Goal: Task Accomplishment & Management: Manage account settings

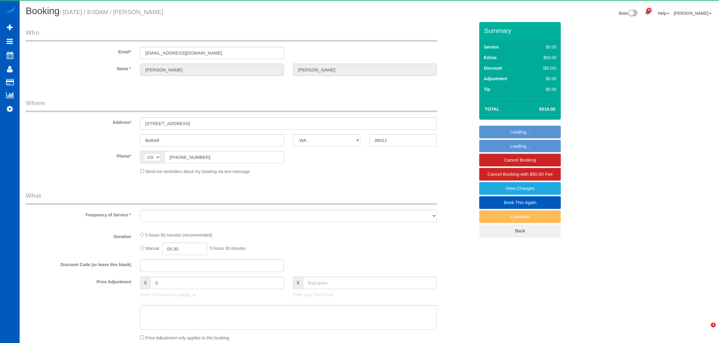
select select "WA"
select select "object:5012"
select select "199"
select select "1501"
select select "3"
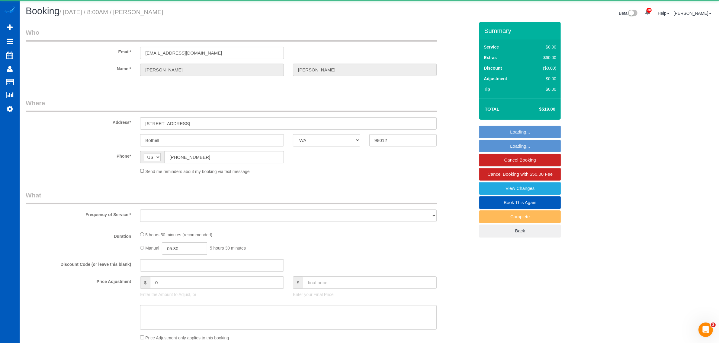
select select "3"
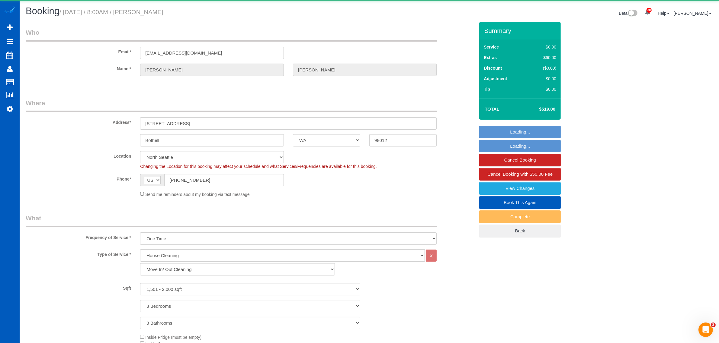
select select "object:5334"
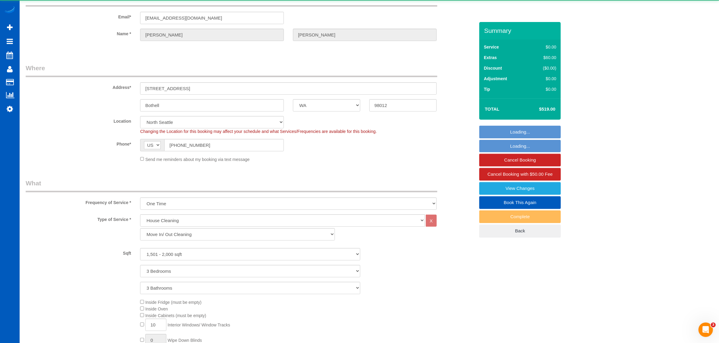
select select "spot1"
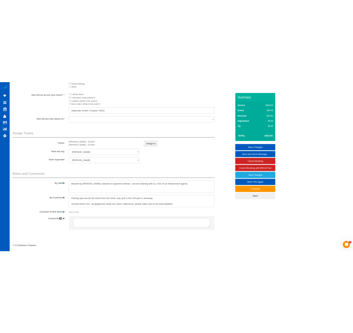
scroll to position [700, 0]
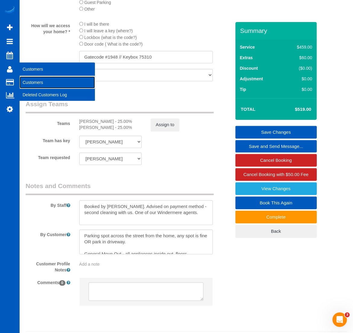
click at [28, 78] on link "Customers" at bounding box center [57, 82] width 75 height 12
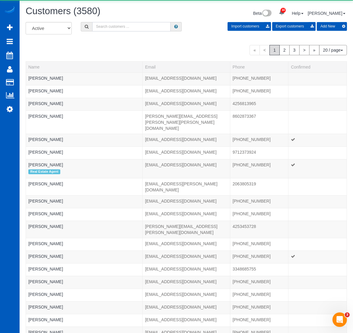
click at [115, 27] on input "text" at bounding box center [131, 26] width 78 height 9
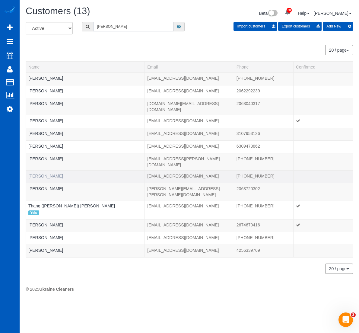
type input "[PERSON_NAME]"
click at [37, 174] on link "[PERSON_NAME]" at bounding box center [45, 176] width 35 height 5
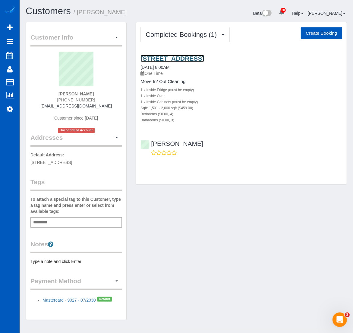
click at [170, 55] on link "[STREET_ADDRESS]" at bounding box center [173, 58] width 64 height 7
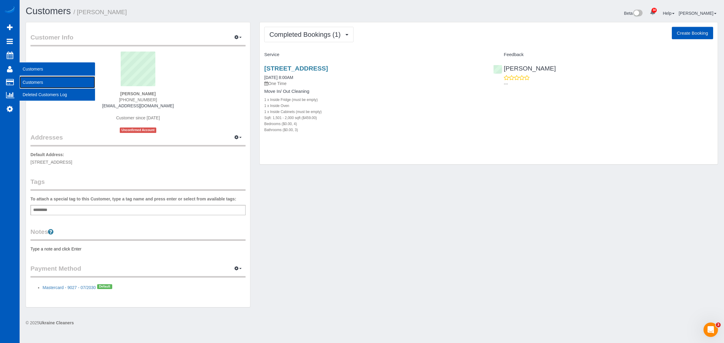
click at [37, 81] on link "Customers" at bounding box center [57, 82] width 75 height 12
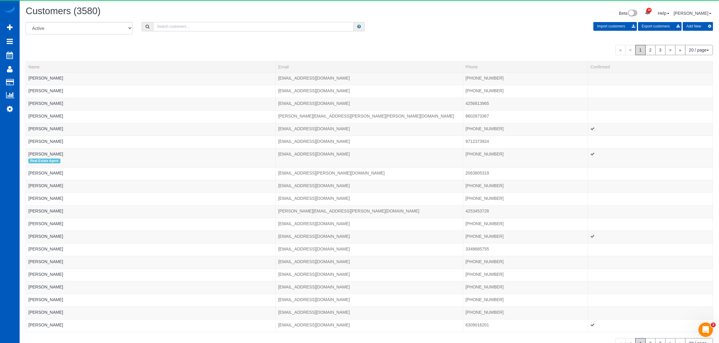
click at [175, 28] on input "text" at bounding box center [253, 26] width 200 height 9
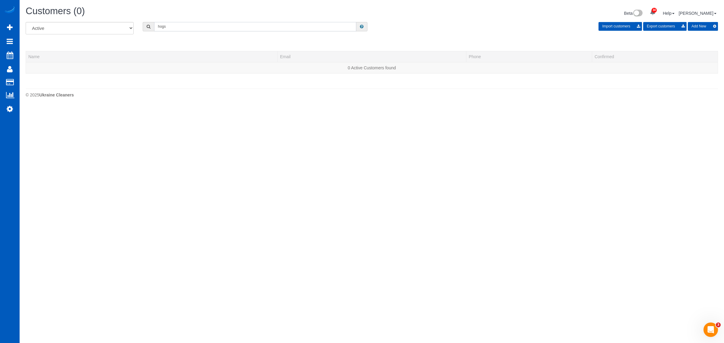
drag, startPoint x: 178, startPoint y: 26, endPoint x: 125, endPoint y: 29, distance: 53.5
click at [125, 29] on div "All Active Archived hogs Import customers Export customers Add New" at bounding box center [372, 30] width 702 height 17
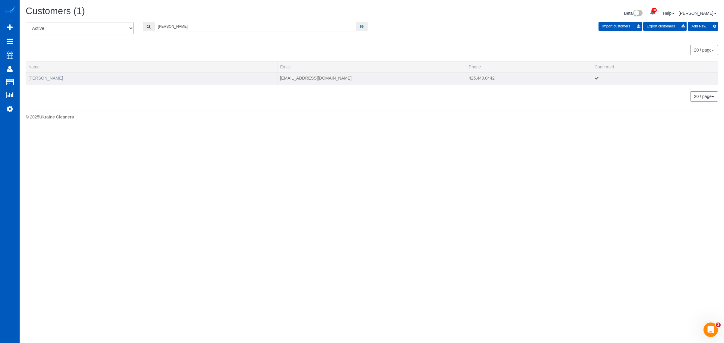
type input "[PERSON_NAME]"
click at [43, 79] on link "[PERSON_NAME]" at bounding box center [45, 78] width 35 height 5
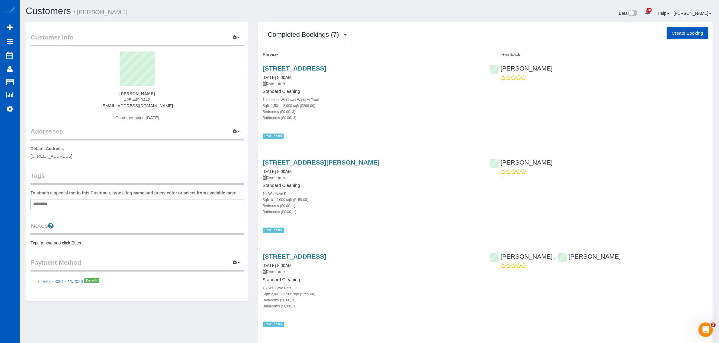
click at [675, 29] on button "Create Booking" at bounding box center [686, 33] width 41 height 13
select select "WA"
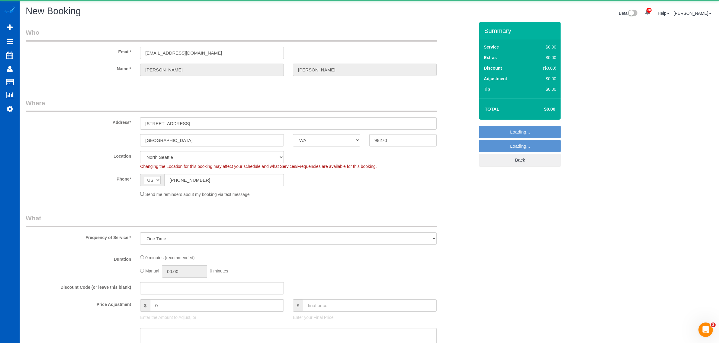
select select "object:7298"
select select "199"
select select "7"
select select "object:7392"
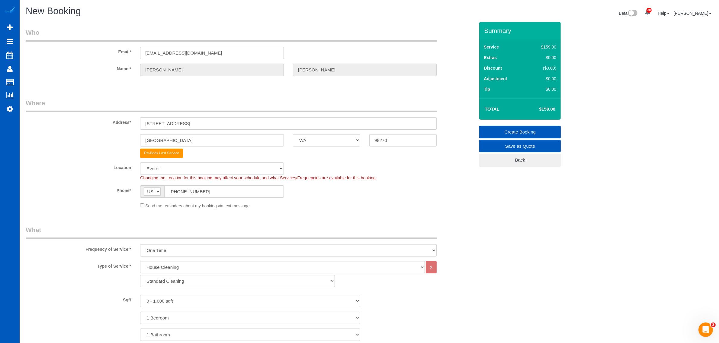
drag, startPoint x: 193, startPoint y: 126, endPoint x: 137, endPoint y: 136, distance: 57.3
click at [137, 136] on sui-booking-address "Address* [STREET_ADDRESS] [GEOGRAPHIC_DATA] AK AL AR AZ CA CO CT DC DE [GEOGRAP…" at bounding box center [250, 128] width 449 height 59
paste input "[STREET_ADDRESS]"
drag, startPoint x: 234, startPoint y: 122, endPoint x: 219, endPoint y: 124, distance: 15.5
click at [219, 124] on input "[STREET_ADDRESS]" at bounding box center [288, 123] width 296 height 12
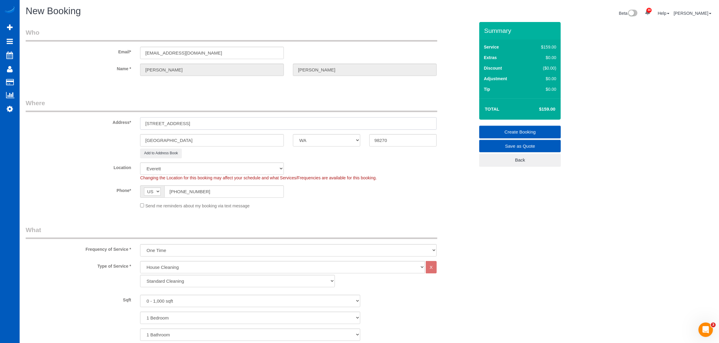
type input "[STREET_ADDRESS]"
drag, startPoint x: 400, startPoint y: 136, endPoint x: 344, endPoint y: 146, distance: 57.0
click at [344, 146] on div "[GEOGRAPHIC_DATA] AK AL AR AZ CA CO CT DC DE [GEOGRAPHIC_DATA] [GEOGRAPHIC_DATA…" at bounding box center [250, 140] width 458 height 12
paste input "075"
type input "98075"
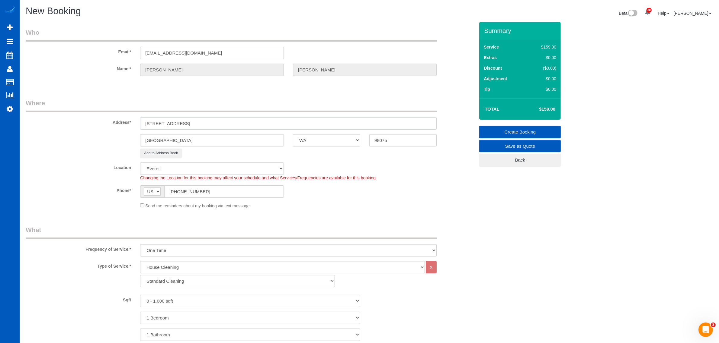
drag, startPoint x: 207, startPoint y: 122, endPoint x: 184, endPoint y: 125, distance: 23.2
click at [184, 125] on input "[STREET_ADDRESS]" at bounding box center [288, 123] width 296 height 12
select select "69"
select select "object:7568"
drag, startPoint x: 173, startPoint y: 140, endPoint x: 135, endPoint y: 145, distance: 38.3
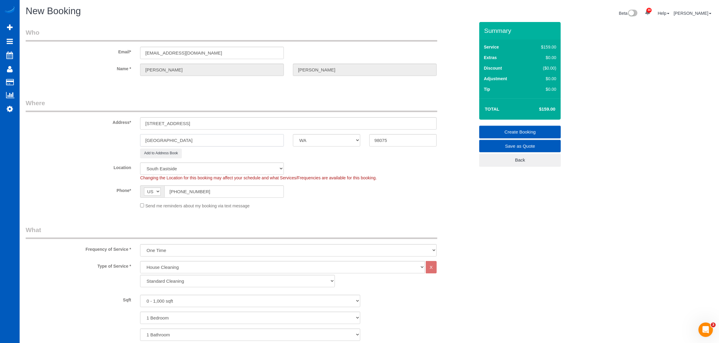
click at [135, 145] on div "[GEOGRAPHIC_DATA] AK AL AR AZ CA CO CT DC DE [GEOGRAPHIC_DATA] [GEOGRAPHIC_DATA…" at bounding box center [250, 140] width 458 height 12
paste input "Sammamish"
type input "Sammamish"
drag, startPoint x: 228, startPoint y: 122, endPoint x: 209, endPoint y: 129, distance: 20.0
click at [209, 129] on input "[STREET_ADDRESS]" at bounding box center [288, 123] width 296 height 12
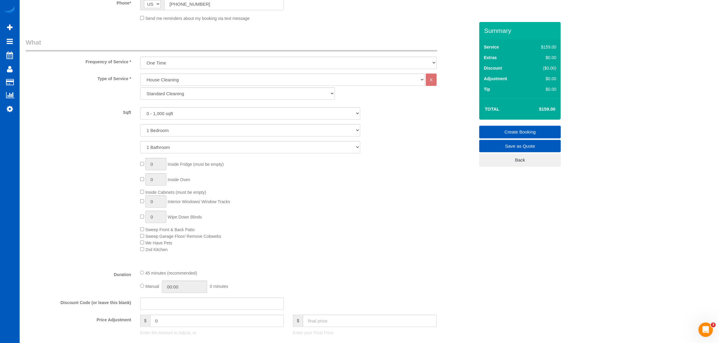
scroll to position [189, 0]
type input "[STREET_ADDRESS]"
click at [180, 90] on select "Standard Cleaning Deep Cleaning Move In/ Out Cleaning" at bounding box center [237, 93] width 194 height 12
select select "368"
click at [140, 87] on select "Standard Cleaning Deep Cleaning Move In/ Out Cleaning" at bounding box center [237, 93] width 194 height 12
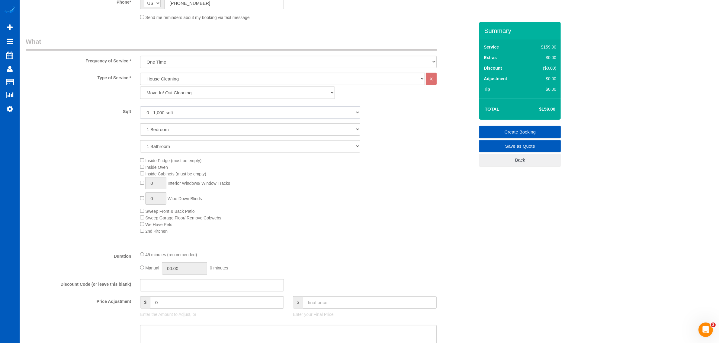
click at [180, 113] on select "0 - 1,000 sqft 1,001 - 1,500 sqft 1,501 - 2,000 sqft 2,001 - 2,500 sqft 2,501 -…" at bounding box center [250, 113] width 220 height 12
select select "3001"
click at [140, 107] on select "0 - 1,000 sqft 1,001 - 1,500 sqft 1,501 - 2,000 sqft 2,001 - 2,500 sqft 2,501 -…" at bounding box center [250, 113] width 220 height 12
drag, startPoint x: 164, startPoint y: 127, endPoint x: 167, endPoint y: 135, distance: 8.7
click at [164, 127] on select "1 Bedroom 2 Bedrooms 3 Bedrooms 4 Bedrooms 5 Bedrooms 6 Bedrooms 7 Bedrooms" at bounding box center [250, 129] width 220 height 12
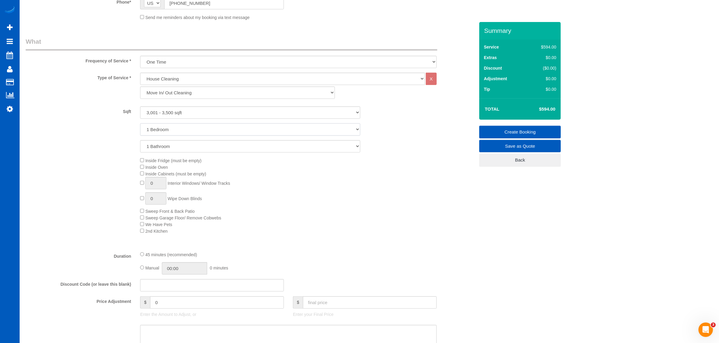
select select "5"
click at [140, 123] on select "1 Bedroom 2 Bedrooms 3 Bedrooms 4 Bedrooms 5 Bedrooms 6 Bedrooms 7 Bedrooms" at bounding box center [250, 129] width 220 height 12
click at [157, 147] on select "1 Bathroom 2 Bathrooms 3 Bathrooms 4 Bathrooms 5 Bathrooms 6 Bathrooms 7 Bathro…" at bounding box center [250, 146] width 220 height 12
select select "3"
click at [140, 140] on select "1 Bathroom 2 Bathrooms 3 Bathrooms 4 Bathrooms 5 Bathrooms 6 Bathrooms 7 Bathro…" at bounding box center [250, 146] width 220 height 12
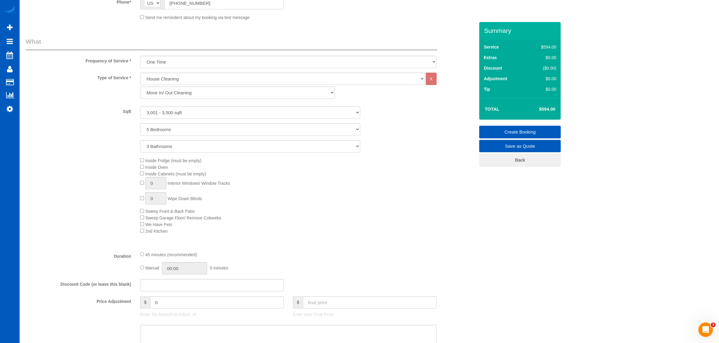
click at [144, 160] on span "Inside Fridge (must be empty)" at bounding box center [170, 160] width 61 height 5
click at [143, 176] on span "Inside Cabinets (must be empty)" at bounding box center [173, 174] width 66 height 5
drag, startPoint x: 161, startPoint y: 181, endPoint x: 127, endPoint y: 183, distance: 33.8
click at [127, 183] on div "Inside Fridge (must be empty) Inside Oven Inside Cabinets (must be empty) 1 Int…" at bounding box center [250, 195] width 458 height 77
type input "25"
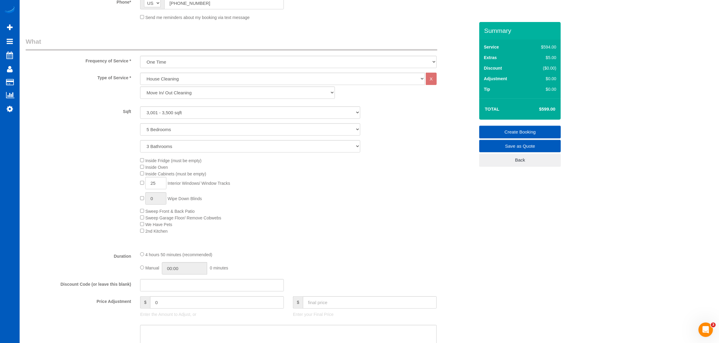
click at [290, 218] on div "Inside Fridge (must be empty) Inside Oven Inside Cabinets (must be empty) 25 In…" at bounding box center [307, 195] width 343 height 77
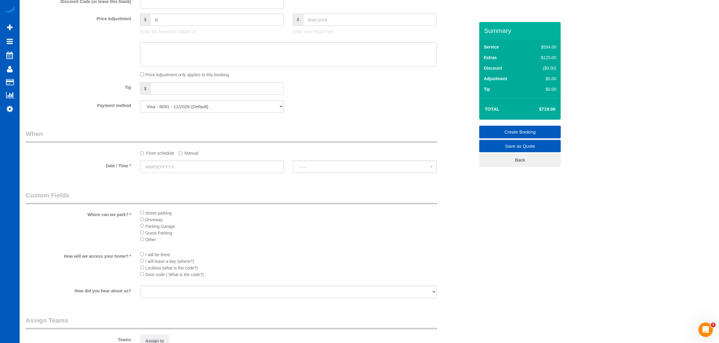
scroll to position [524, 0]
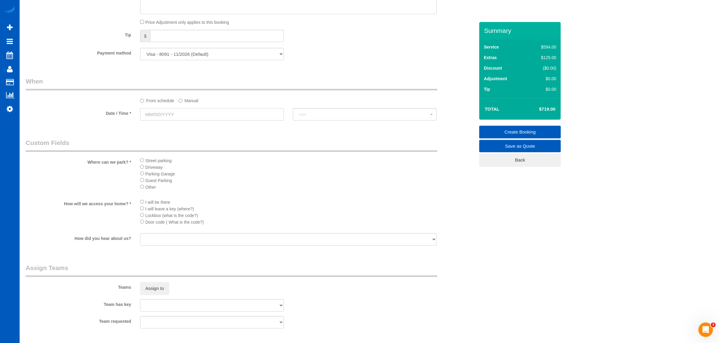
click at [163, 114] on input "text" at bounding box center [212, 114] width 144 height 12
click at [204, 167] on link "15" at bounding box center [202, 167] width 10 height 8
type input "[DATE]"
select select "spot9"
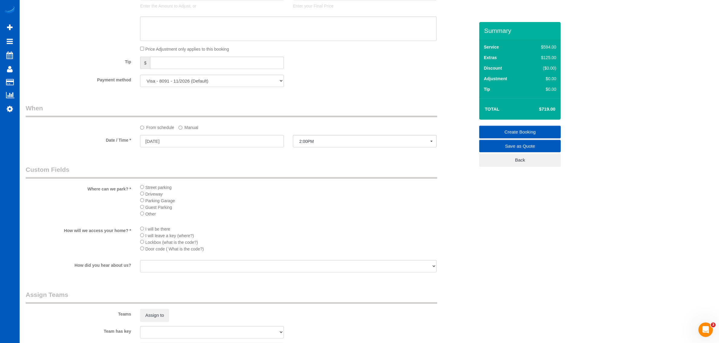
scroll to position [336, 0]
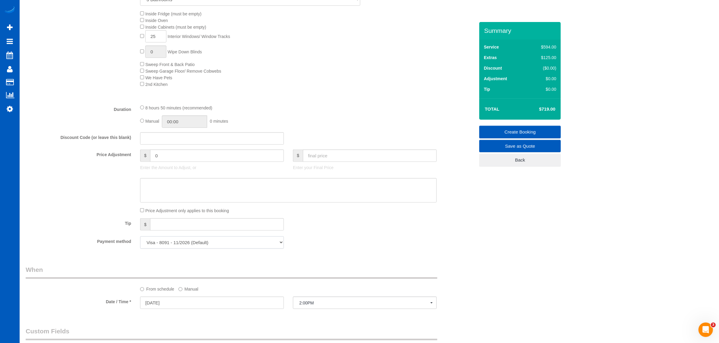
click at [199, 242] on select "Visa - 8091 - 11/2026 (Default) Add Credit Card ─────────────── Cash Check Payp…" at bounding box center [212, 243] width 144 height 12
select select "string:cash"
click at [140, 237] on select "Visa - 8091 - 11/2026 (Default) Add Credit Card ─────────────── Cash Check Payp…" at bounding box center [212, 243] width 144 height 12
click at [225, 199] on textarea at bounding box center [288, 190] width 296 height 25
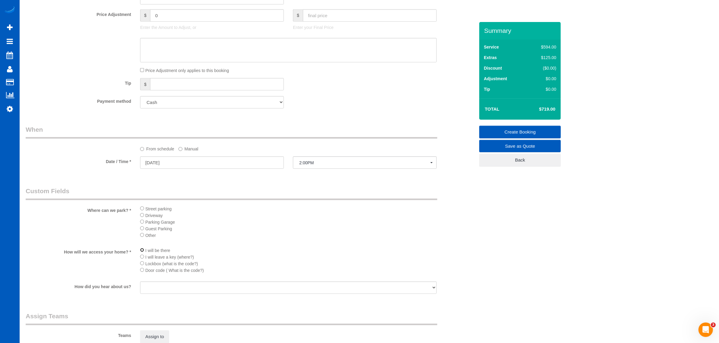
scroll to position [587, 0]
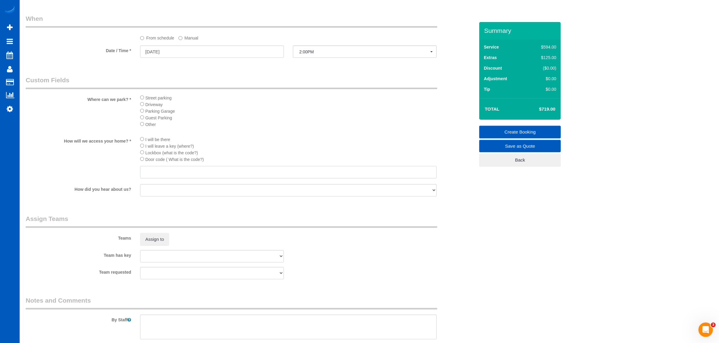
click at [154, 177] on input "text" at bounding box center [288, 172] width 296 height 12
type input "1210"
click at [159, 324] on textarea at bounding box center [288, 327] width 296 height 25
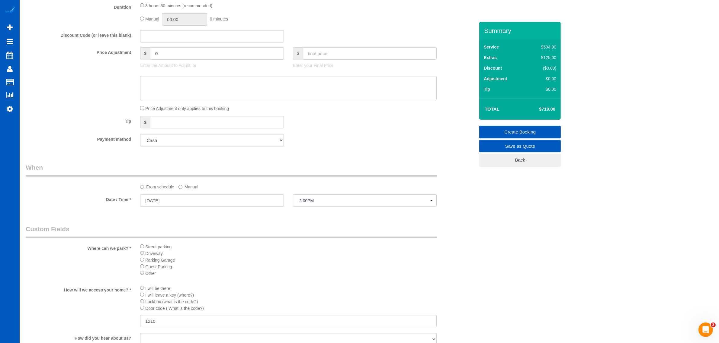
scroll to position [461, 0]
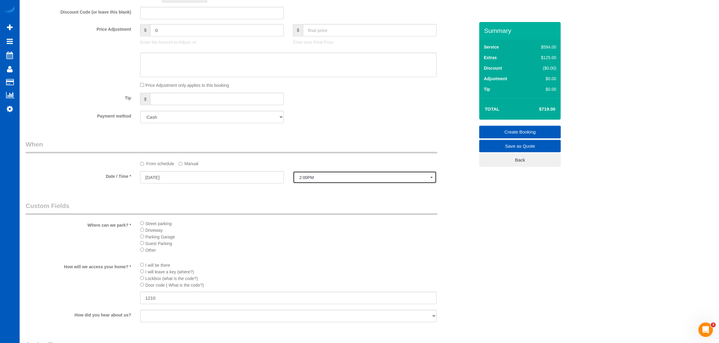
click at [309, 171] on button "2:00PM" at bounding box center [365, 177] width 144 height 12
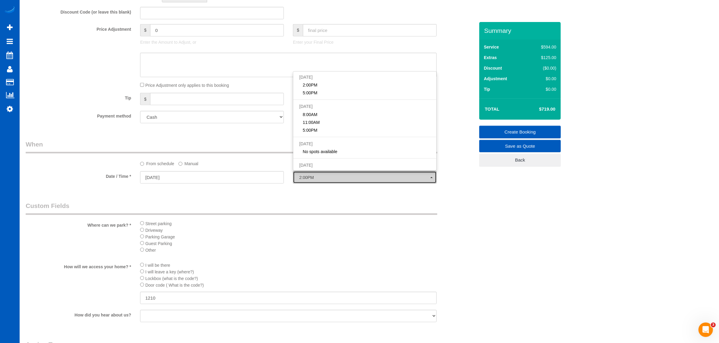
click at [315, 178] on span "2:00PM" at bounding box center [364, 177] width 131 height 5
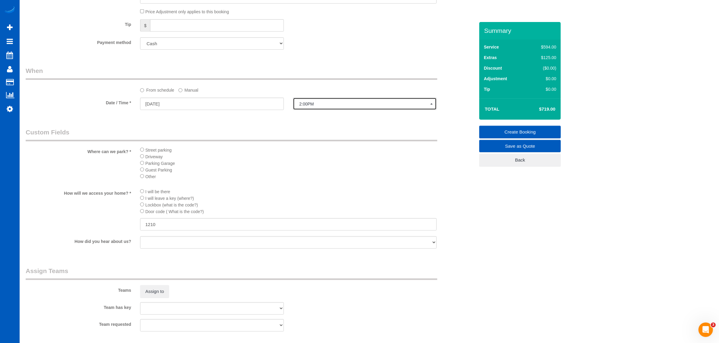
scroll to position [650, 0]
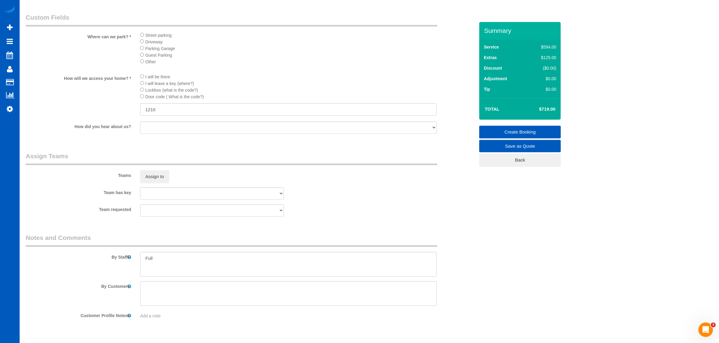
drag, startPoint x: 328, startPoint y: 223, endPoint x: 311, endPoint y: 227, distance: 18.0
click at [165, 265] on textarea at bounding box center [288, 264] width 296 height 25
type textarea "Full move it"
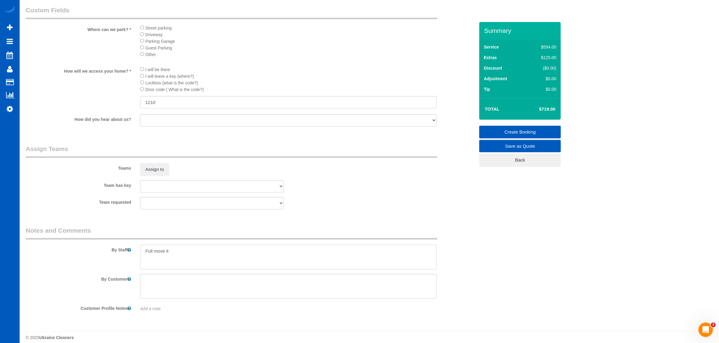
scroll to position [663, 0]
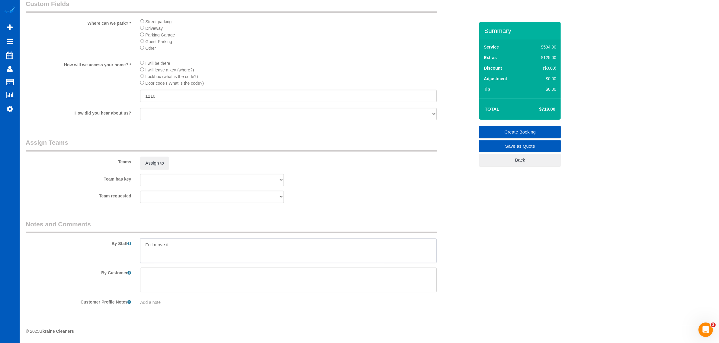
click at [209, 252] on textarea at bounding box center [288, 251] width 296 height 25
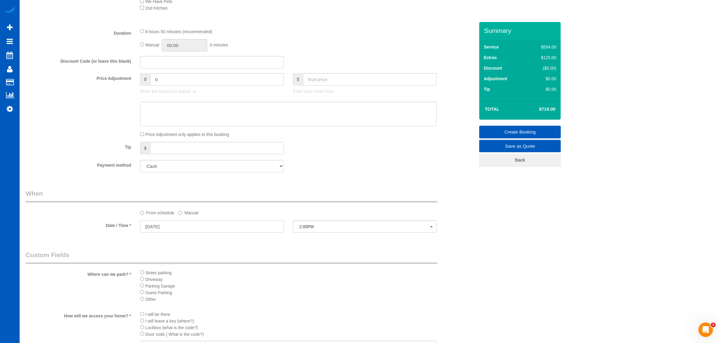
click at [183, 227] on input "[DATE]" at bounding box center [212, 227] width 144 height 12
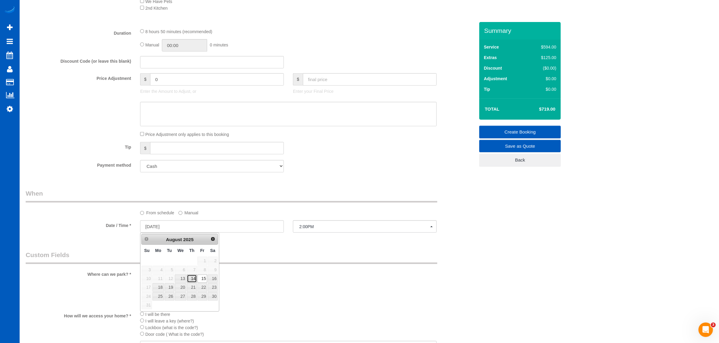
click at [196, 280] on link "14" at bounding box center [192, 279] width 10 height 8
type input "[DATE]"
select select "spot23"
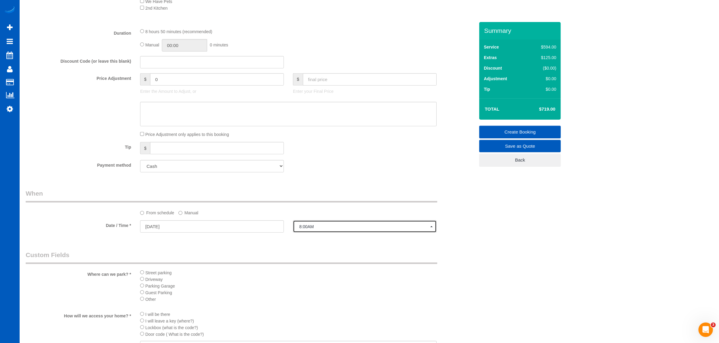
click at [312, 225] on span "8:00AM" at bounding box center [364, 227] width 131 height 5
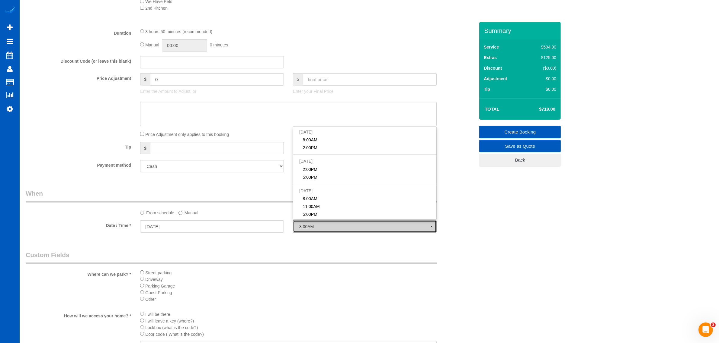
click at [312, 225] on span "8:00AM" at bounding box center [364, 227] width 131 height 5
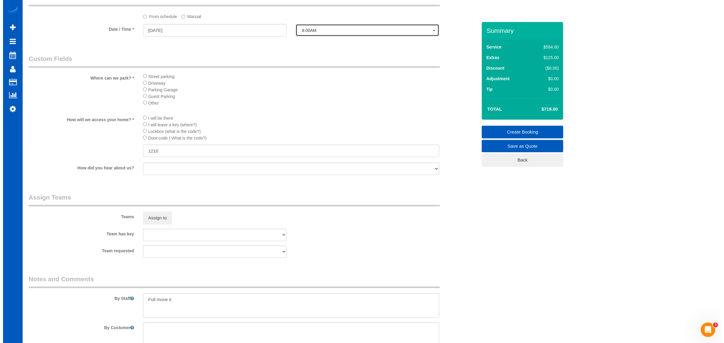
scroll to position [663, 0]
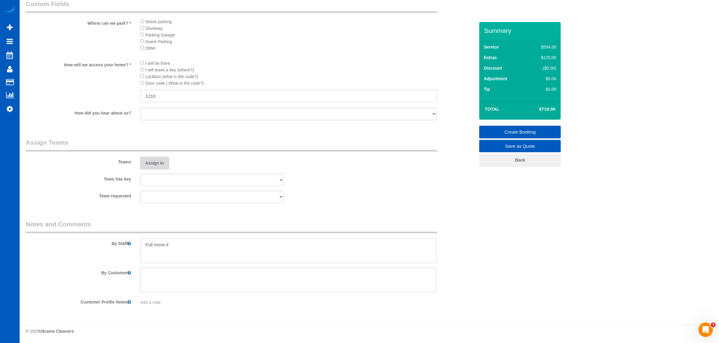
click at [144, 159] on button "Assign to" at bounding box center [154, 163] width 29 height 13
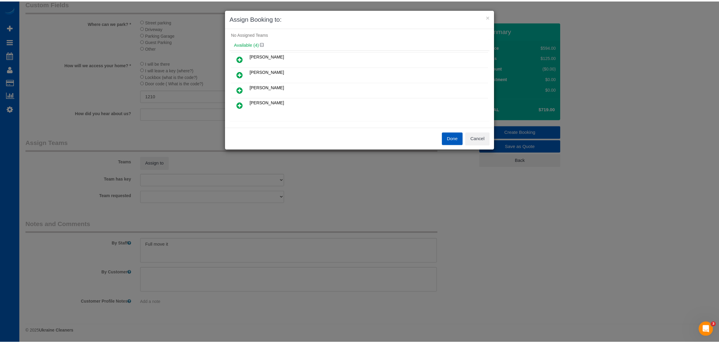
scroll to position [0, 0]
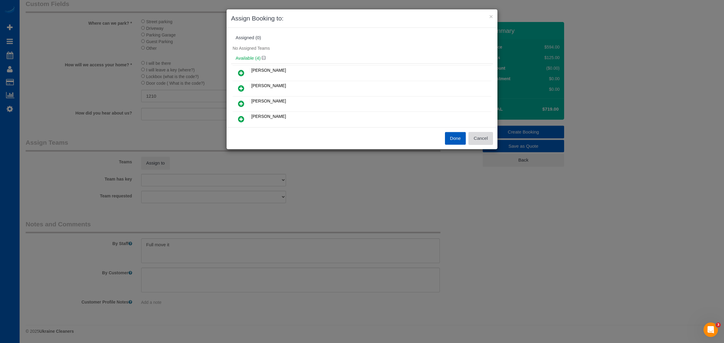
drag, startPoint x: 474, startPoint y: 136, endPoint x: 447, endPoint y: 147, distance: 29.3
click at [474, 137] on button "Cancel" at bounding box center [481, 138] width 24 height 13
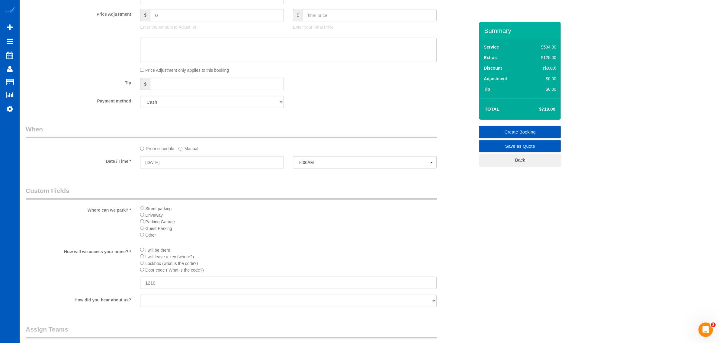
scroll to position [475, 0]
click at [192, 165] on input "[DATE]" at bounding box center [212, 164] width 144 height 12
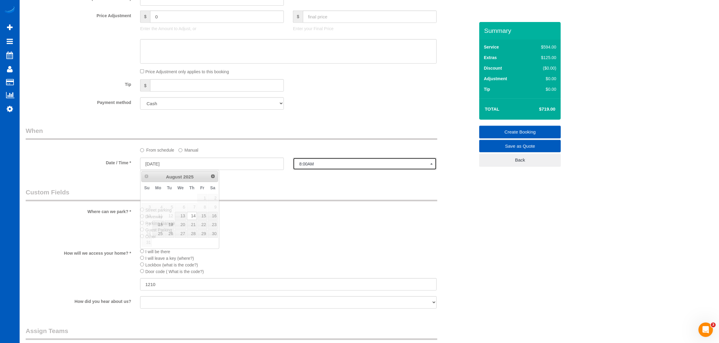
click at [323, 165] on span "8:00AM" at bounding box center [364, 164] width 131 height 5
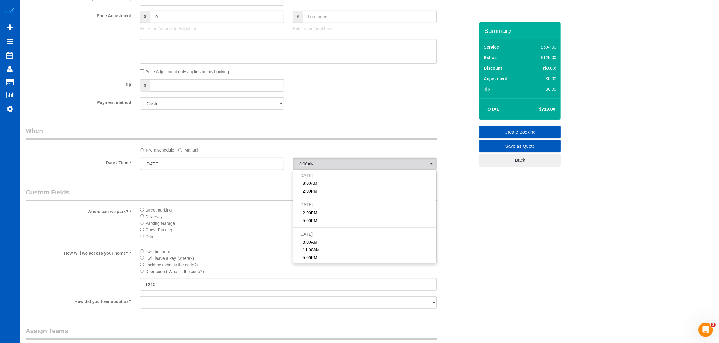
click at [201, 153] on div "From schedule Manual" at bounding box center [288, 149] width 305 height 8
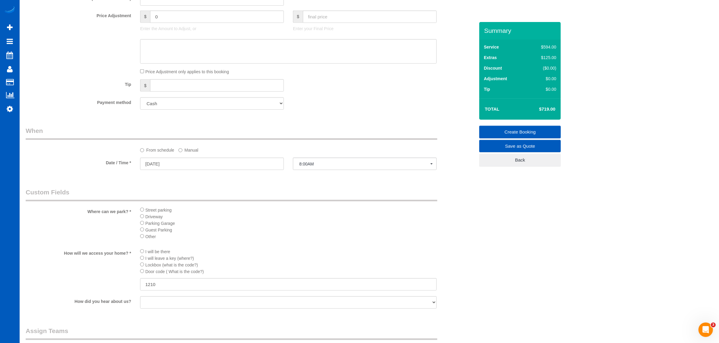
click at [192, 152] on label "Manual" at bounding box center [188, 149] width 20 height 8
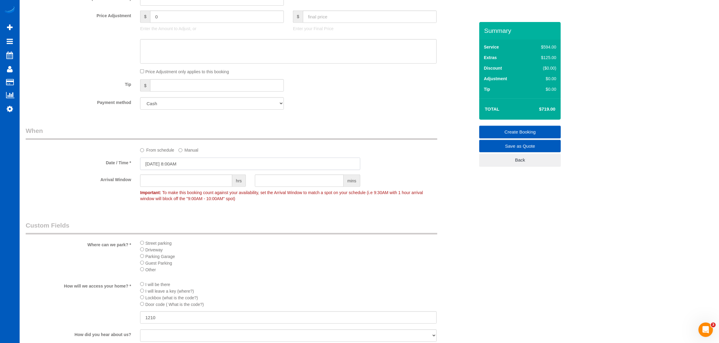
click at [183, 163] on input "[DATE] 8:00AM" at bounding box center [250, 164] width 220 height 12
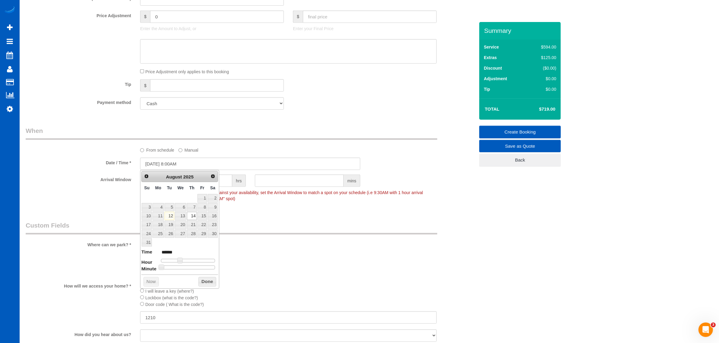
drag, startPoint x: 182, startPoint y: 259, endPoint x: 185, endPoint y: 259, distance: 3.0
click at [185, 259] on dl "Time ****** Hour Minute Second Millisecond Microsecond Time Zone ***** ***** **…" at bounding box center [179, 259] width 77 height 21
type input "[DATE] 9:00AM"
type input "******"
type input "[DATE] 10:00AM"
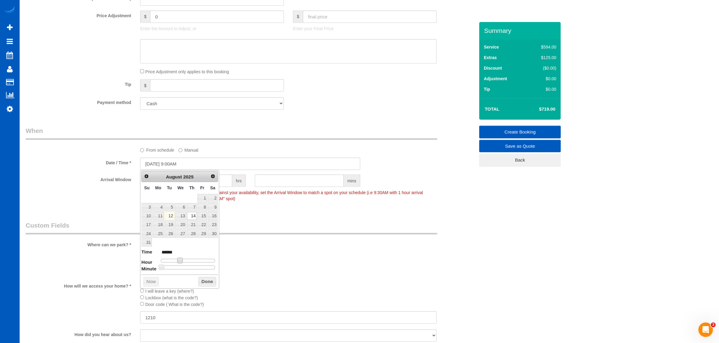
type input "*******"
type input "[DATE] 11:00AM"
type input "*******"
type input "[DATE] 12:00PM"
type input "*******"
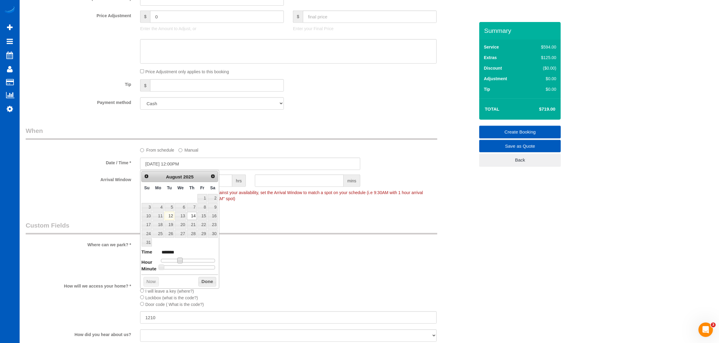
type input "[DATE] 1:00PM"
type input "******"
type input "[DATE] 2:00PM"
type input "******"
type input "[DATE] 3:00PM"
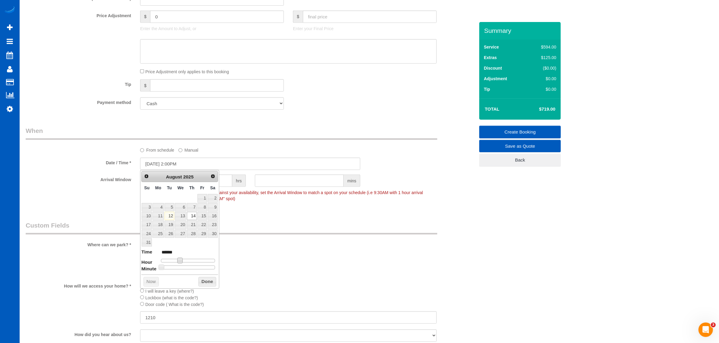
type input "******"
type input "[DATE] 4:00PM"
type input "******"
type input "[DATE] 5:00PM"
type input "******"
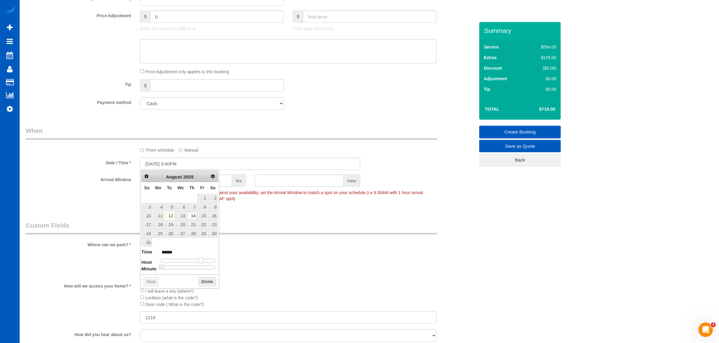
type input "[DATE] 4:00PM"
type input "******"
type input "[DATE] 3:00PM"
type input "******"
type input "[DATE] 4:00PM"
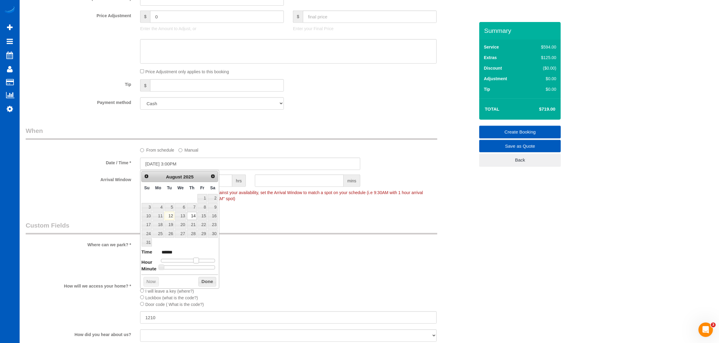
type input "******"
drag, startPoint x: 180, startPoint y: 262, endPoint x: 199, endPoint y: 263, distance: 18.8
click at [199, 263] on span at bounding box center [198, 260] width 5 height 5
click at [206, 284] on button "Done" at bounding box center [207, 282] width 18 height 10
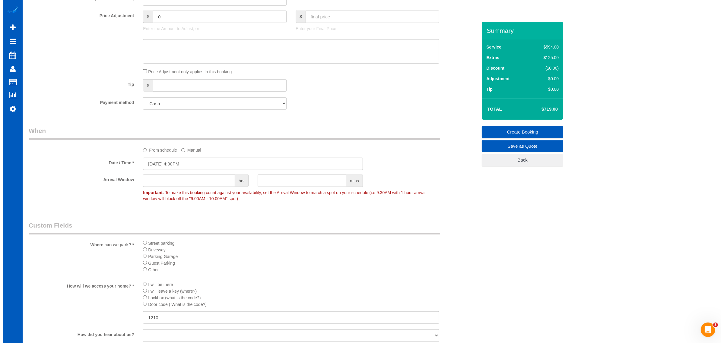
scroll to position [663, 0]
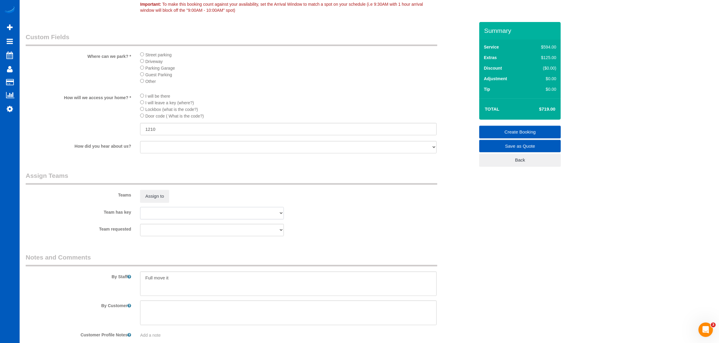
click at [155, 211] on select "[PERSON_NAME] [PERSON_NAME] Trokhymiuk [PERSON_NAME] [PERSON_NAME]-Spenu [PERSO…" at bounding box center [212, 213] width 144 height 12
click at [329, 280] on textarea at bounding box center [288, 284] width 296 height 25
drag, startPoint x: 183, startPoint y: 283, endPoint x: 165, endPoint y: 287, distance: 18.7
click at [165, 287] on textarea at bounding box center [288, 284] width 296 height 25
click at [201, 278] on textarea at bounding box center [288, 284] width 296 height 25
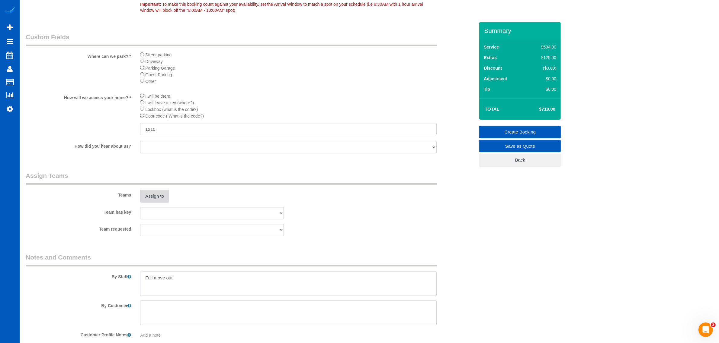
type textarea "Full move out"
click at [159, 202] on button "Assign to" at bounding box center [154, 196] width 29 height 13
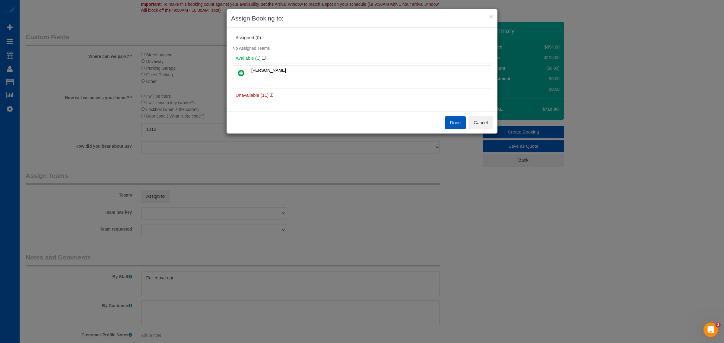
click at [272, 98] on div "Unavailable (11)" at bounding box center [362, 95] width 262 height 11
click at [270, 94] on icon at bounding box center [272, 95] width 4 height 5
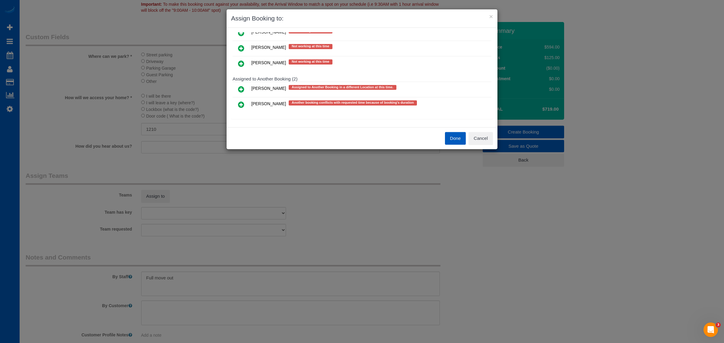
click at [242, 61] on icon at bounding box center [241, 63] width 6 height 7
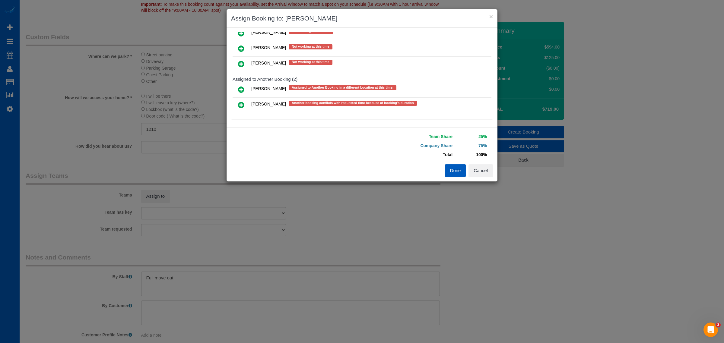
click at [242, 61] on icon at bounding box center [241, 63] width 6 height 7
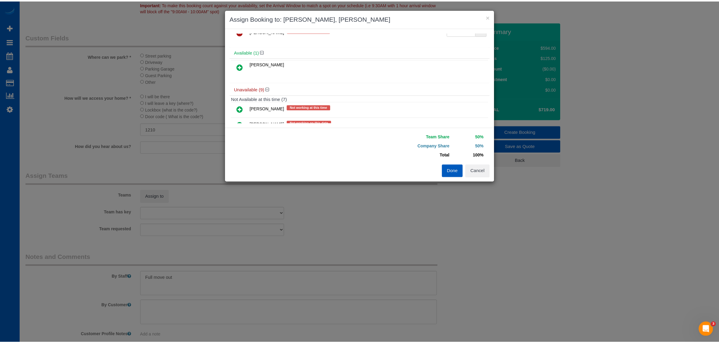
scroll to position [0, 0]
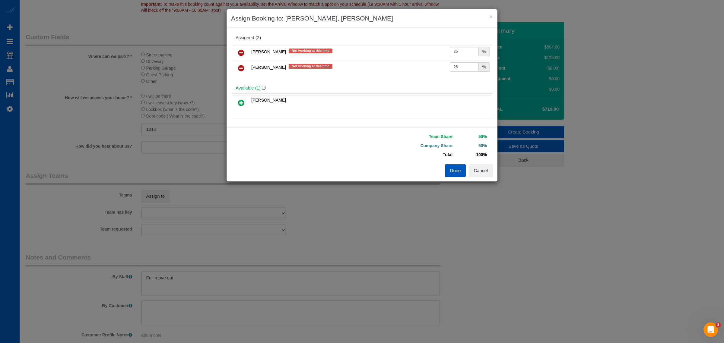
click at [455, 168] on button "Done" at bounding box center [455, 170] width 21 height 13
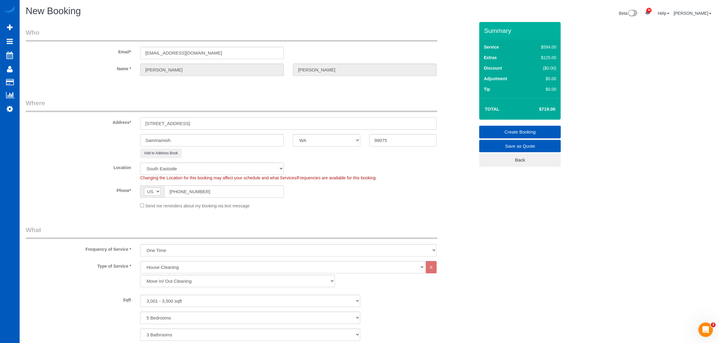
drag, startPoint x: 181, startPoint y: 123, endPoint x: 238, endPoint y: 124, distance: 56.7
click at [238, 124] on input "[STREET_ADDRESS]" at bounding box center [288, 123] width 296 height 12
type input "[STREET_ADDRESS]"
click at [351, 193] on div "Phone* AF AL DZ AD AO AI AQ AG AR AM AW AU AT AZ BS BH BD BB BY BE BZ BJ BM BT …" at bounding box center [250, 192] width 458 height 12
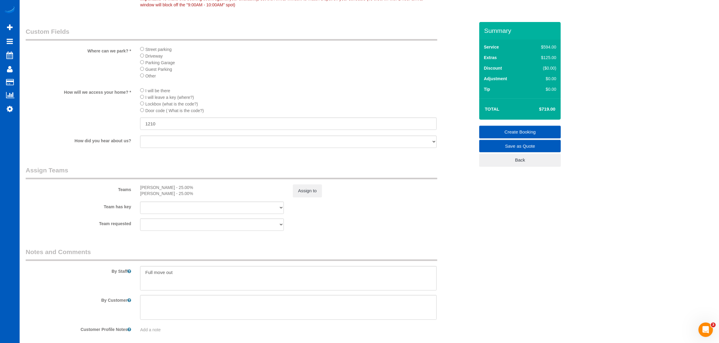
scroll to position [696, 0]
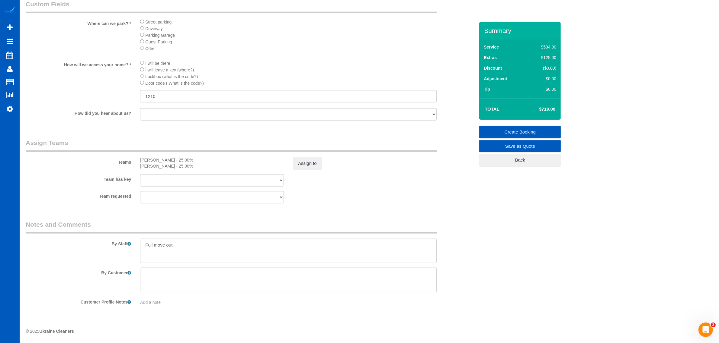
click at [522, 130] on link "Create Booking" at bounding box center [519, 132] width 81 height 13
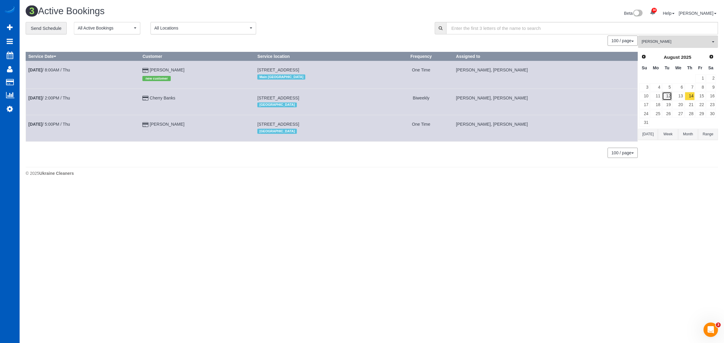
click at [664, 94] on link "12" at bounding box center [667, 96] width 10 height 8
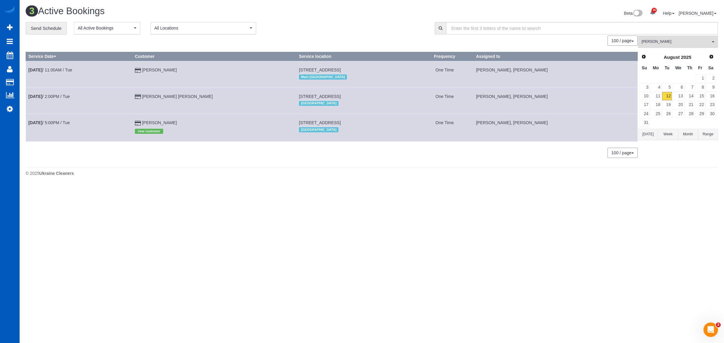
click at [639, 43] on button "[PERSON_NAME] All Teams" at bounding box center [678, 42] width 80 height 12
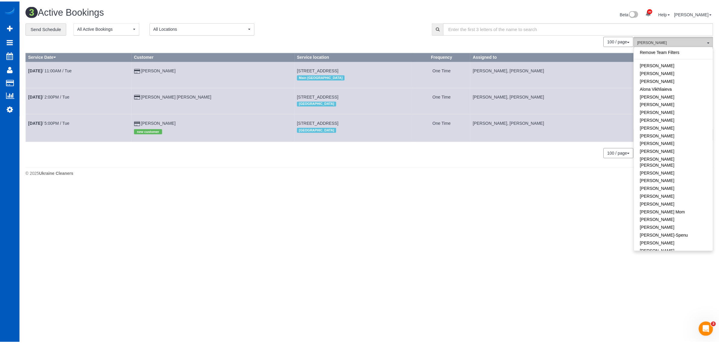
scroll to position [367, 0]
click at [697, 231] on link "[PERSON_NAME]" at bounding box center [678, 235] width 79 height 8
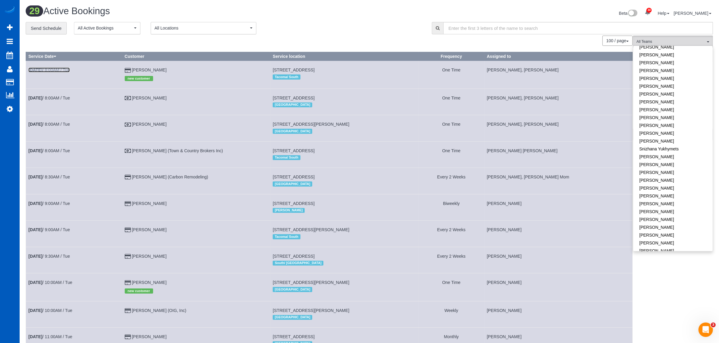
click at [42, 71] on b "[DATE]" at bounding box center [35, 70] width 14 height 5
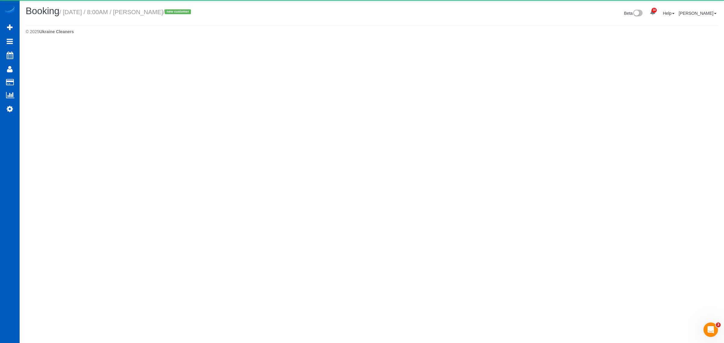
select select "WA"
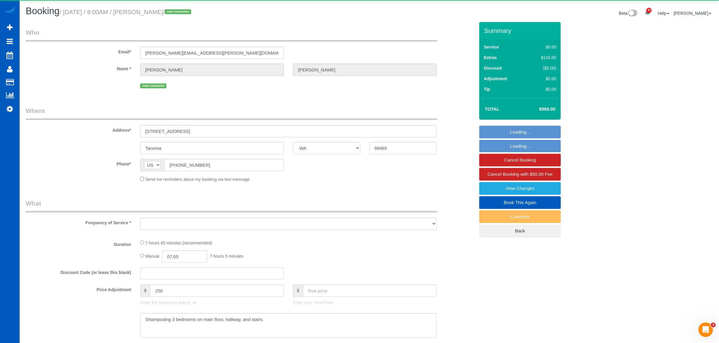
select select "object:9759"
select select "string:fspay-ce86599c-5291-448c-818b-4197d2b293ec"
select select "199"
select select "3001"
select select "4"
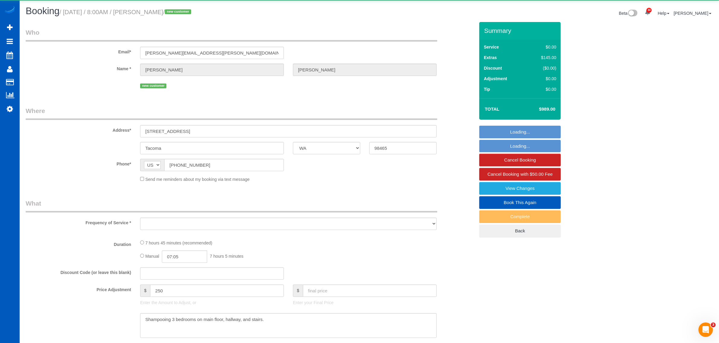
select select "3"
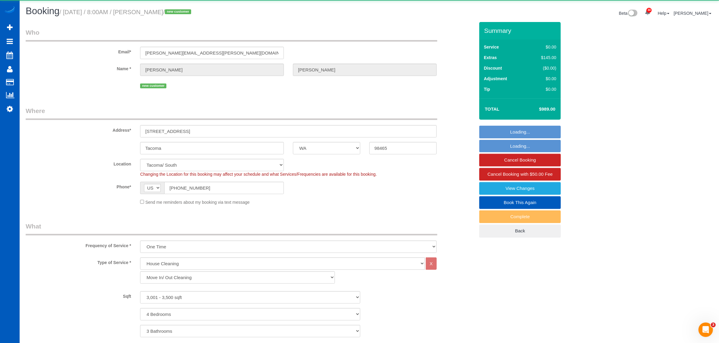
select select "object:9965"
select select "spot35"
select select "3001"
select select "4"
select select "3"
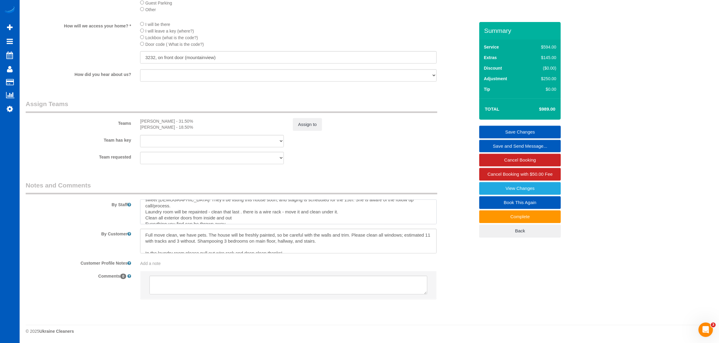
click at [321, 220] on textarea at bounding box center [288, 212] width 296 height 25
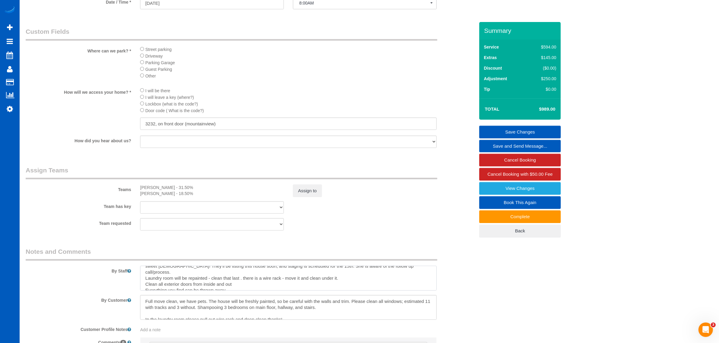
scroll to position [447, 0]
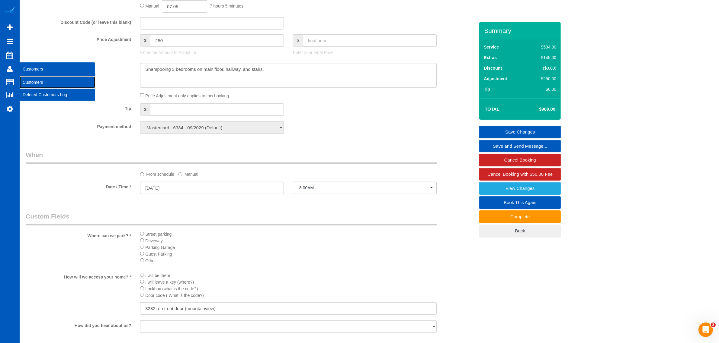
click at [38, 77] on link "Customers" at bounding box center [57, 82] width 75 height 12
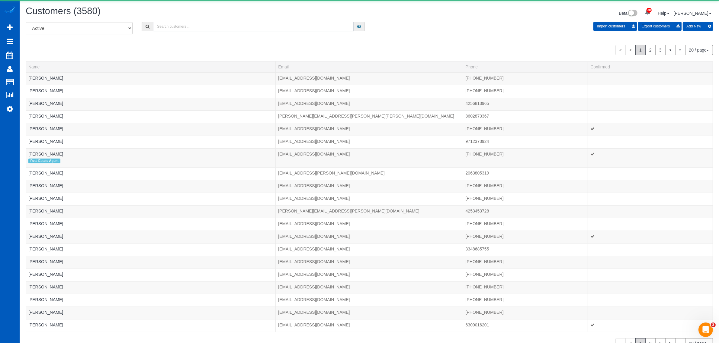
click at [159, 24] on input "text" at bounding box center [253, 26] width 200 height 9
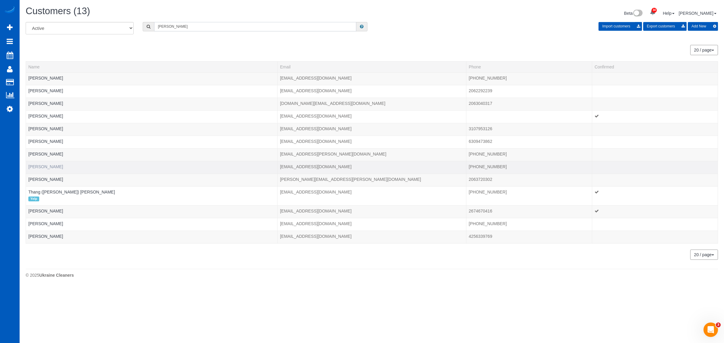
type input "[PERSON_NAME]"
click at [39, 168] on link "[PERSON_NAME]" at bounding box center [45, 166] width 35 height 5
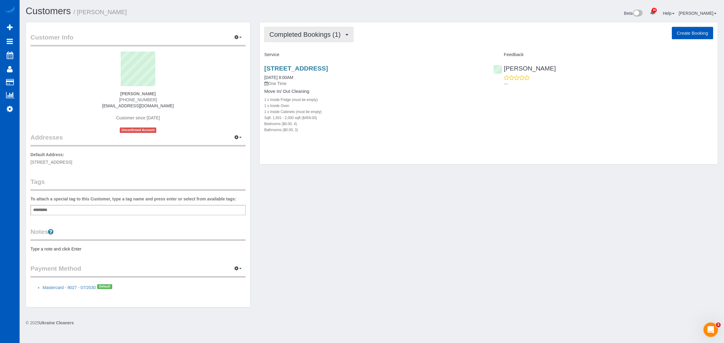
click at [317, 38] on button "Completed Bookings (1)" at bounding box center [308, 34] width 89 height 15
click at [359, 99] on div "1 x Inside Fridge (must be empty)" at bounding box center [374, 100] width 220 height 6
click at [305, 68] on link "[STREET_ADDRESS]" at bounding box center [296, 68] width 64 height 7
drag, startPoint x: 116, startPoint y: 106, endPoint x: 162, endPoint y: 105, distance: 46.5
click at [162, 105] on div "[PERSON_NAME] [PHONE_NUMBER] [EMAIL_ADDRESS][DOMAIN_NAME] Customer since [DATE]…" at bounding box center [137, 92] width 215 height 81
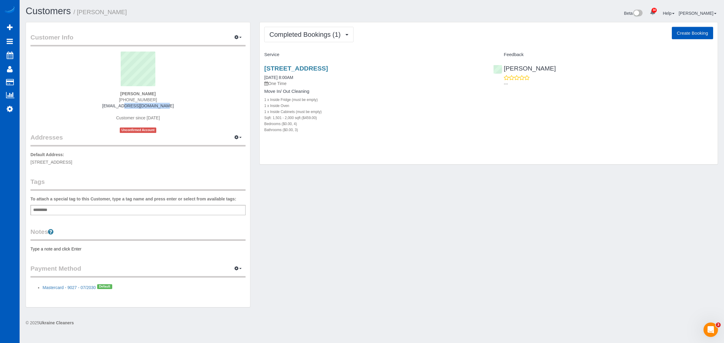
copy link "[EMAIL_ADDRESS][DOMAIN_NAME]"
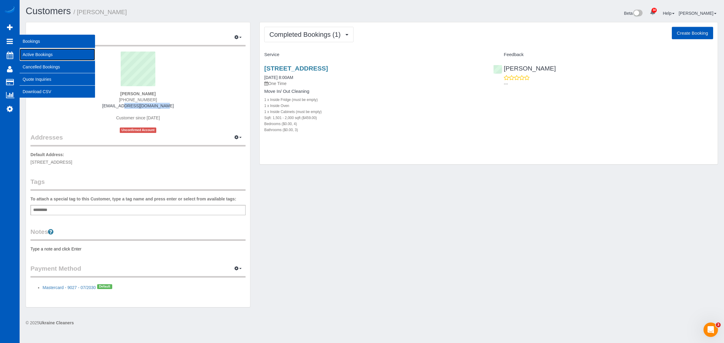
click at [41, 50] on link "Active Bookings" at bounding box center [57, 55] width 75 height 12
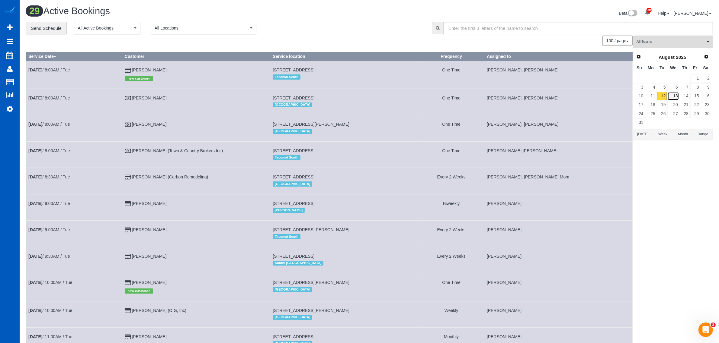
click at [672, 97] on link "13" at bounding box center [672, 96] width 11 height 8
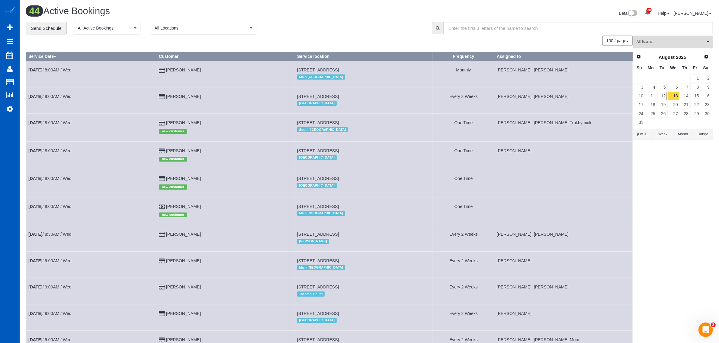
click at [666, 41] on span "All Teams" at bounding box center [670, 41] width 69 height 5
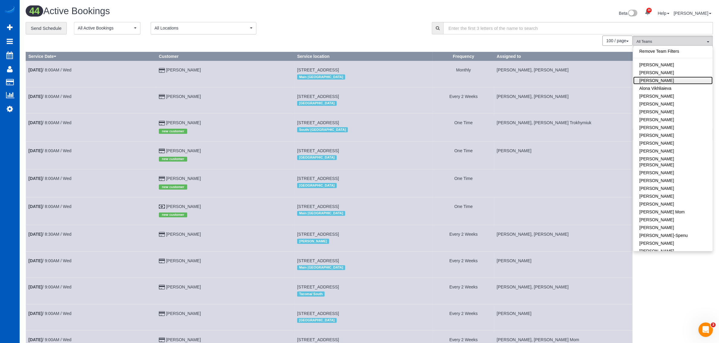
click at [670, 79] on link "[PERSON_NAME]" at bounding box center [672, 81] width 79 height 8
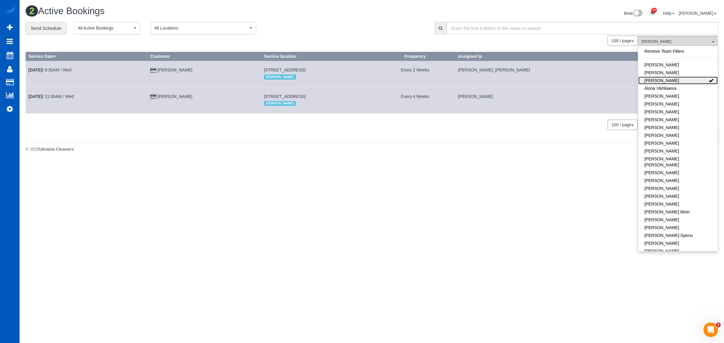
click at [676, 81] on link "[PERSON_NAME]" at bounding box center [678, 81] width 79 height 8
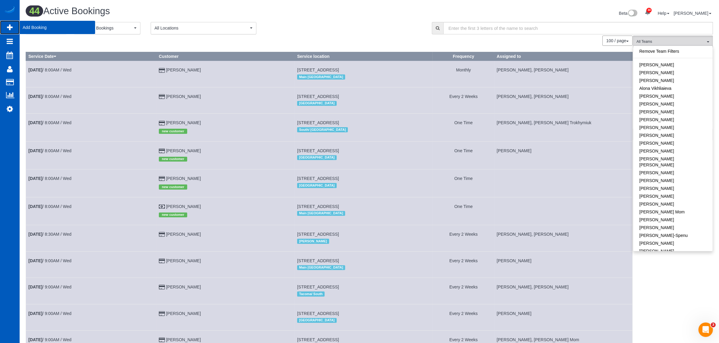
click at [42, 28] on span "Add Booking" at bounding box center [57, 28] width 75 height 14
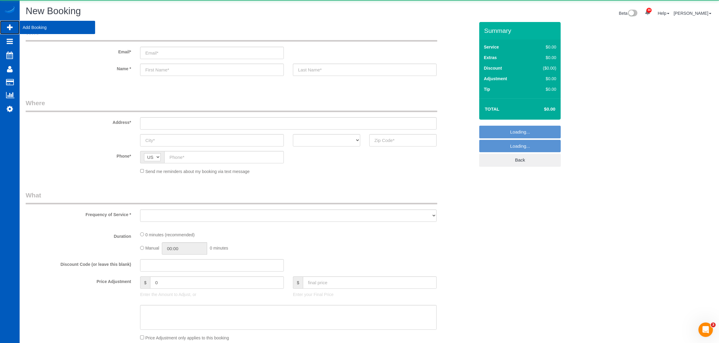
select select "object:12957"
select select "199"
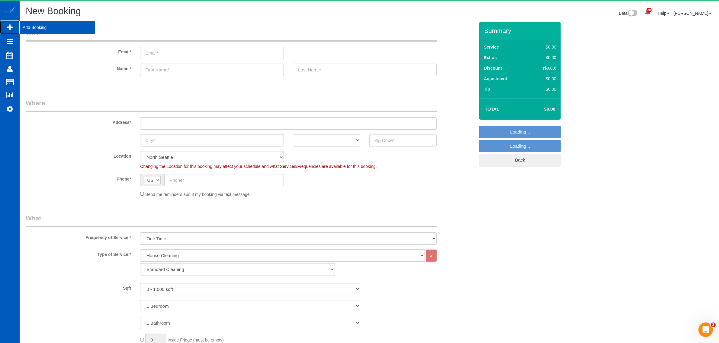
select select "object:13227"
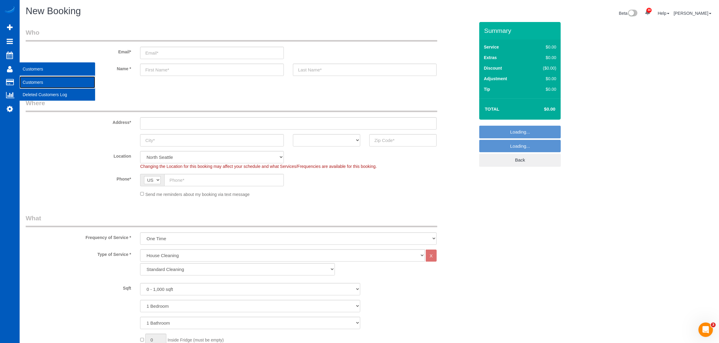
click at [35, 81] on link "Customers" at bounding box center [57, 82] width 75 height 12
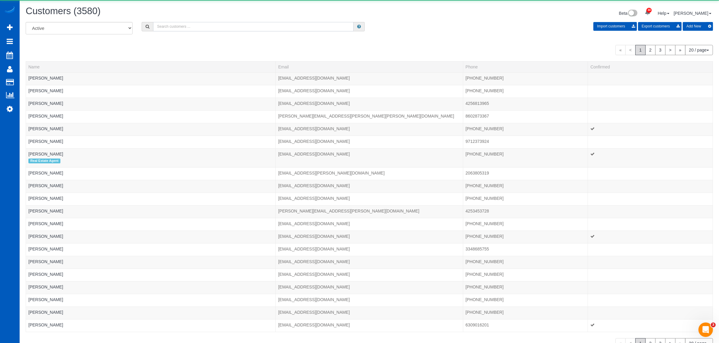
click at [164, 29] on input "text" at bounding box center [253, 26] width 200 height 9
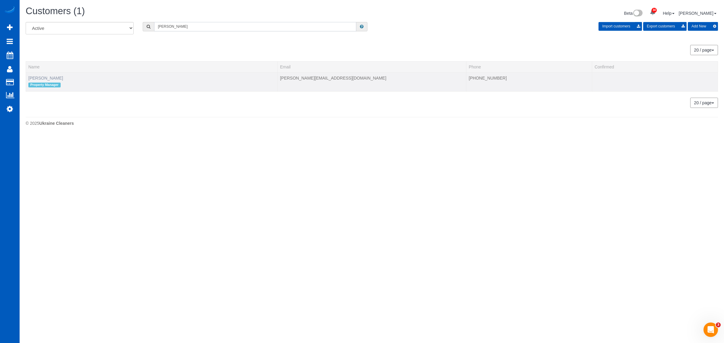
type input "[PERSON_NAME]"
click at [46, 79] on link "[PERSON_NAME]" at bounding box center [45, 78] width 35 height 5
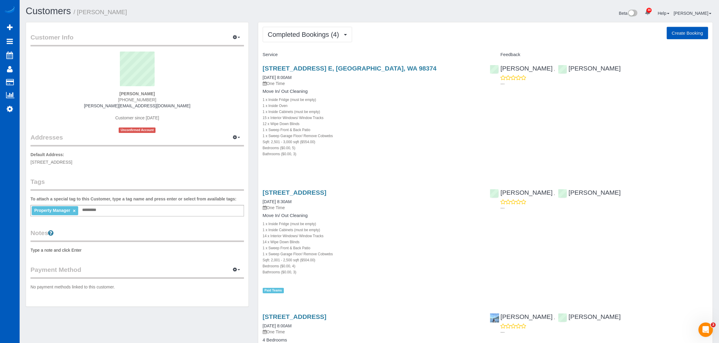
click at [690, 33] on button "Create Booking" at bounding box center [686, 33] width 41 height 13
select select "WA"
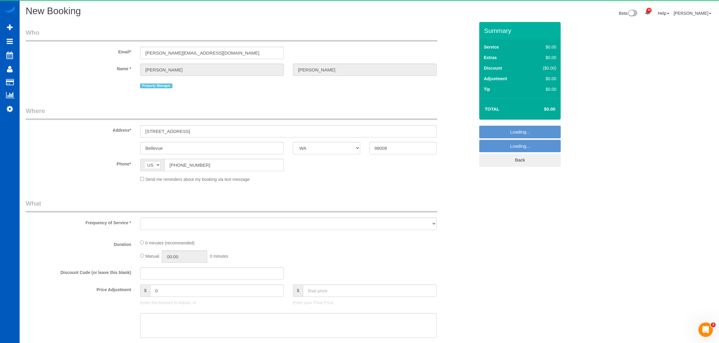
select select "object:14533"
select select "199"
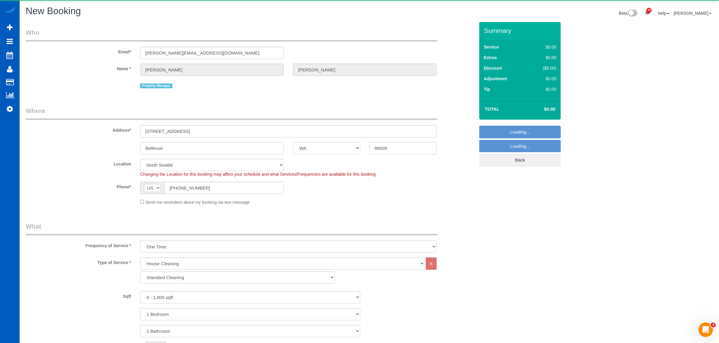
select select "object:14538"
select select "69"
select select "object:14627"
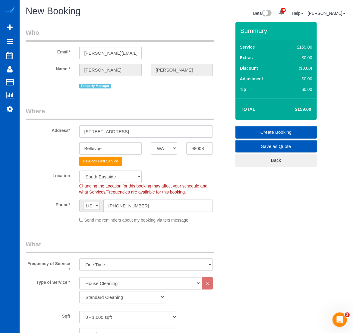
drag, startPoint x: 169, startPoint y: 131, endPoint x: 70, endPoint y: 142, distance: 100.2
click at [69, 138] on sui-booking-address "Address* [STREET_ADDRESS] [GEOGRAPHIC_DATA] AK AL AR AZ CA CO CT DC DE [GEOGRAP…" at bounding box center [129, 136] width 206 height 59
paste input "[STREET_ADDRESS]"
drag, startPoint x: 126, startPoint y: 130, endPoint x: 147, endPoint y: 130, distance: 21.7
click at [147, 130] on input "[STREET_ADDRESS]" at bounding box center [146, 131] width 134 height 12
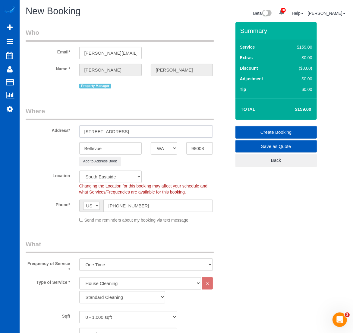
type input "[STREET_ADDRESS]"
drag, startPoint x: 117, startPoint y: 145, endPoint x: 61, endPoint y: 152, distance: 56.0
click at [60, 152] on div "Bellevue AK AL AR AZ CA CO CT DC DE [GEOGRAPHIC_DATA] [GEOGRAPHIC_DATA] HI IA I…" at bounding box center [128, 148] width 215 height 12
paste input "Woodinvill"
type input "[GEOGRAPHIC_DATA]"
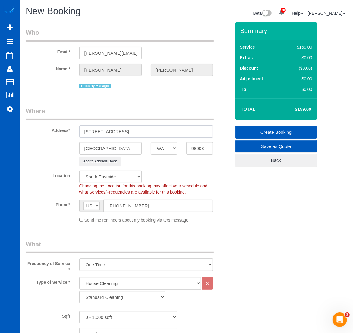
drag, startPoint x: 148, startPoint y: 130, endPoint x: 137, endPoint y: 132, distance: 11.9
click at [137, 132] on input "[STREET_ADDRESS]" at bounding box center [146, 131] width 134 height 12
type input "[STREET_ADDRESS]"
drag, startPoint x: 204, startPoint y: 145, endPoint x: 164, endPoint y: 148, distance: 39.6
click at [164, 148] on div "[GEOGRAPHIC_DATA] AK AL AR AZ CA CO CT DC DE [GEOGRAPHIC_DATA] [GEOGRAPHIC_DATA…" at bounding box center [128, 148] width 215 height 12
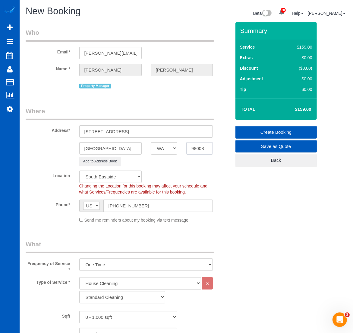
paste input "72"
type input "98072"
select select "6"
drag, startPoint x: 140, startPoint y: 130, endPoint x: 123, endPoint y: 133, distance: 17.3
click at [123, 133] on input "[STREET_ADDRESS]" at bounding box center [146, 131] width 134 height 12
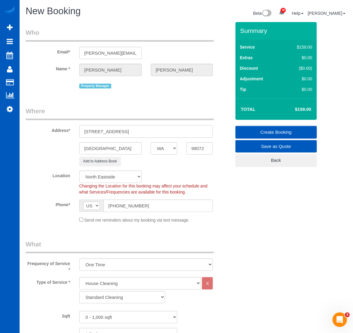
select select "object:14867"
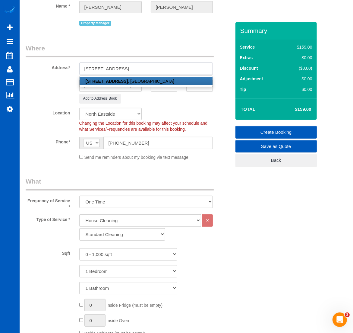
type input "[STREET_ADDRESS]"
click at [137, 81] on link "[STREET_ADDRESS]" at bounding box center [146, 81] width 133 height 8
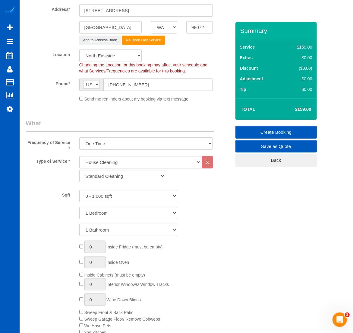
scroll to position [189, 0]
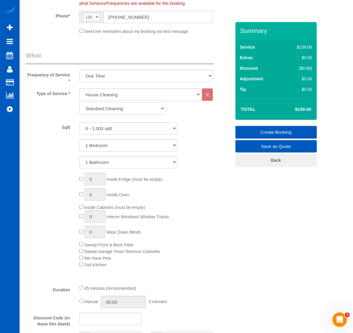
click at [118, 107] on select "Standard Cleaning Deep Cleaning Move In/ Out Cleaning" at bounding box center [122, 108] width 86 height 12
select select "368"
click at [79, 102] on select "Standard Cleaning Deep Cleaning Move In/ Out Cleaning" at bounding box center [122, 108] width 86 height 12
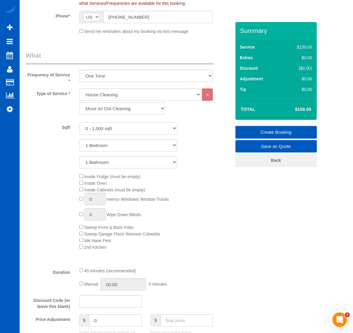
click at [121, 128] on select "0 - 1,000 sqft 1,001 - 1,500 sqft 1,501 - 2,000 sqft 2,001 - 2,500 sqft 2,501 -…" at bounding box center [128, 128] width 98 height 12
select select "2001"
click at [79, 122] on select "0 - 1,000 sqft 1,001 - 1,500 sqft 1,501 - 2,000 sqft 2,001 - 2,500 sqft 2,501 -…" at bounding box center [128, 128] width 98 height 12
click at [107, 144] on select "1 Bedroom 2 Bedrooms 3 Bedrooms 4 Bedrooms 5 Bedrooms 6 Bedrooms 7 Bedrooms" at bounding box center [128, 145] width 98 height 12
select select "4"
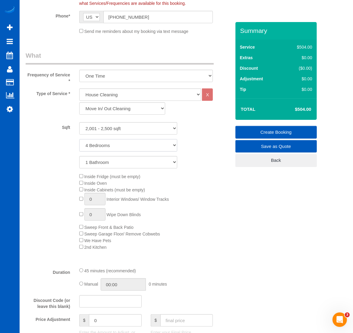
click at [79, 139] on select "1 Bedroom 2 Bedrooms 3 Bedrooms 4 Bedrooms 5 Bedrooms 6 Bedrooms 7 Bedrooms" at bounding box center [128, 145] width 98 height 12
click at [100, 165] on select "1 Bathroom 2 Bathrooms 3 Bathrooms 4 Bathrooms 5 Bathrooms 6 Bathrooms 7 Bathro…" at bounding box center [128, 162] width 98 height 12
select select "3"
click at [79, 156] on select "1 Bathroom 2 Bathrooms 3 Bathrooms 4 Bathrooms 5 Bathrooms 6 Bathrooms 7 Bathro…" at bounding box center [128, 162] width 98 height 12
click at [81, 178] on span "Inside Fridge (must be empty)" at bounding box center [109, 176] width 61 height 5
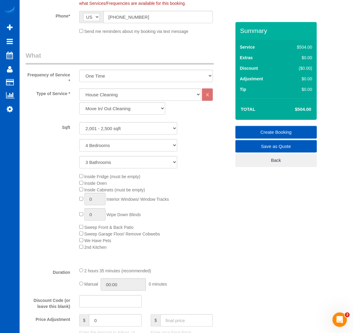
click at [81, 186] on div "Inside Fridge (must be empty) Inside Oven Inside Cabinets (must be empty) 0 Int…" at bounding box center [155, 211] width 161 height 77
type input "1"
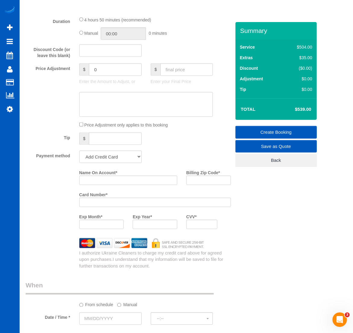
scroll to position [377, 0]
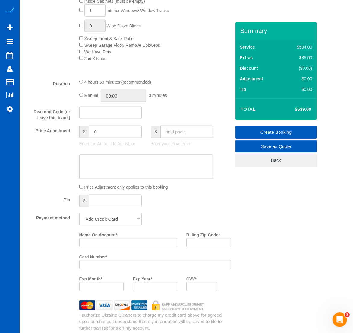
click at [186, 132] on input "text" at bounding box center [187, 132] width 53 height 12
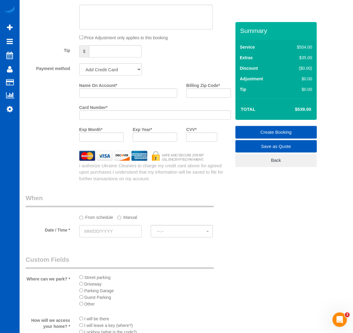
scroll to position [566, 0]
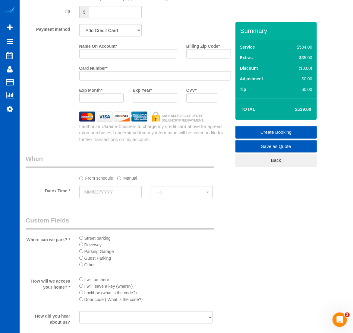
type input "0"
type input "-539"
click at [107, 34] on select "Add Credit Card Cash Check Paypal" at bounding box center [110, 30] width 62 height 12
select select "string:cash"
click at [79, 24] on select "Add Credit Card Cash Check Paypal" at bounding box center [110, 30] width 62 height 12
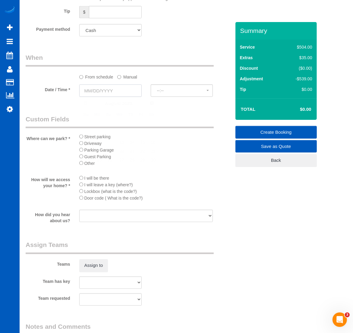
click at [110, 92] on input "text" at bounding box center [110, 91] width 62 height 12
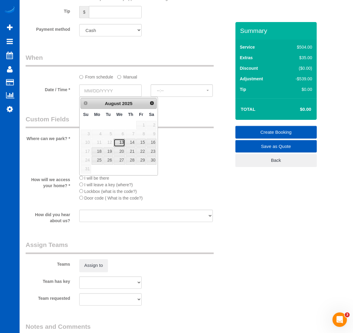
click at [121, 143] on link "13" at bounding box center [119, 143] width 11 height 8
type input "[DATE]"
select select "spot43"
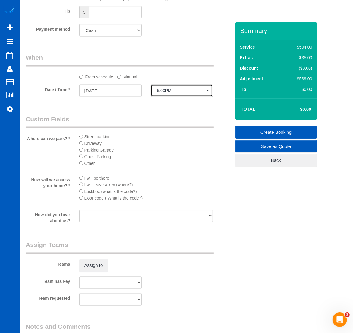
click at [161, 94] on button "5:00PM" at bounding box center [182, 91] width 62 height 12
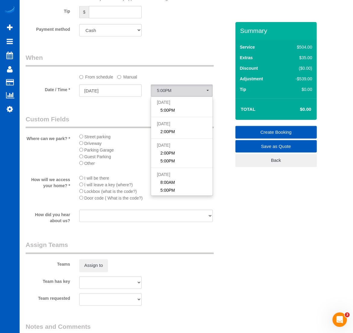
click at [114, 74] on div "From schedule Manual" at bounding box center [146, 76] width 143 height 8
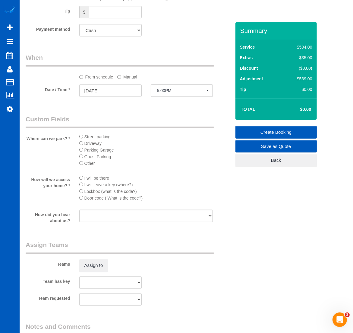
click at [122, 75] on label "Manual" at bounding box center [127, 76] width 20 height 8
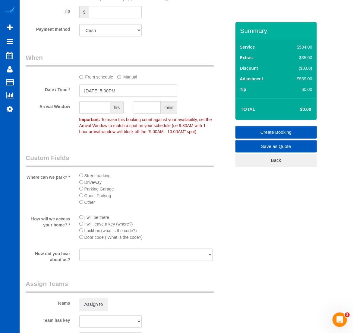
click at [109, 88] on input "[DATE] 5:00PM" at bounding box center [128, 91] width 98 height 12
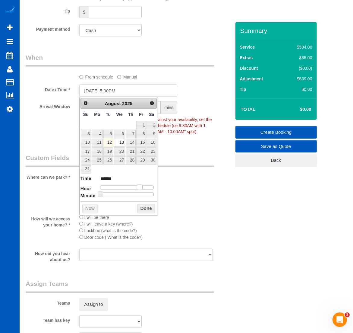
type input "[DATE] 4:00PM"
type input "******"
type input "[DATE] 3:00PM"
type input "******"
type input "[DATE] 2:00PM"
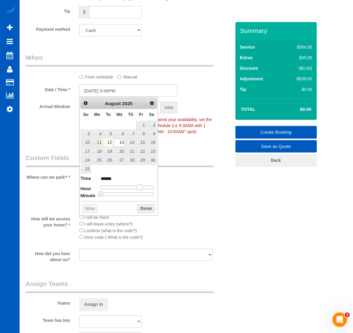
type input "******"
type input "[DATE] 1:00PM"
type input "******"
type input "[DATE] 2:00PM"
type input "******"
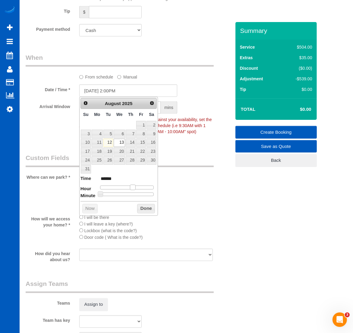
drag, startPoint x: 138, startPoint y: 188, endPoint x: 131, endPoint y: 190, distance: 6.8
click at [131, 190] on span at bounding box center [132, 187] width 5 height 5
click at [143, 210] on button "Done" at bounding box center [146, 209] width 18 height 10
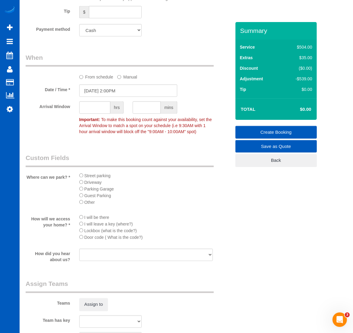
drag, startPoint x: 85, startPoint y: 180, endPoint x: 82, endPoint y: 177, distance: 3.4
click at [84, 180] on li "Driveway" at bounding box center [146, 182] width 134 height 7
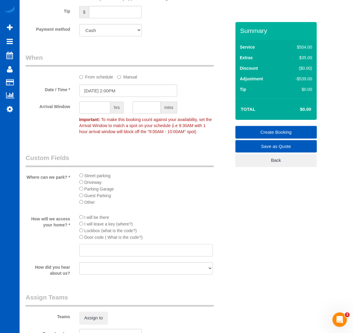
click at [88, 245] on input "text" at bounding box center [146, 250] width 134 height 12
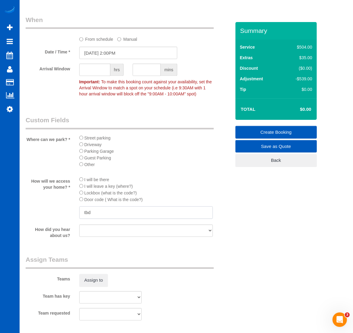
scroll to position [737, 0]
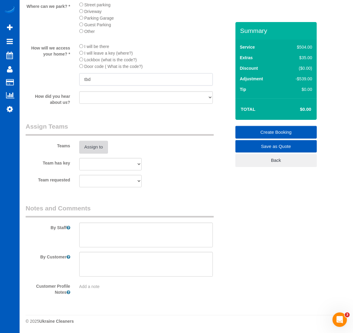
type input "tbd"
click at [92, 147] on button "Assign to" at bounding box center [93, 147] width 29 height 13
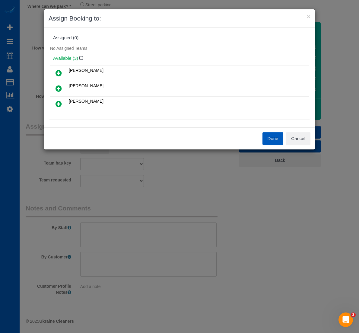
click at [64, 74] on link at bounding box center [59, 73] width 14 height 12
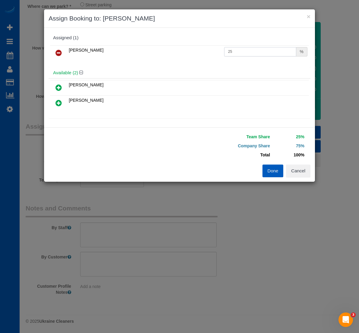
drag, startPoint x: 236, startPoint y: 53, endPoint x: 173, endPoint y: 67, distance: 65.3
click at [173, 67] on div "Assigned (1) [PERSON_NAME] 25 % Available (2) [PERSON_NAME]" at bounding box center [180, 77] width 262 height 91
type input "55"
click at [263, 172] on button "Done" at bounding box center [273, 170] width 21 height 13
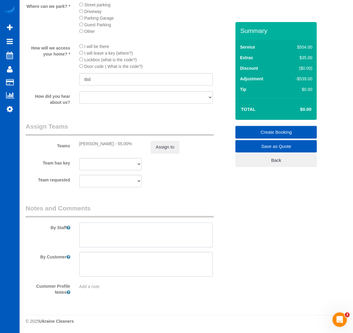
click at [127, 238] on textarea at bounding box center [146, 234] width 134 height 25
type textarea "T"
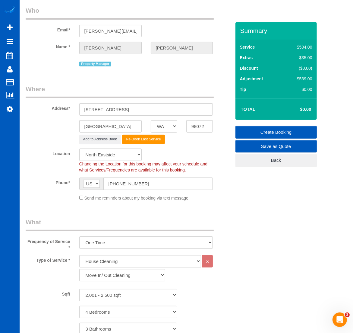
scroll to position [0, 0]
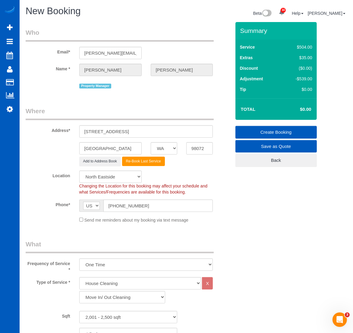
type textarea "We already cleaned this house before. It needs to be refreshed. Please check ev…"
click at [283, 129] on link "Create Booking" at bounding box center [276, 132] width 81 height 13
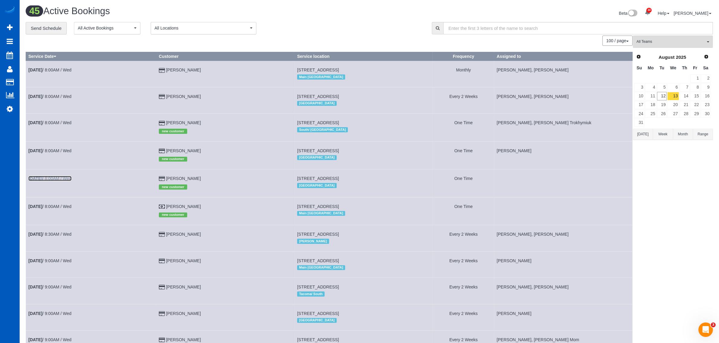
click at [67, 180] on link "[DATE] 8:00AM / Wed" at bounding box center [49, 178] width 43 height 5
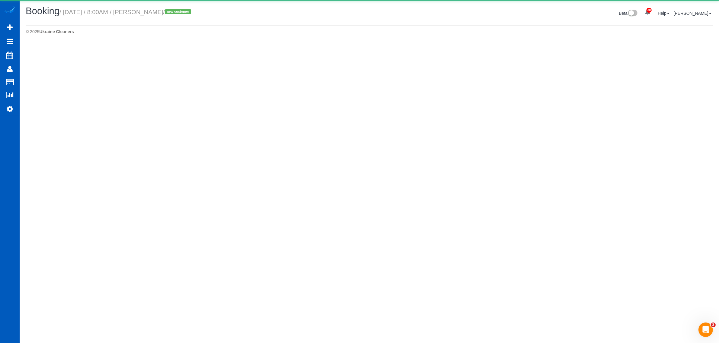
select select "WA"
select select "number:8"
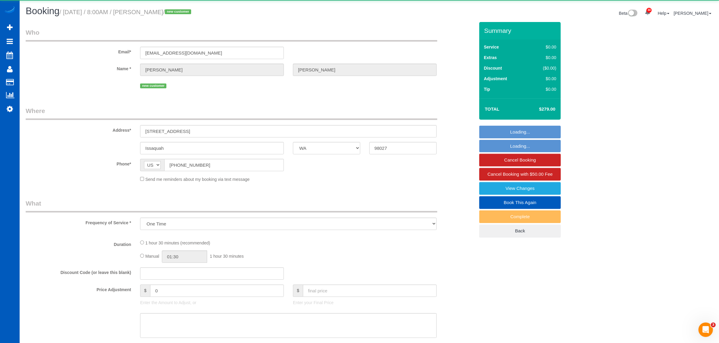
select select "object:17257"
select select "199"
select select "1001"
select select "2"
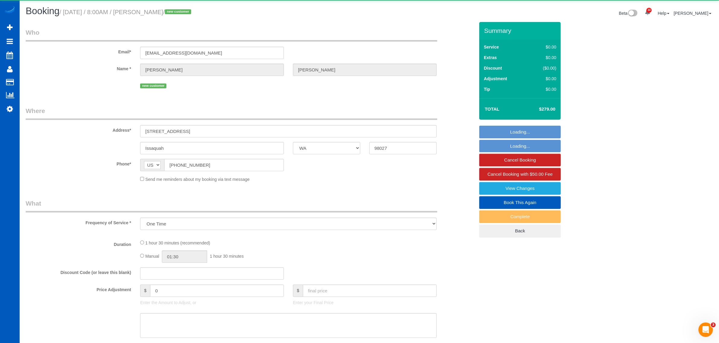
select select "spot50"
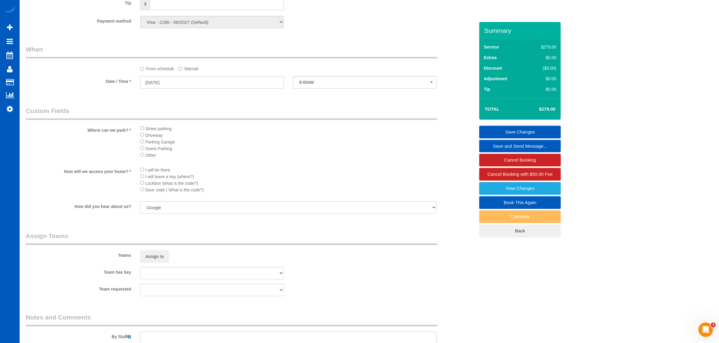
scroll to position [703, 0]
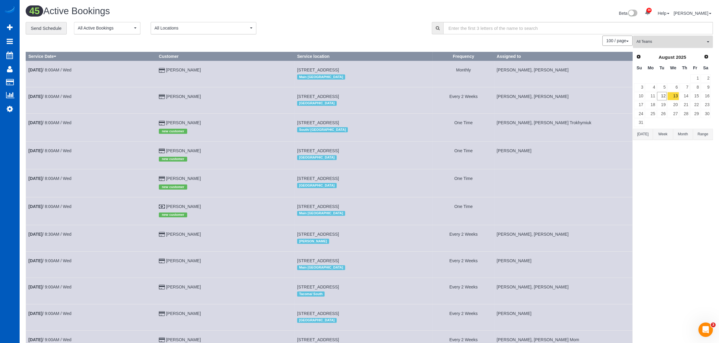
click at [661, 45] on button "All Teams" at bounding box center [673, 42] width 80 height 12
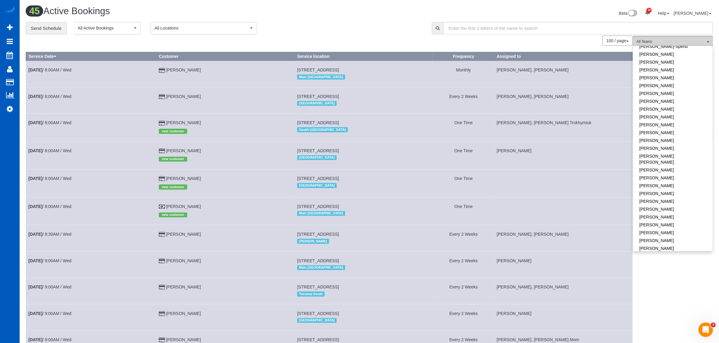
scroll to position [314, 0]
click at [665, 88] on link "[PERSON_NAME]" at bounding box center [672, 92] width 79 height 8
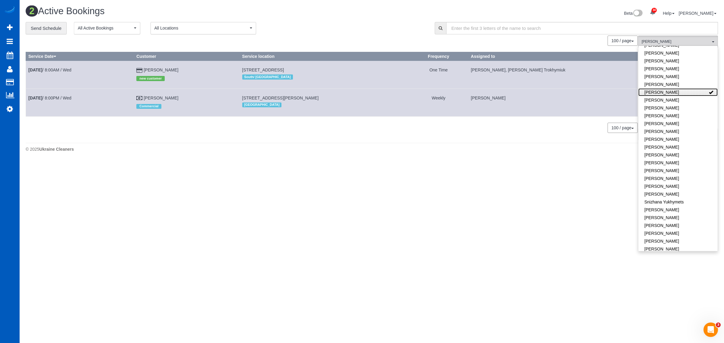
click at [665, 88] on link "[PERSON_NAME]" at bounding box center [678, 92] width 79 height 8
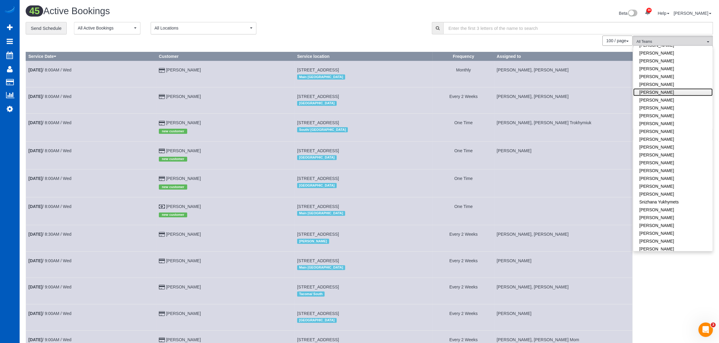
click at [665, 88] on link "[PERSON_NAME]" at bounding box center [672, 92] width 79 height 8
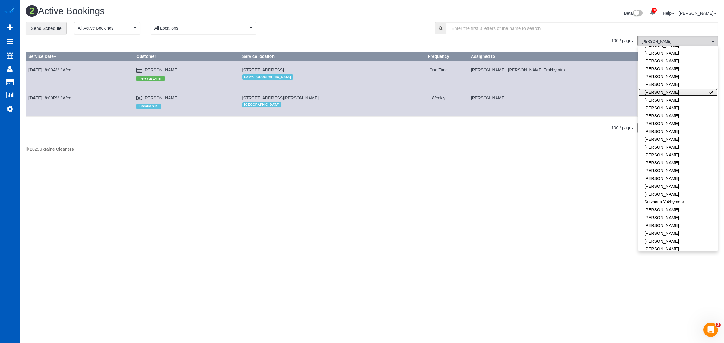
click at [665, 88] on link "[PERSON_NAME]" at bounding box center [678, 92] width 79 height 8
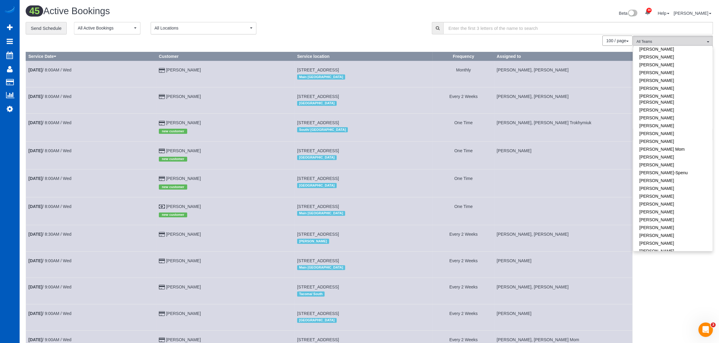
scroll to position [0, 0]
click at [690, 136] on link "[PERSON_NAME]" at bounding box center [672, 136] width 79 height 8
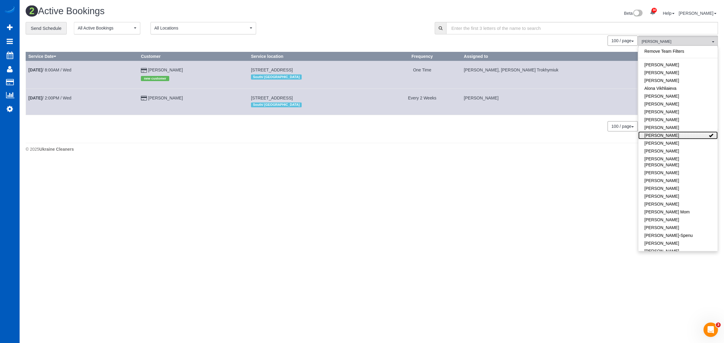
click at [683, 134] on link "[PERSON_NAME]" at bounding box center [678, 136] width 79 height 8
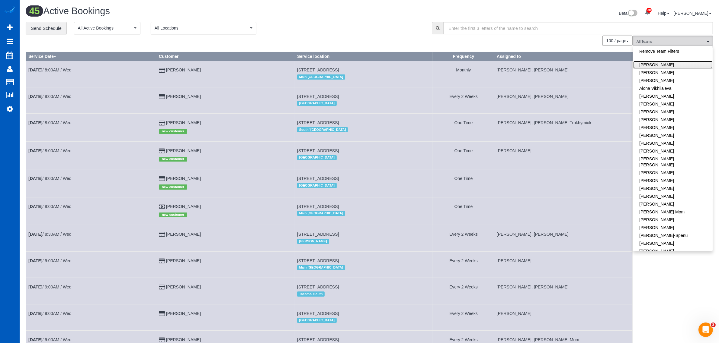
click at [671, 65] on link "[PERSON_NAME]" at bounding box center [672, 65] width 79 height 8
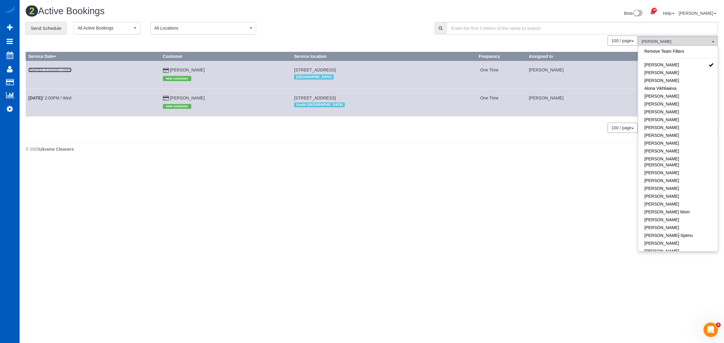
click at [47, 72] on link "[DATE] 8:00AM / Wed" at bounding box center [49, 70] width 43 height 5
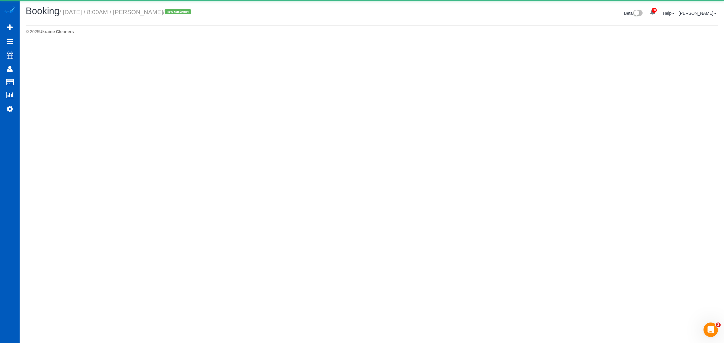
select select "WA"
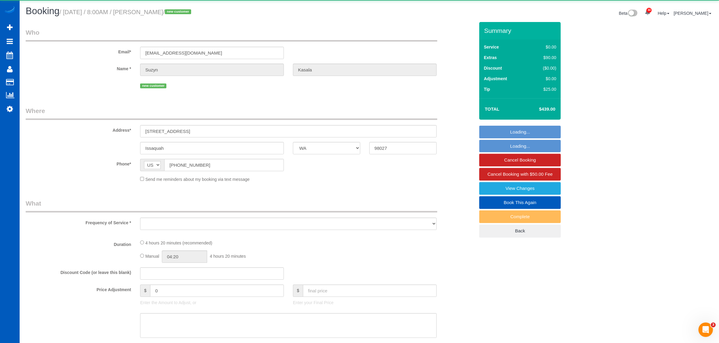
select select "object:20613"
select select "string:fspay-e6a36a8f-4df5-491a-aff1-74d3fb2221ba"
select select "199"
select select "1501"
select select "3"
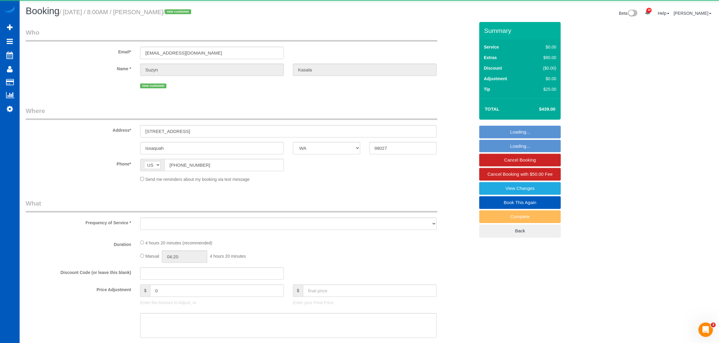
select select "3"
select select "spot59"
select select "number:8"
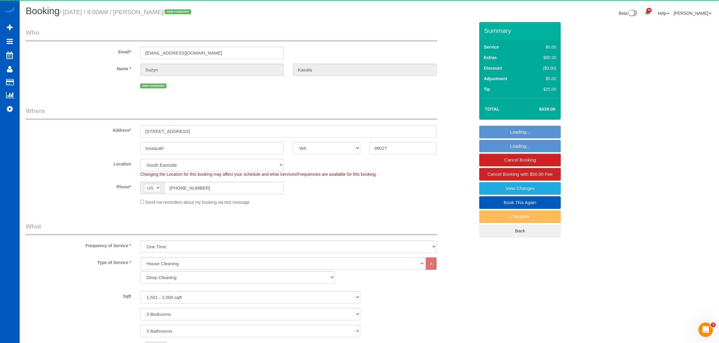
select select "object:20830"
select select "1501"
select select "3"
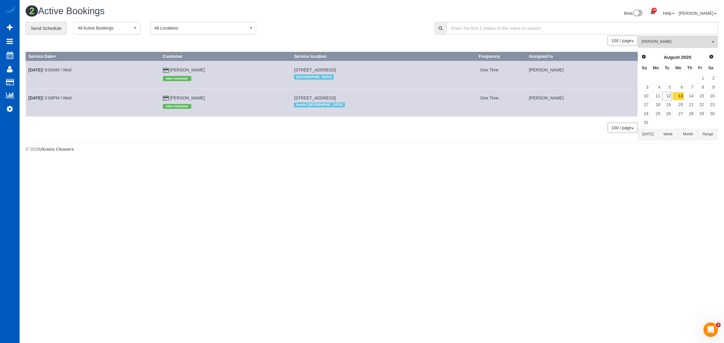
drag, startPoint x: 643, startPoint y: 39, endPoint x: 660, endPoint y: 69, distance: 34.1
click at [642, 39] on span "[PERSON_NAME]" at bounding box center [676, 41] width 69 height 5
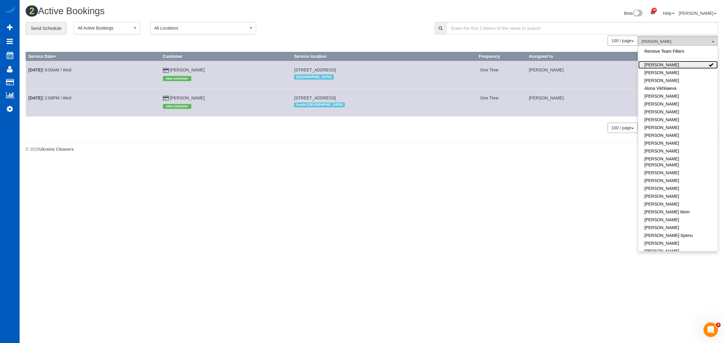
click at [668, 66] on link "[PERSON_NAME]" at bounding box center [678, 65] width 79 height 8
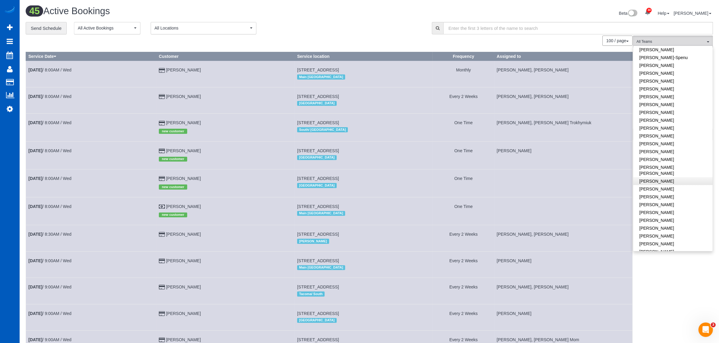
scroll to position [189, 0]
click at [69, 180] on link "[DATE] 8:00AM / Wed" at bounding box center [49, 178] width 43 height 5
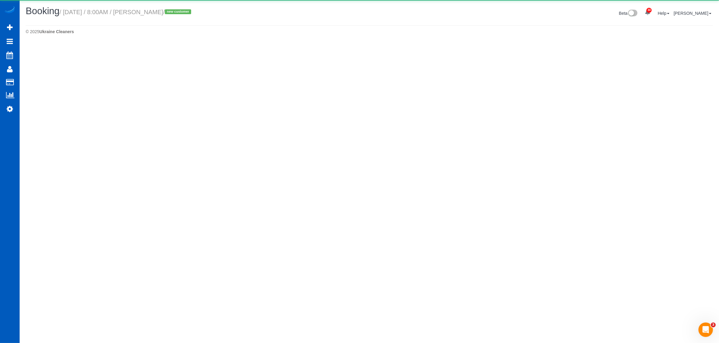
select select "WA"
select select "number:8"
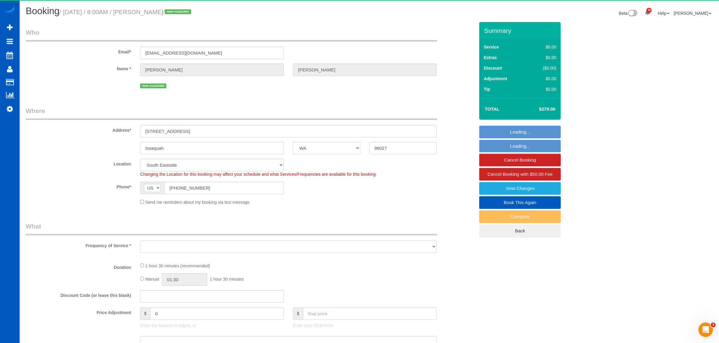
select select "object:22524"
select select "199"
select select "1001"
select select "2"
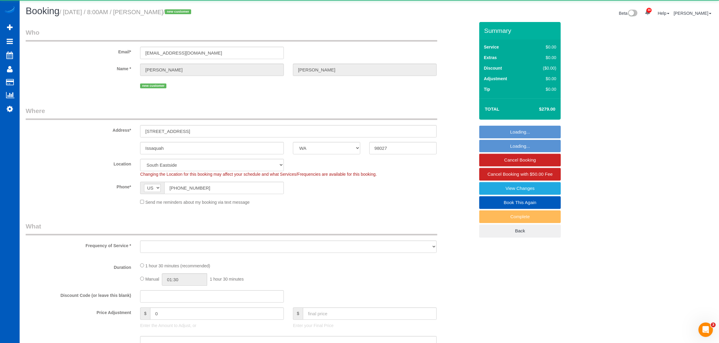
select select "spot68"
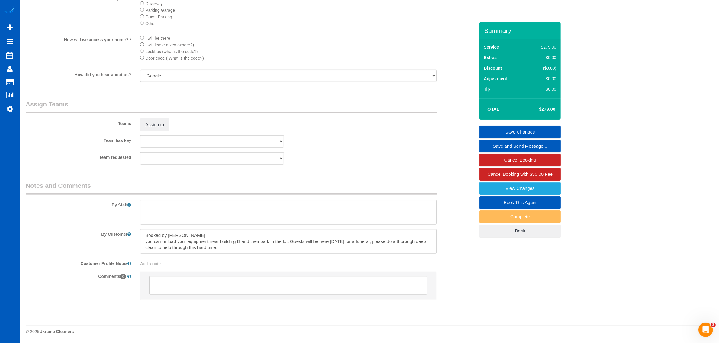
scroll to position [703, 0]
click at [153, 129] on button "Assign to" at bounding box center [154, 124] width 29 height 13
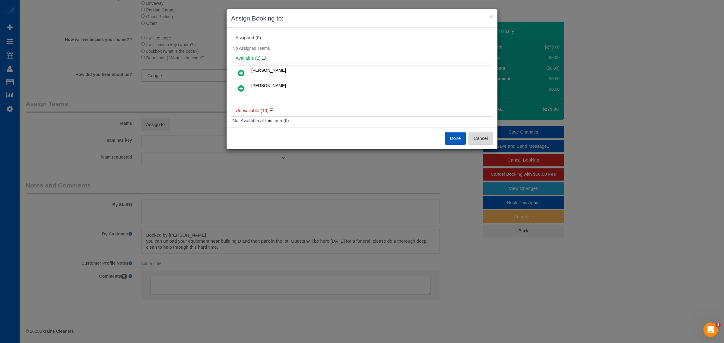
click at [483, 139] on button "Cancel" at bounding box center [481, 138] width 24 height 13
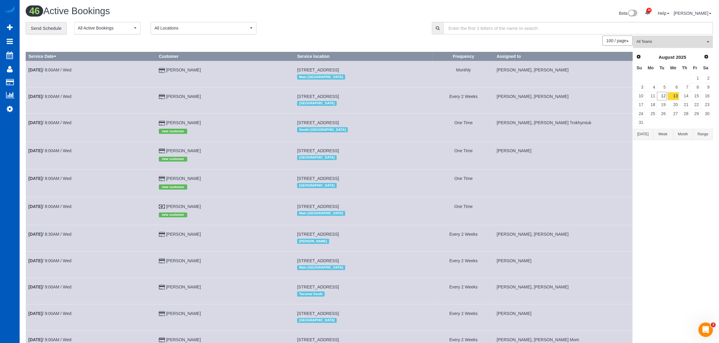
click at [652, 38] on button "All Teams" at bounding box center [673, 42] width 80 height 12
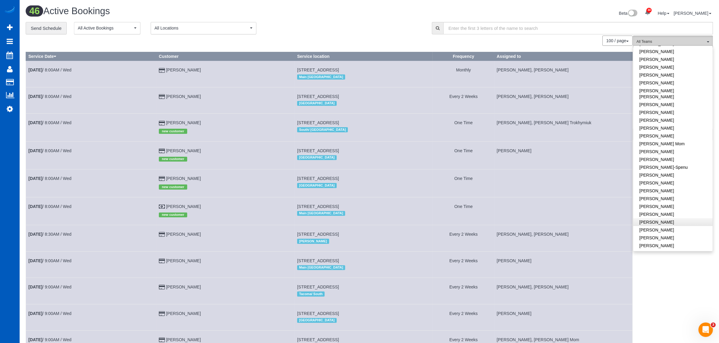
scroll to position [126, 0]
click at [665, 193] on link "[PERSON_NAME]" at bounding box center [672, 197] width 79 height 8
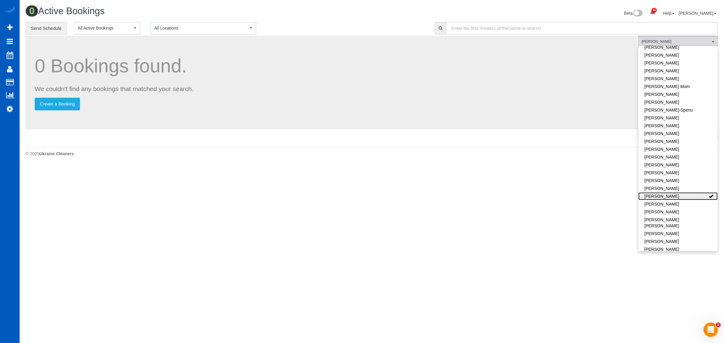
click at [665, 193] on link "[PERSON_NAME]" at bounding box center [678, 197] width 79 height 8
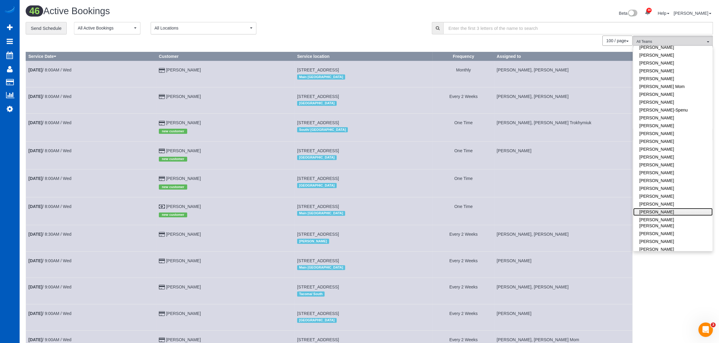
click at [679, 208] on link "[PERSON_NAME]" at bounding box center [672, 212] width 79 height 8
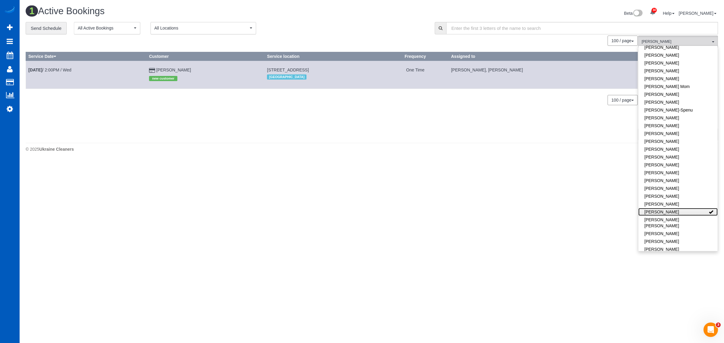
click at [679, 208] on link "[PERSON_NAME]" at bounding box center [678, 212] width 79 height 8
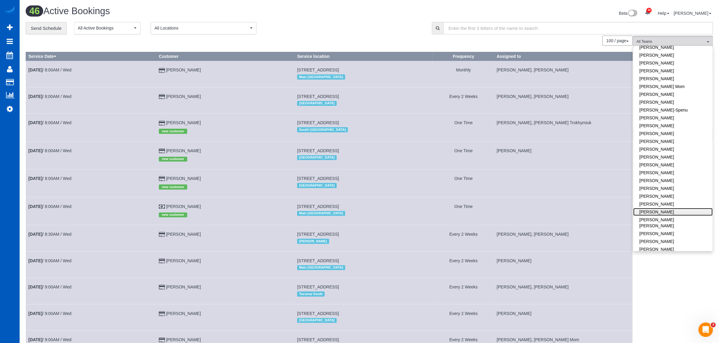
click at [679, 208] on link "[PERSON_NAME]" at bounding box center [672, 212] width 79 height 8
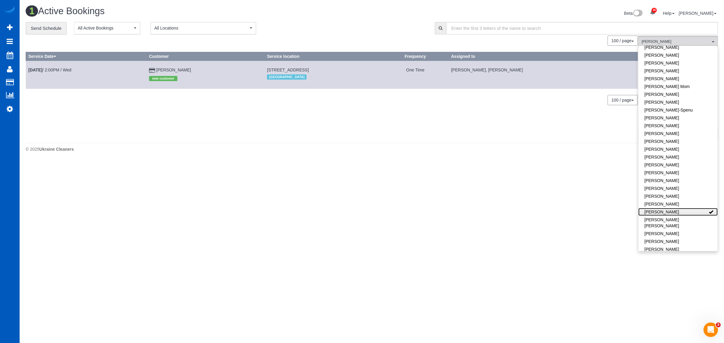
click at [679, 208] on link "[PERSON_NAME]" at bounding box center [678, 212] width 79 height 8
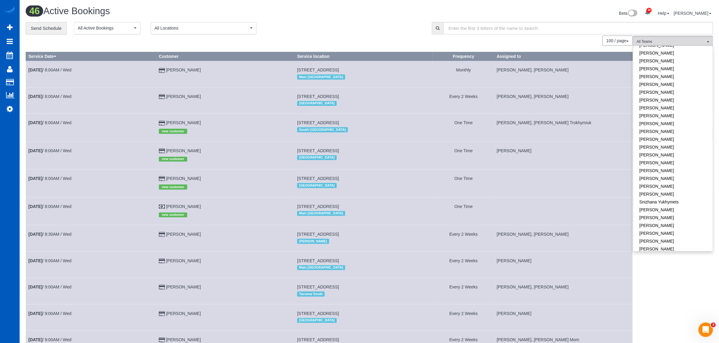
scroll to position [367, 0]
click at [667, 169] on link "[PERSON_NAME]" at bounding box center [672, 173] width 79 height 8
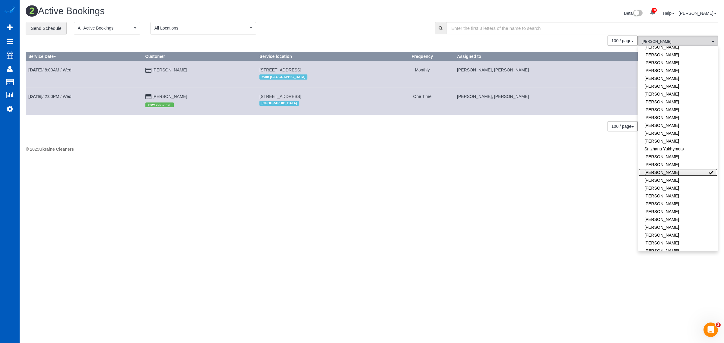
click at [667, 169] on link "[PERSON_NAME]" at bounding box center [678, 173] width 79 height 8
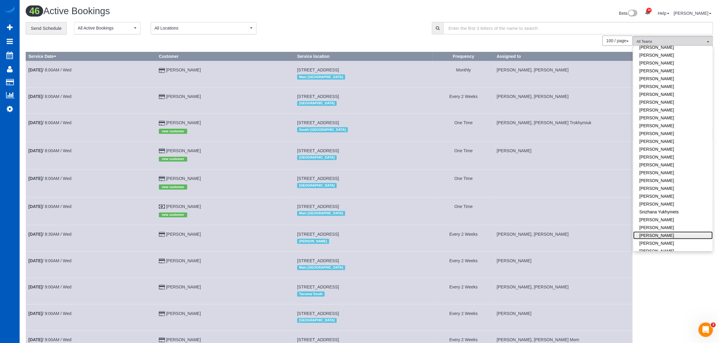
scroll to position [242, 0]
click at [678, 85] on link "[PERSON_NAME]" at bounding box center [672, 88] width 79 height 8
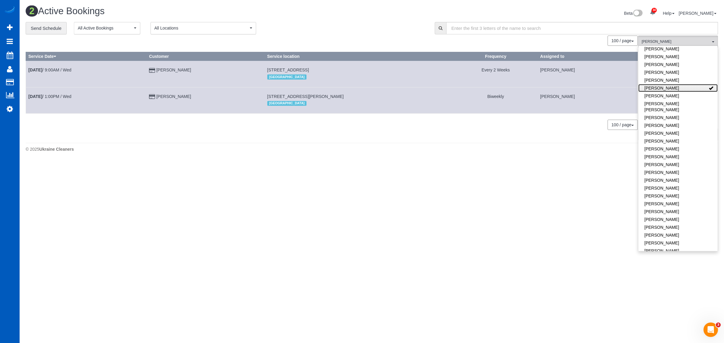
click at [678, 85] on link "[PERSON_NAME]" at bounding box center [678, 88] width 79 height 8
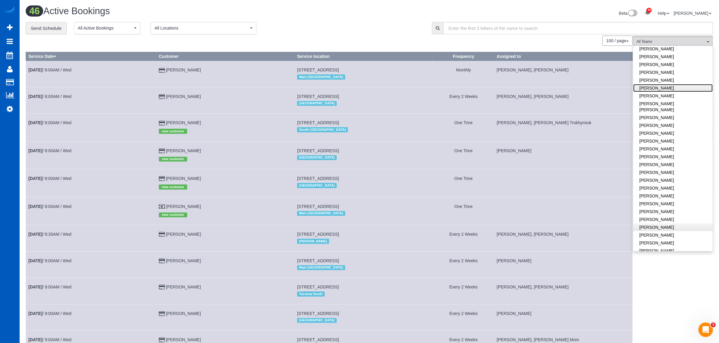
scroll to position [367, 0]
click at [664, 239] on link "[PERSON_NAME]" at bounding box center [672, 243] width 79 height 8
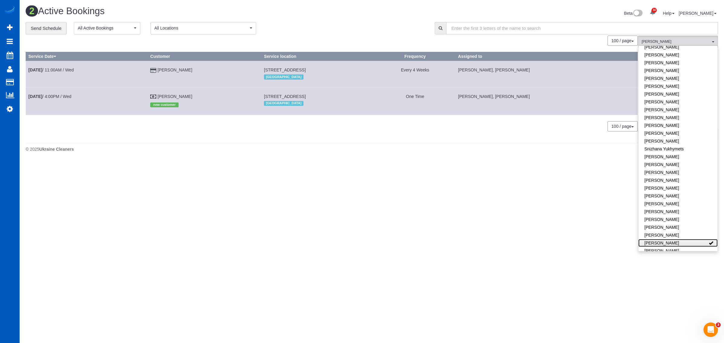
click at [664, 239] on link "[PERSON_NAME]" at bounding box center [678, 243] width 79 height 8
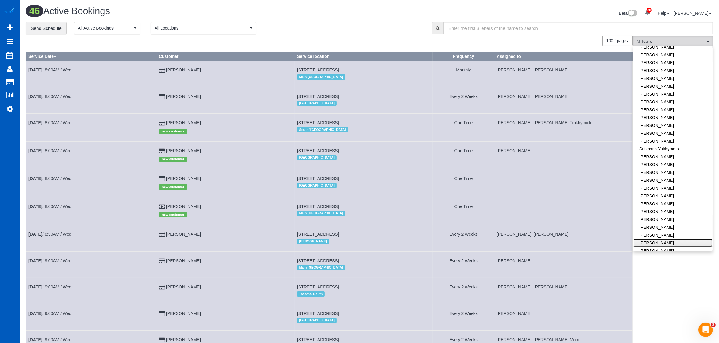
click at [664, 239] on link "[PERSON_NAME]" at bounding box center [672, 243] width 79 height 8
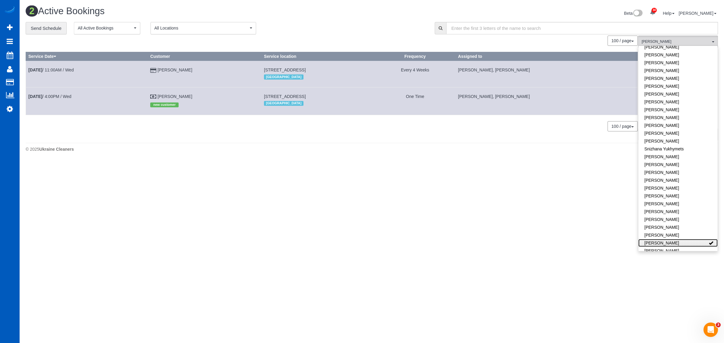
click at [664, 239] on link "[PERSON_NAME]" at bounding box center [678, 243] width 79 height 8
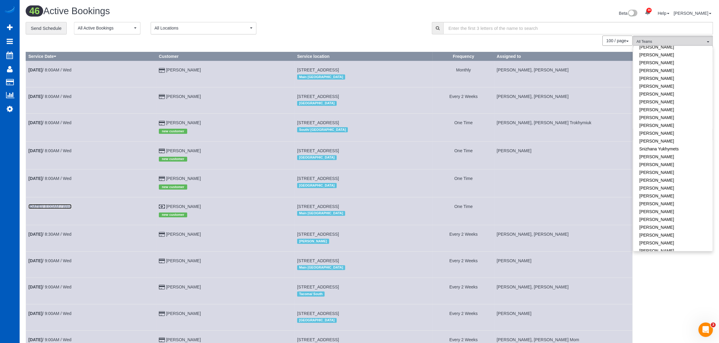
click at [39, 205] on b "[DATE]" at bounding box center [35, 206] width 14 height 5
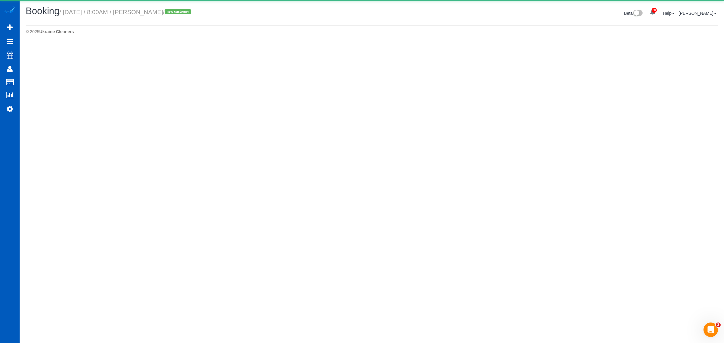
select select "WA"
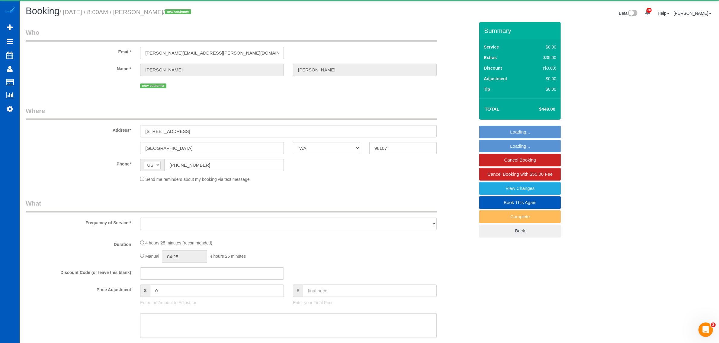
select select "object:28588"
select select "199"
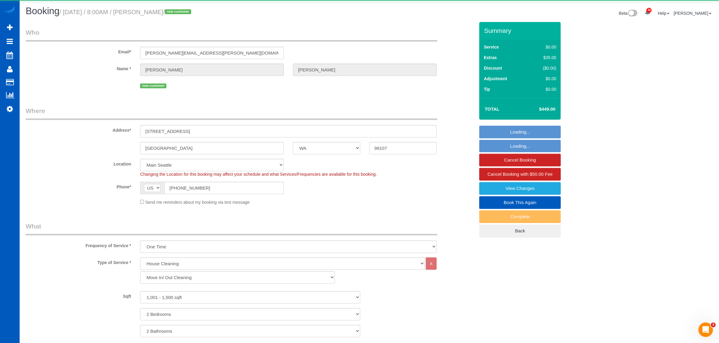
select select "object:28830"
select select "spot77"
select select "1001"
select select "2"
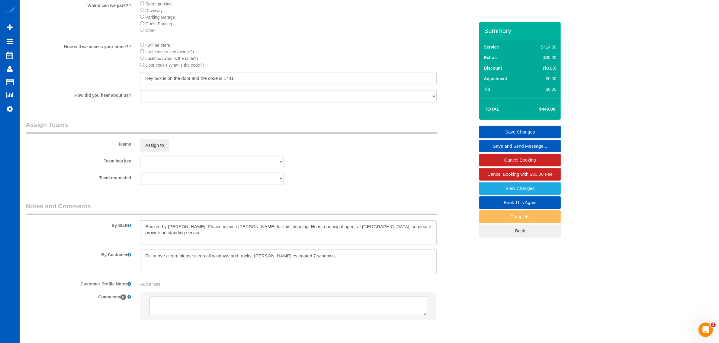
scroll to position [691, 0]
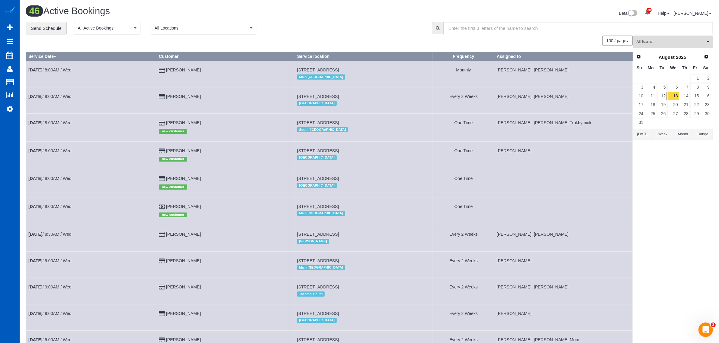
click at [663, 43] on span "All Teams" at bounding box center [670, 41] width 69 height 5
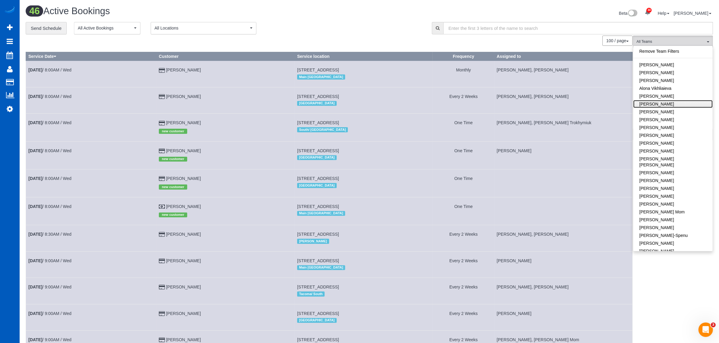
click at [669, 104] on link "[PERSON_NAME]" at bounding box center [672, 104] width 79 height 8
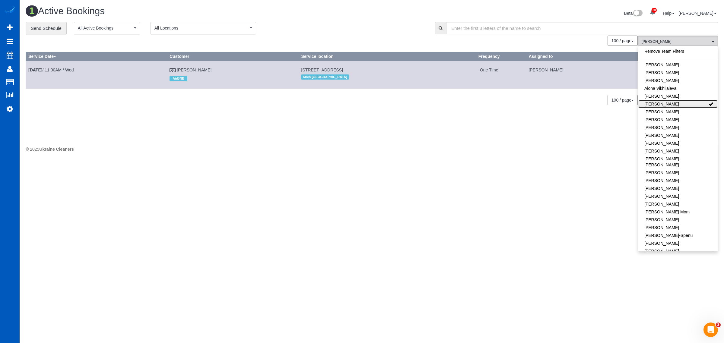
click at [669, 104] on link "[PERSON_NAME]" at bounding box center [678, 104] width 79 height 8
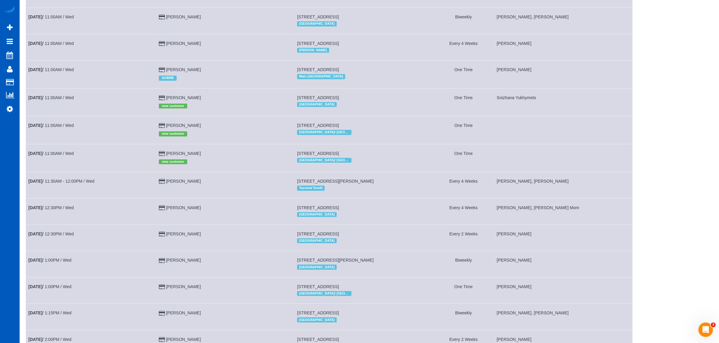
scroll to position [629, 0]
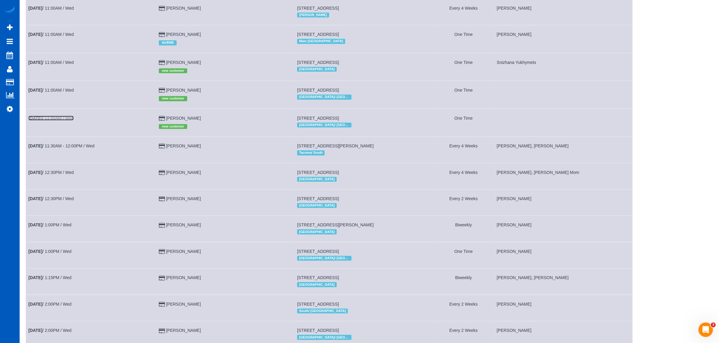
click at [42, 118] on b "[DATE]" at bounding box center [35, 118] width 14 height 5
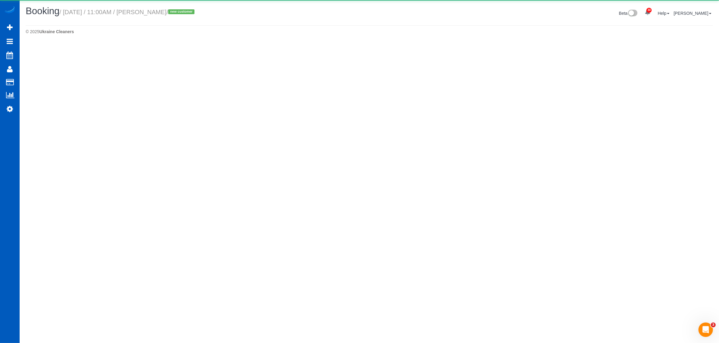
select select "OR"
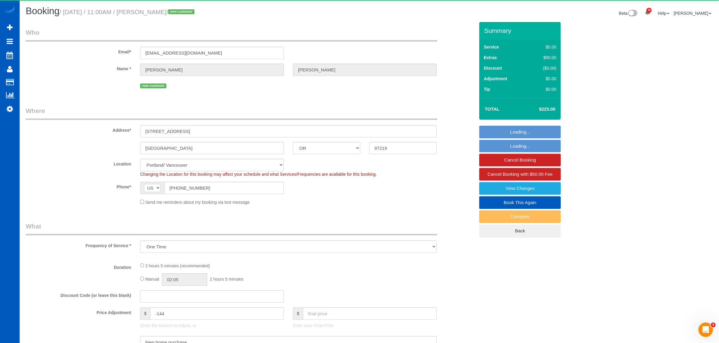
select select "object:31222"
select select "199"
select select "1001"
select select "2"
select select "spot84"
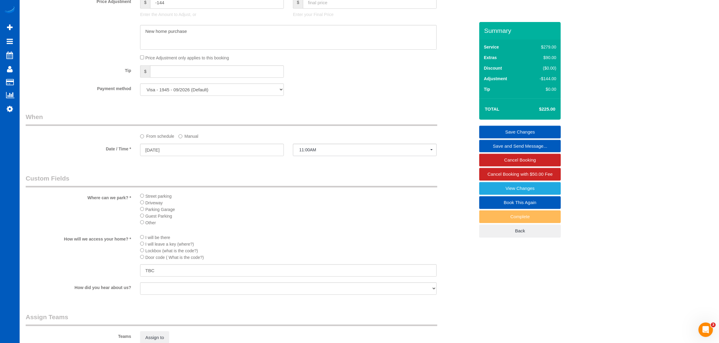
scroll to position [716, 0]
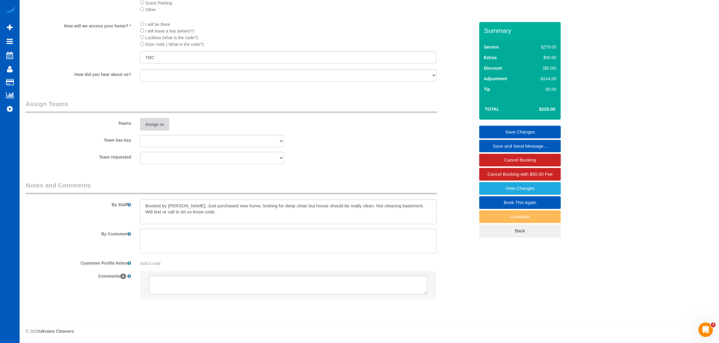
click at [150, 126] on button "Assign to" at bounding box center [154, 124] width 29 height 13
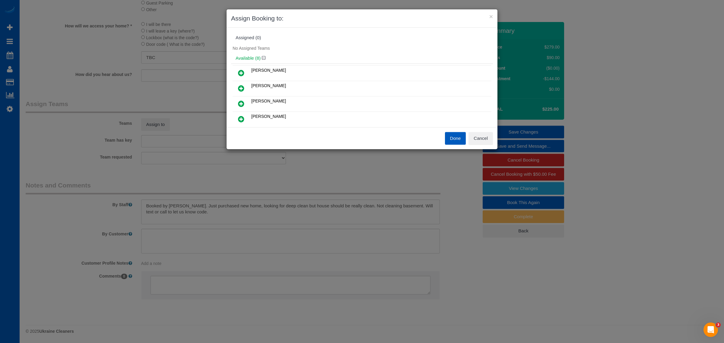
click at [466, 137] on div "Done Cancel" at bounding box center [430, 138] width 136 height 13
click at [474, 136] on button "Cancel" at bounding box center [481, 138] width 24 height 13
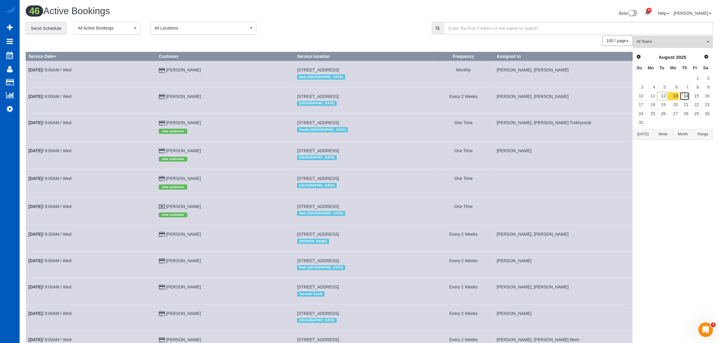
click at [686, 95] on link "14" at bounding box center [684, 96] width 10 height 8
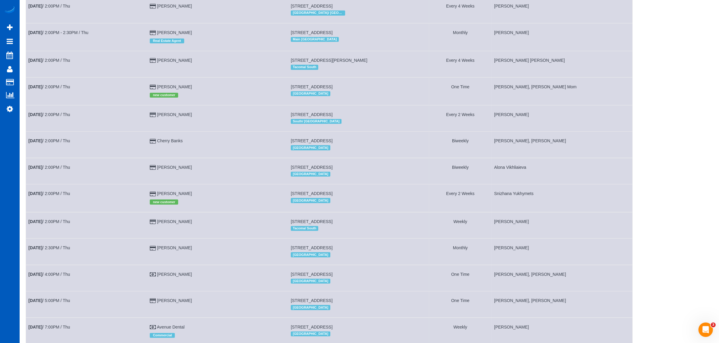
scroll to position [686, 0]
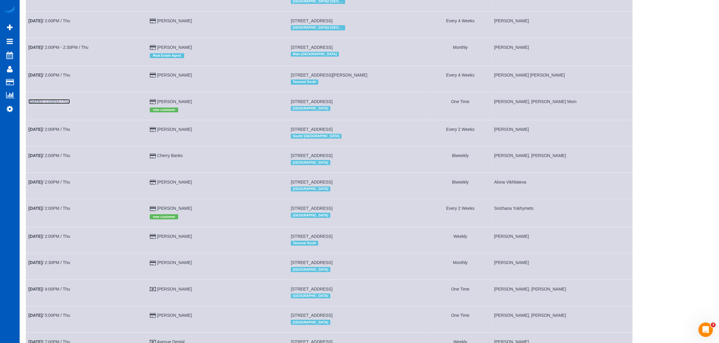
click at [48, 101] on link "[DATE] 2:00PM / Thu" at bounding box center [49, 101] width 42 height 5
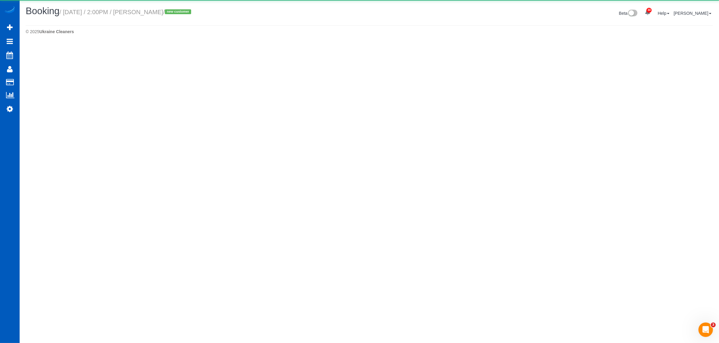
select select "CA"
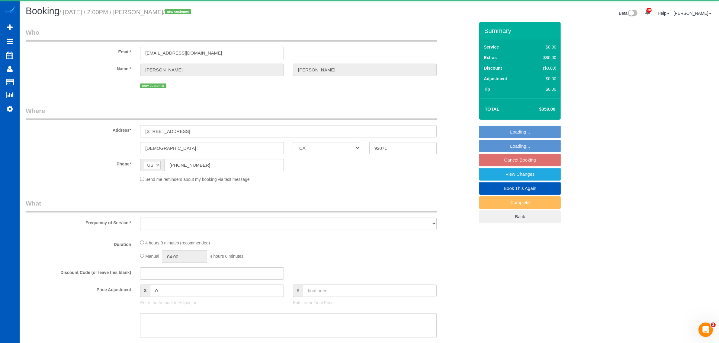
select select "object:33201"
select select "string:fspay-d531a376-9158-462d-9412-b47ec06566c4"
select select "199"
select select "1001"
select select "3"
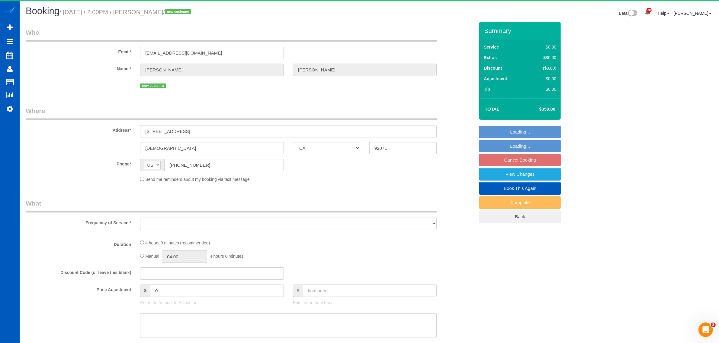
select select "3"
select select "number:10"
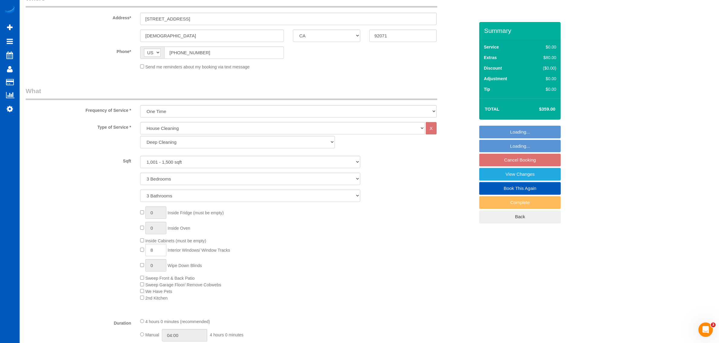
select select "spot100"
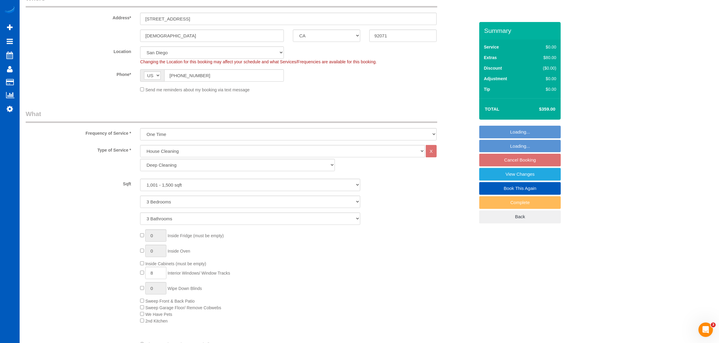
scroll to position [189, 0]
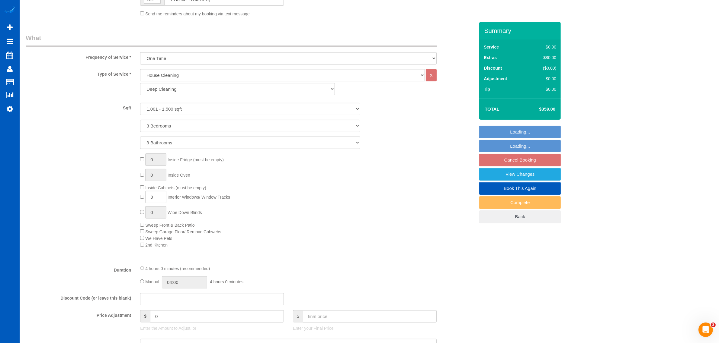
select select "object:33470"
select select "spot105"
select select "1001"
select select "3"
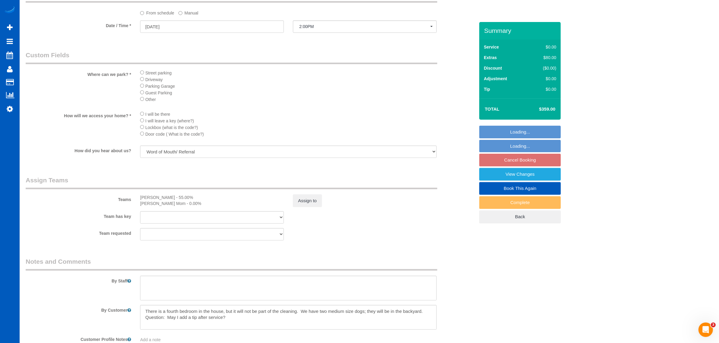
scroll to position [691, 0]
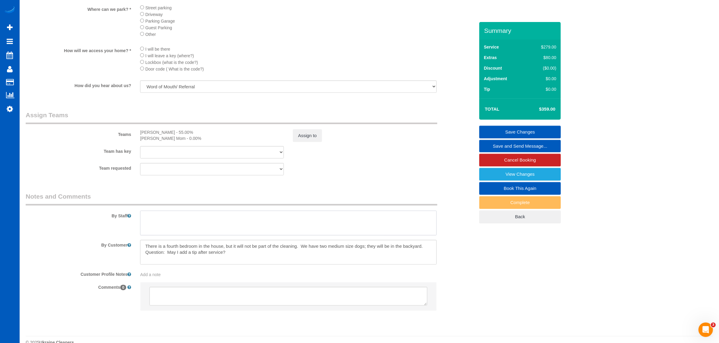
click at [198, 219] on textarea at bounding box center [288, 223] width 296 height 25
type textarea "M"
type textarea "Only use hot water on laminate floor - no cleaning product!!!!"
click at [538, 130] on link "Save Changes" at bounding box center [519, 132] width 81 height 13
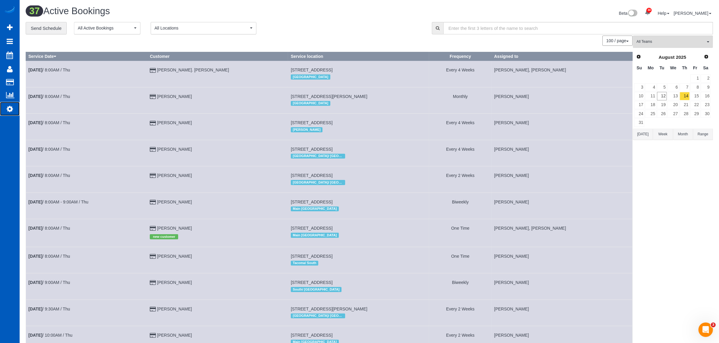
click at [7, 108] on icon at bounding box center [10, 108] width 6 height 7
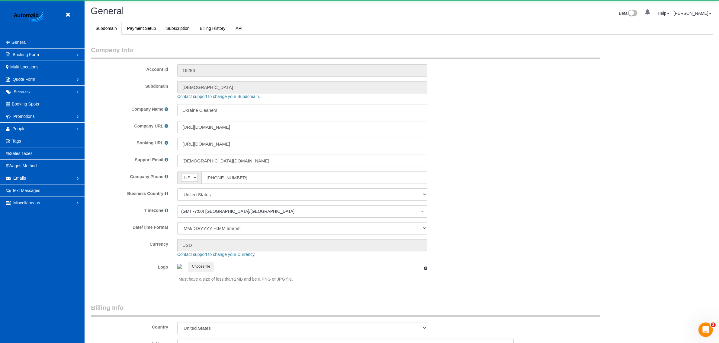
select select "1"
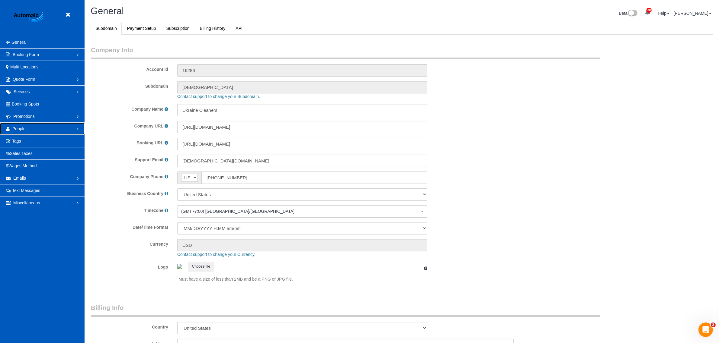
click at [28, 126] on link "People" at bounding box center [42, 129] width 85 height 12
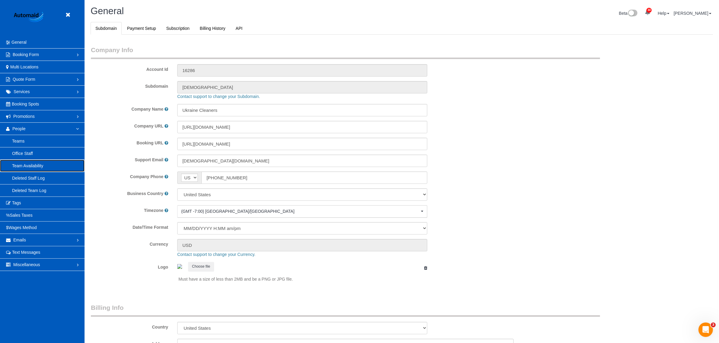
click at [32, 168] on link "Team Availability" at bounding box center [42, 166] width 85 height 12
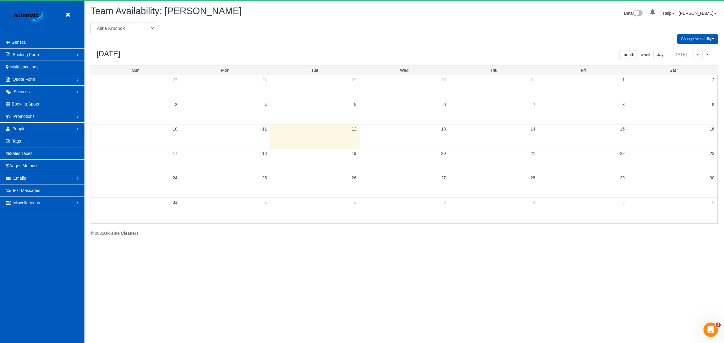
scroll to position [245, 724]
click at [113, 26] on select "[PERSON_NAME] [PERSON_NAME] [PERSON_NAME] [PERSON_NAME] [PERSON_NAME] [PERSON_N…" at bounding box center [123, 28] width 65 height 12
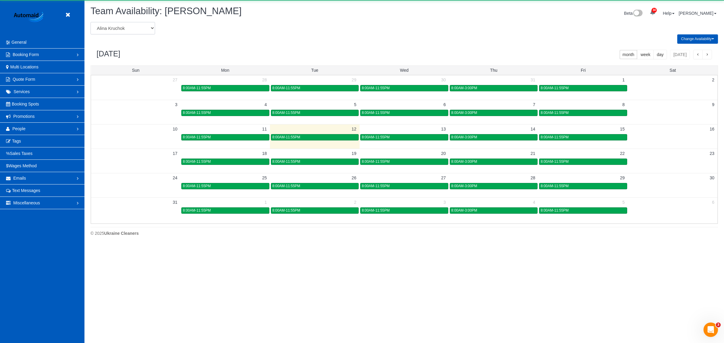
scroll to position [0, 0]
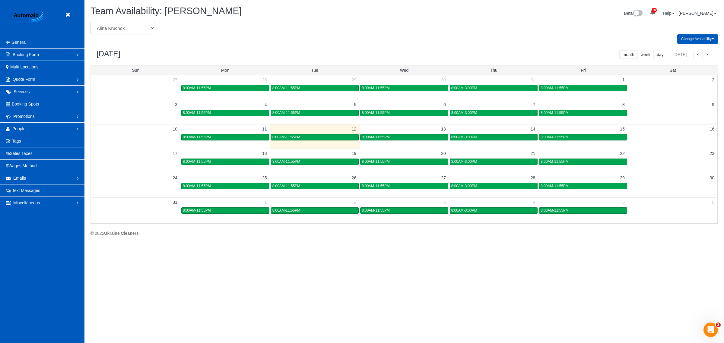
select select "number:19905"
click at [91, 22] on select "[PERSON_NAME] [PERSON_NAME] [PERSON_NAME] [PERSON_NAME] [PERSON_NAME] [PERSON_N…" at bounding box center [123, 28] width 65 height 12
click at [489, 137] on div "8:00AM-5:00PM" at bounding box center [493, 137] width 85 height 5
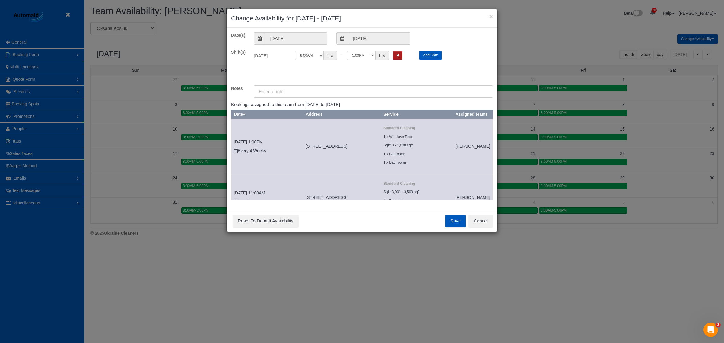
click at [402, 57] on button "Remove Shift" at bounding box center [397, 55] width 9 height 9
click at [459, 222] on button "Save" at bounding box center [455, 221] width 21 height 13
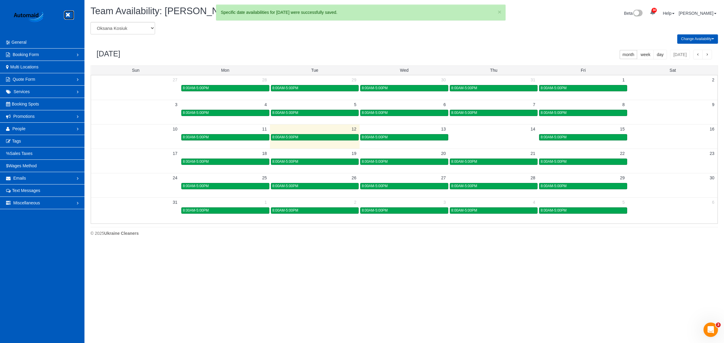
click at [67, 14] on icon at bounding box center [68, 15] width 8 height 8
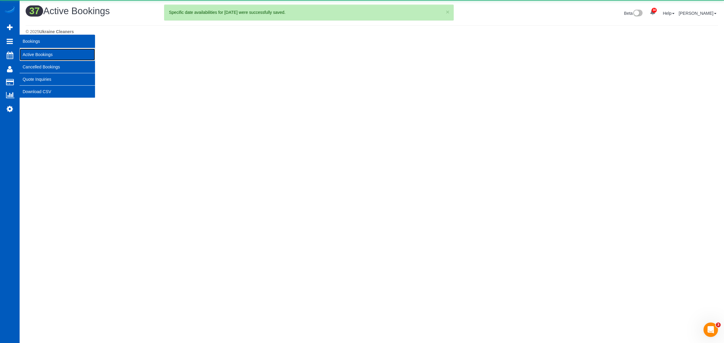
click at [40, 51] on link "Active Bookings" at bounding box center [57, 55] width 75 height 12
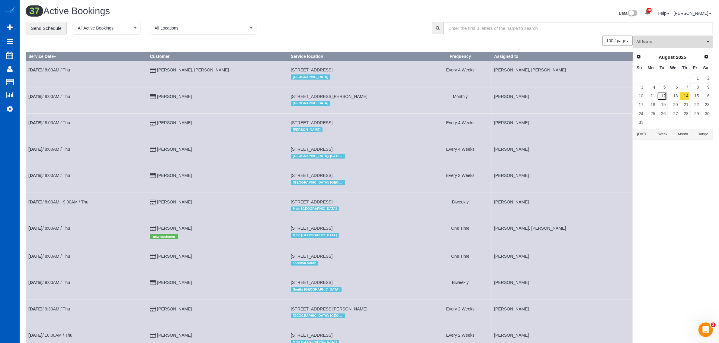
click at [665, 97] on link "12" at bounding box center [662, 96] width 10 height 8
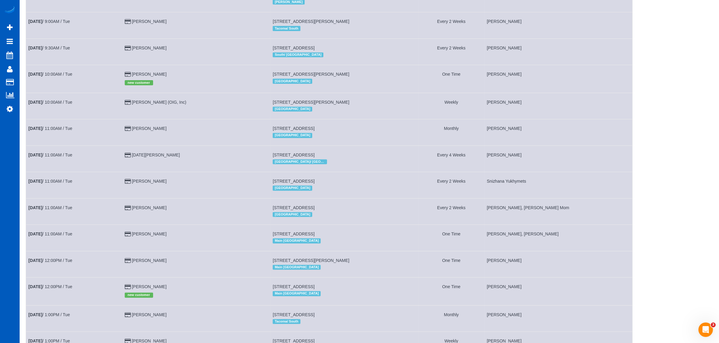
scroll to position [251, 0]
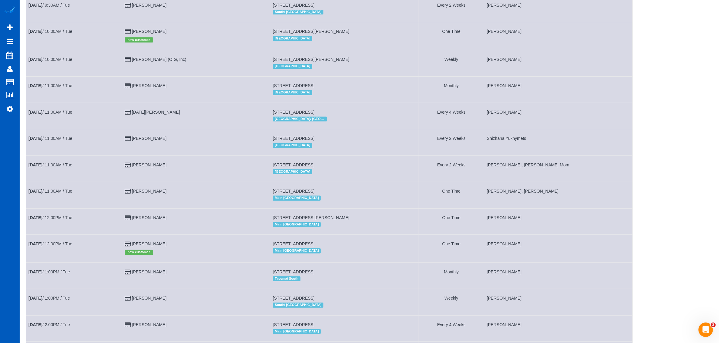
drag, startPoint x: 278, startPoint y: 192, endPoint x: 361, endPoint y: 193, distance: 82.4
click at [361, 193] on td "[STREET_ADDRESS] Main [GEOGRAPHIC_DATA]" at bounding box center [344, 195] width 148 height 26
click at [69, 195] on td "[DATE] 11:00AM / Tue" at bounding box center [74, 195] width 96 height 26
click at [61, 193] on link "[DATE] 11:00AM / Tue" at bounding box center [50, 191] width 44 height 5
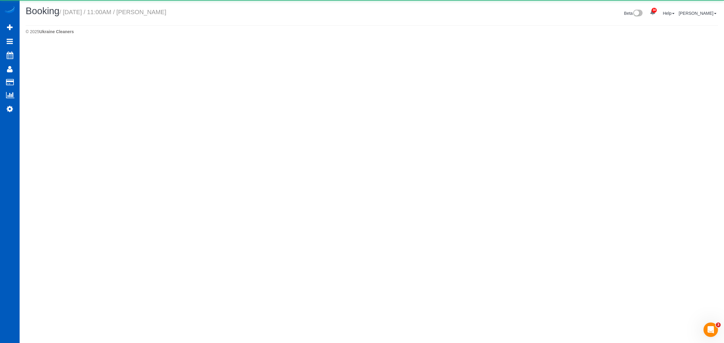
select select "WA"
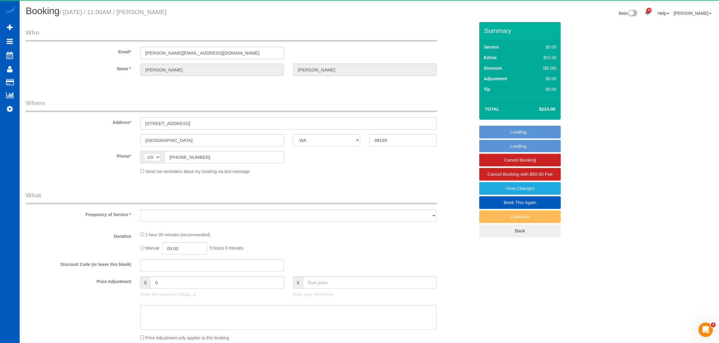
select select "object:38023"
select select "string:fspay-06457517-7f58-4e70-a120-13f6696873d8"
select select "199"
select select "1501"
select select "2"
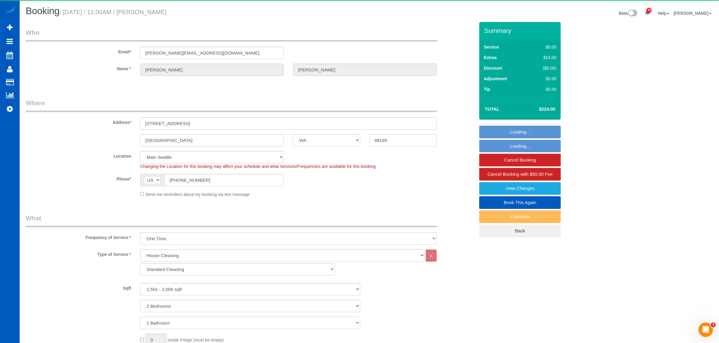
select select "spot110"
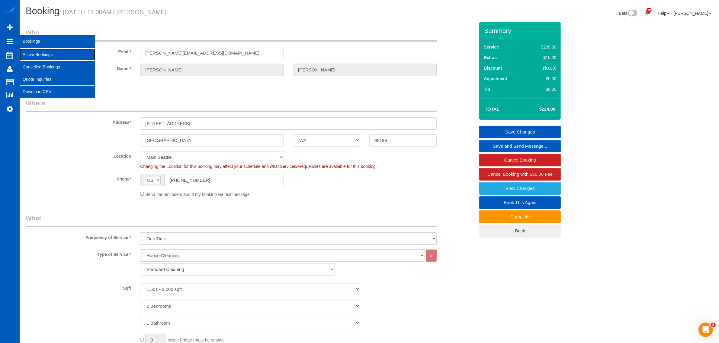
click at [53, 54] on link "Active Bookings" at bounding box center [57, 55] width 75 height 12
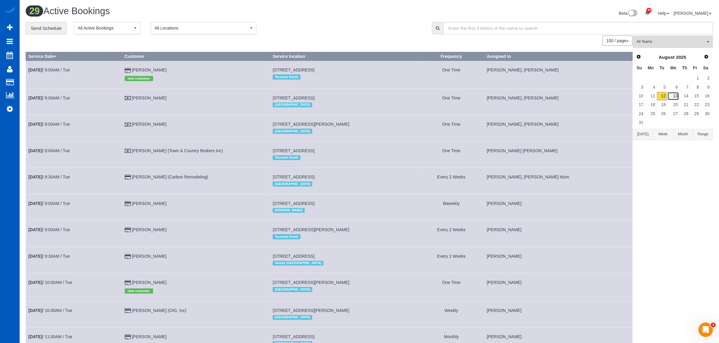
click at [674, 96] on link "13" at bounding box center [672, 96] width 11 height 8
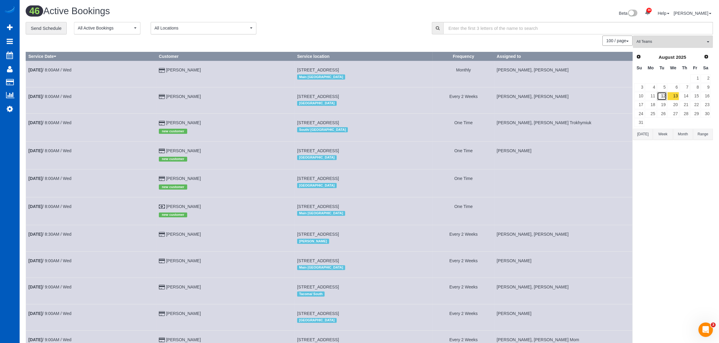
click at [664, 97] on link "12" at bounding box center [662, 96] width 10 height 8
click at [662, 44] on span "All Teams" at bounding box center [670, 41] width 69 height 5
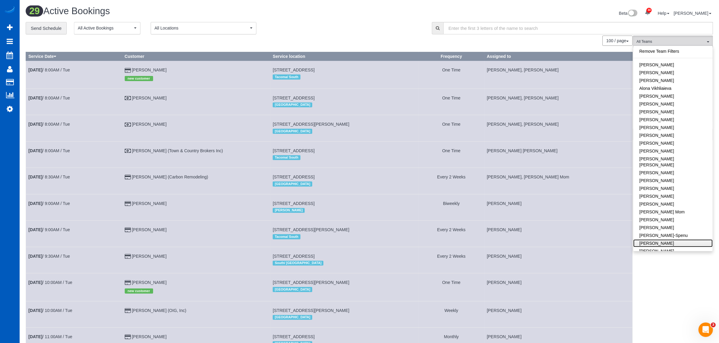
click at [648, 240] on link "[PERSON_NAME]" at bounding box center [672, 244] width 79 height 8
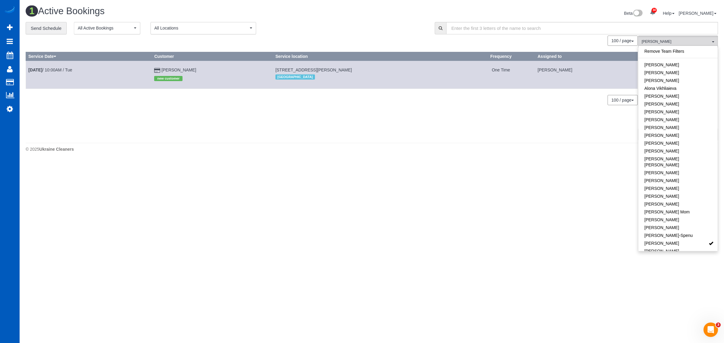
click at [397, 183] on body "30 Beta Your Notifications You have 0 alerts × You have 4 to charge for [DATE] …" at bounding box center [362, 171] width 724 height 343
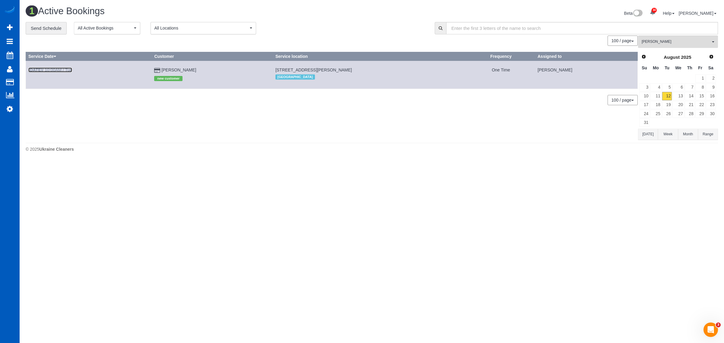
click at [61, 68] on link "[DATE] 10:00AM / Tue" at bounding box center [50, 70] width 44 height 5
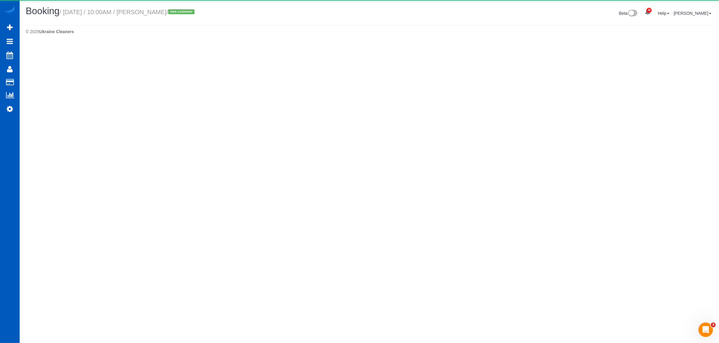
select select "CO"
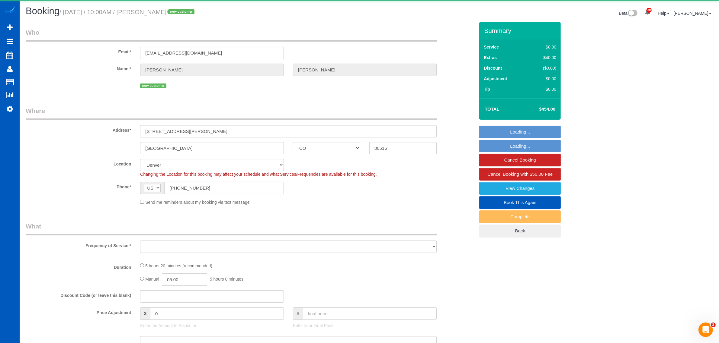
select select "object:40658"
select select "199"
select select "1001"
select select "3"
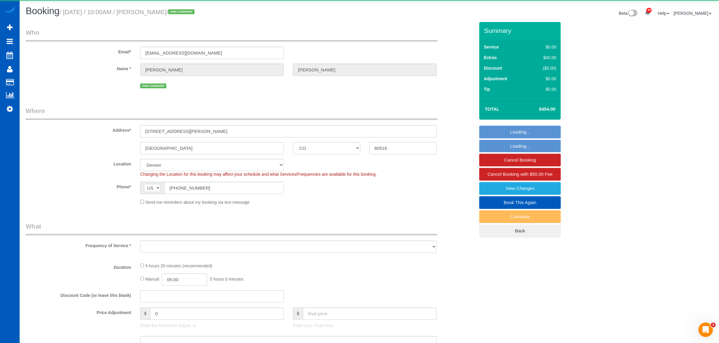
select select "spot116"
select select "number:8"
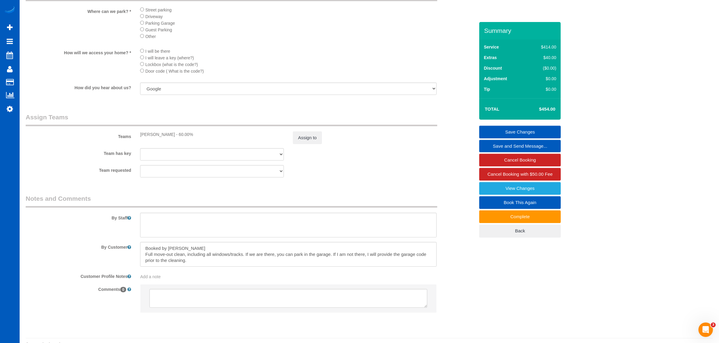
scroll to position [685, 0]
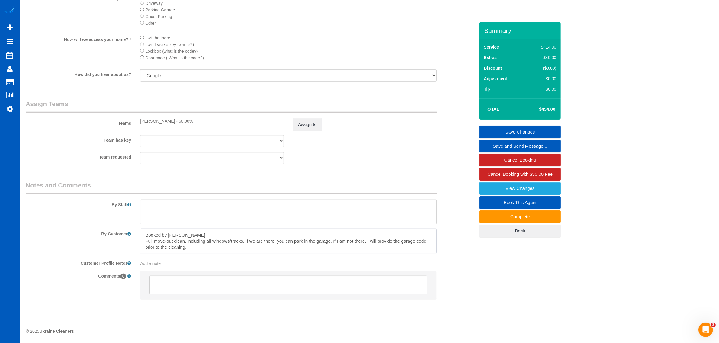
drag, startPoint x: 195, startPoint y: 248, endPoint x: 107, endPoint y: 236, distance: 89.6
click at [107, 236] on div "By Customer" at bounding box center [250, 241] width 458 height 25
click at [273, 246] on textarea at bounding box center [288, 241] width 296 height 25
drag, startPoint x: 209, startPoint y: 251, endPoint x: 141, endPoint y: 232, distance: 70.8
click at [141, 232] on textarea at bounding box center [288, 241] width 296 height 25
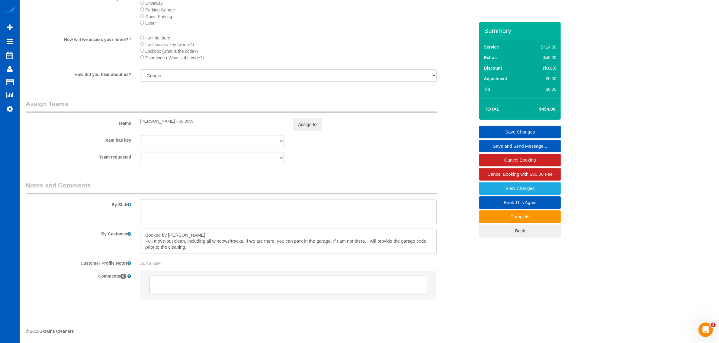
click at [194, 244] on textarea at bounding box center [288, 241] width 296 height 25
drag, startPoint x: 184, startPoint y: 248, endPoint x: 135, endPoint y: 233, distance: 51.6
click at [136, 233] on div at bounding box center [288, 241] width 305 height 25
click at [211, 243] on textarea at bounding box center [288, 241] width 296 height 25
drag, startPoint x: 193, startPoint y: 248, endPoint x: 142, endPoint y: 226, distance: 54.8
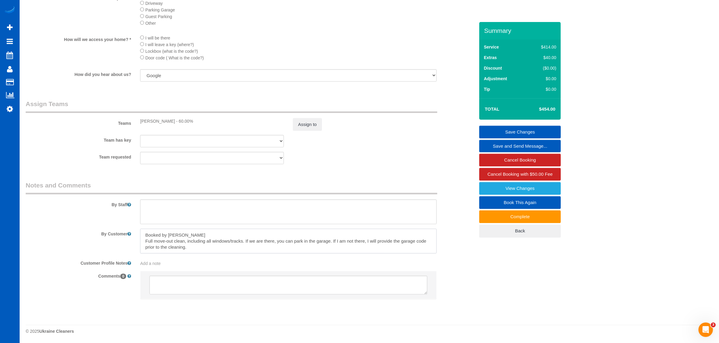
click at [142, 226] on sui-booking-comments "By Staff By Customer Customer Profile Notes Add a note Comments 0" at bounding box center [250, 243] width 449 height 125
click at [205, 246] on textarea at bounding box center [288, 241] width 296 height 25
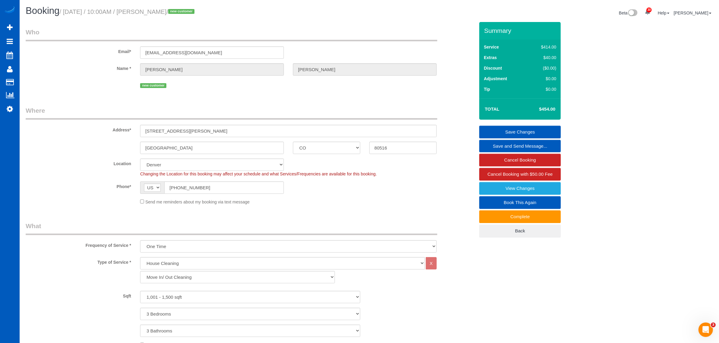
scroll to position [0, 0]
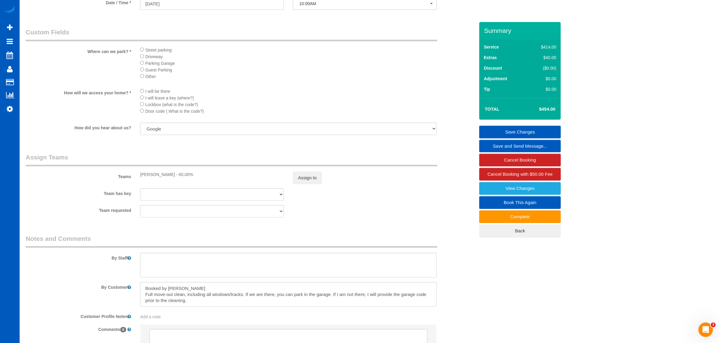
scroll to position [685, 0]
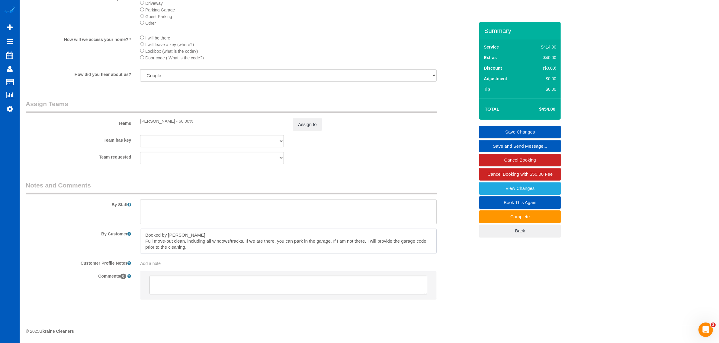
click at [202, 252] on textarea at bounding box center [288, 241] width 296 height 25
click at [197, 249] on textarea at bounding box center [288, 241] width 296 height 25
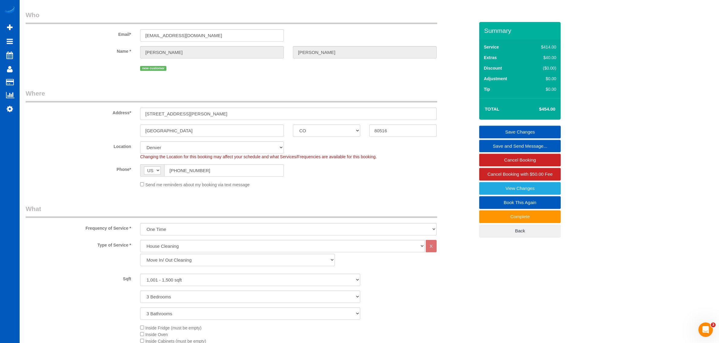
scroll to position [0, 0]
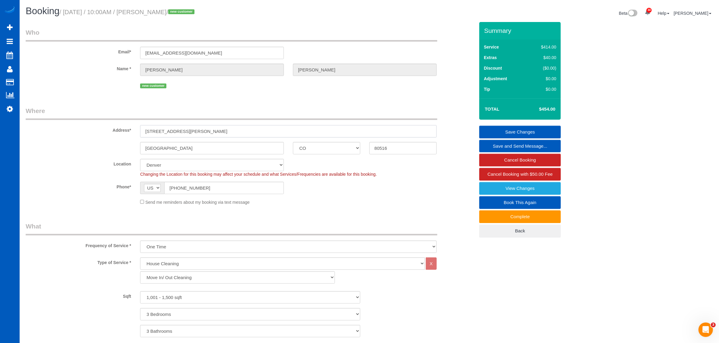
drag, startPoint x: 201, startPoint y: 135, endPoint x: 147, endPoint y: 136, distance: 54.3
click at [147, 136] on input "[STREET_ADDRESS][PERSON_NAME]" at bounding box center [288, 131] width 296 height 12
click at [199, 133] on input "[STREET_ADDRESS][PERSON_NAME]" at bounding box center [288, 131] width 296 height 12
drag, startPoint x: 193, startPoint y: 132, endPoint x: 138, endPoint y: 135, distance: 55.0
click at [138, 135] on div "[STREET_ADDRESS][PERSON_NAME]" at bounding box center [288, 131] width 305 height 12
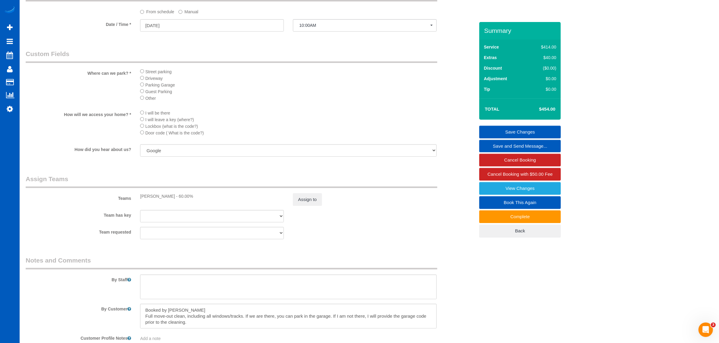
scroll to position [607, 0]
click at [534, 189] on link "View Changes" at bounding box center [519, 188] width 81 height 13
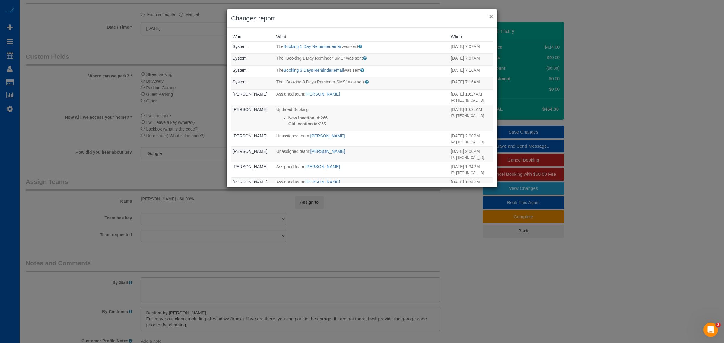
click at [490, 14] on button "×" at bounding box center [492, 16] width 4 height 6
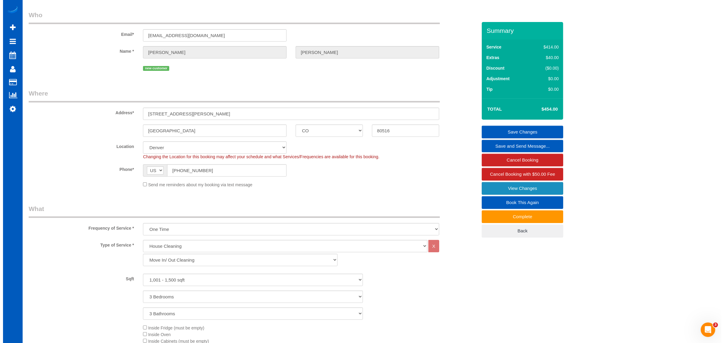
scroll to position [0, 0]
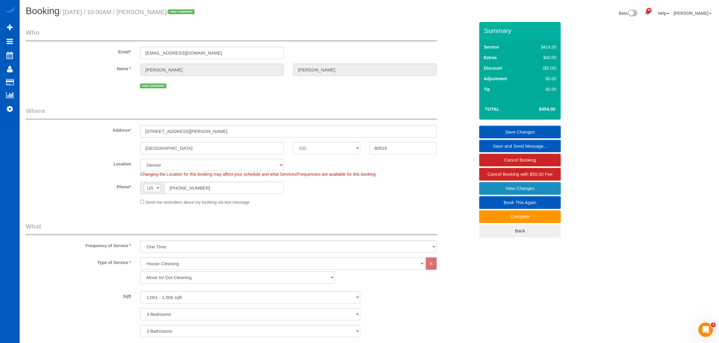
click at [512, 189] on link "View Changes" at bounding box center [519, 188] width 81 height 13
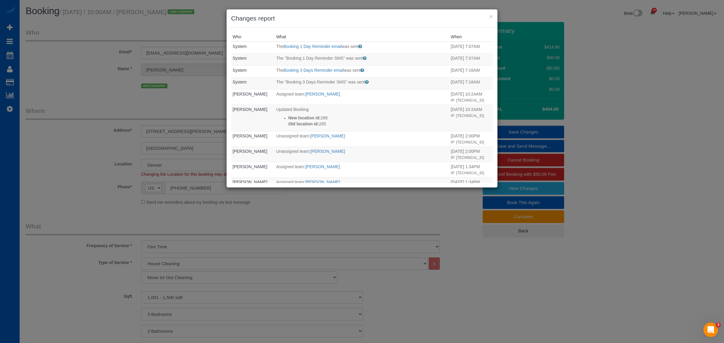
click at [488, 15] on h3 "Changes report" at bounding box center [362, 18] width 262 height 9
click at [490, 14] on button "×" at bounding box center [492, 16] width 4 height 6
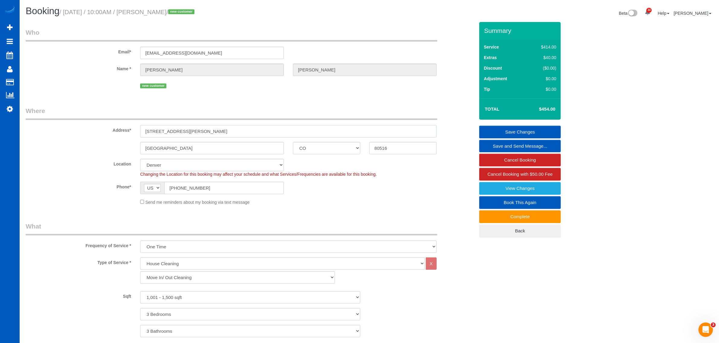
drag, startPoint x: 212, startPoint y: 133, endPoint x: 129, endPoint y: 148, distance: 85.1
click at [115, 148] on sui-booking-address "Address* [STREET_ADDRESS][PERSON_NAME] [GEOGRAPHIC_DATA] AK AL AR AZ CA CO CT D…" at bounding box center [250, 131] width 449 height 48
click at [314, 199] on div "Send me reminders about my booking via text message" at bounding box center [288, 202] width 305 height 7
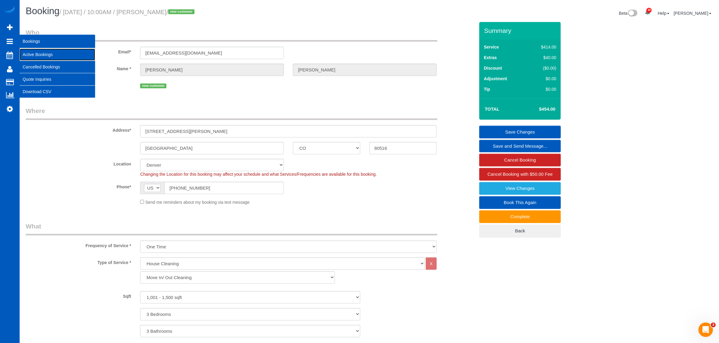
click at [50, 49] on link "Active Bookings" at bounding box center [57, 55] width 75 height 12
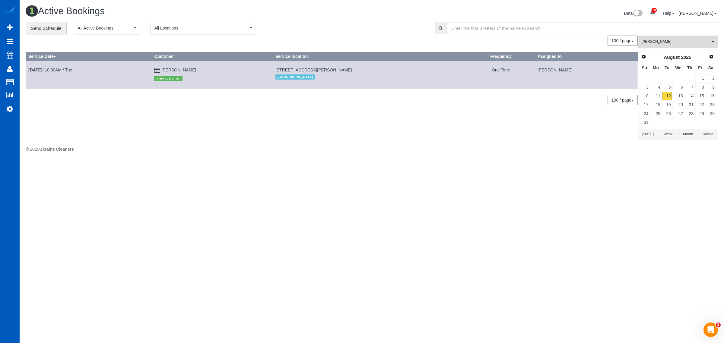
click at [666, 46] on button "[PERSON_NAME] All Teams" at bounding box center [678, 42] width 80 height 12
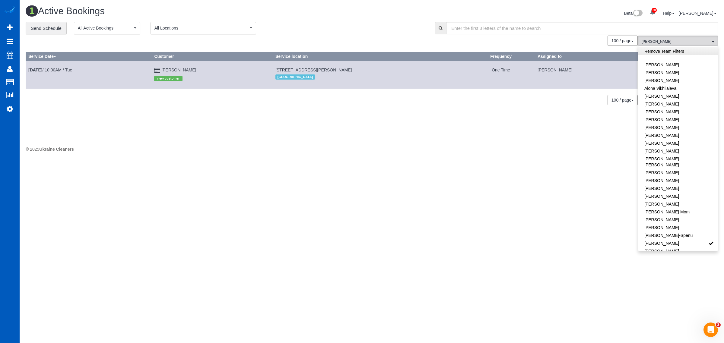
click at [667, 53] on link "Remove Team Filters" at bounding box center [678, 51] width 79 height 8
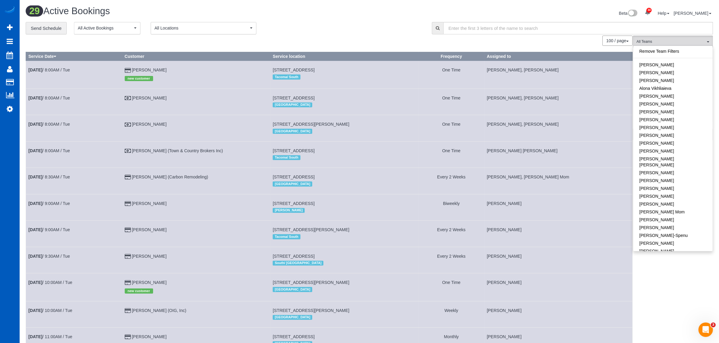
click at [365, 44] on div "100 / page 10 / page 20 / page 30 / page 40 / page 50 / page 100 / page" at bounding box center [329, 41] width 607 height 10
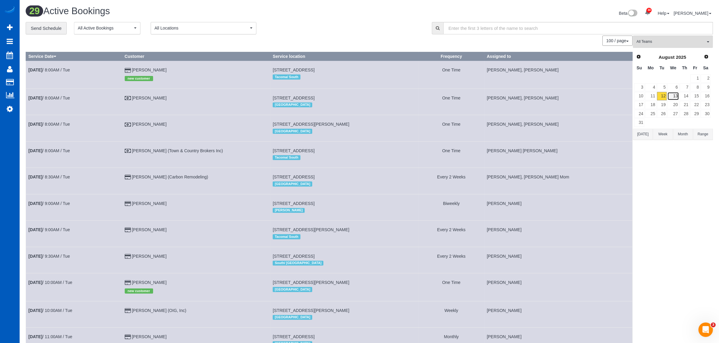
click at [674, 92] on link "13" at bounding box center [672, 96] width 11 height 8
click at [660, 104] on link "19" at bounding box center [662, 105] width 10 height 8
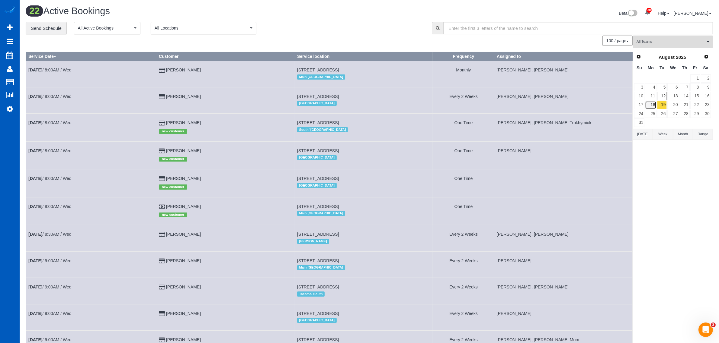
click at [651, 105] on link "18" at bounding box center [650, 105] width 11 height 8
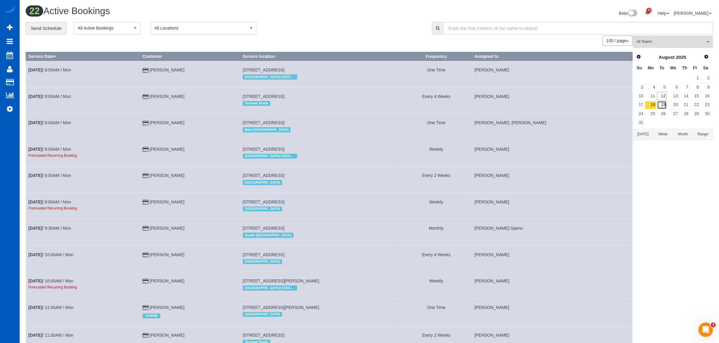
click at [665, 103] on link "19" at bounding box center [662, 105] width 10 height 8
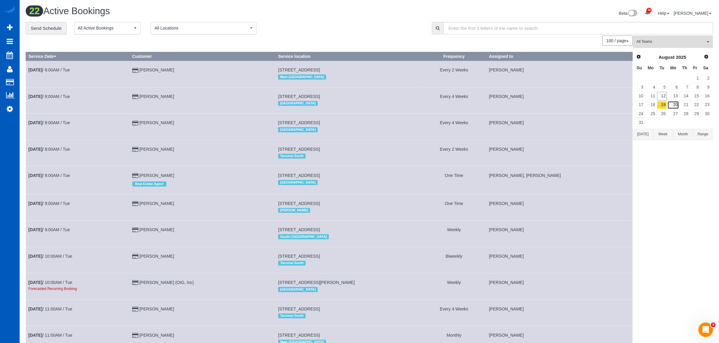
click at [670, 105] on link "20" at bounding box center [672, 105] width 11 height 8
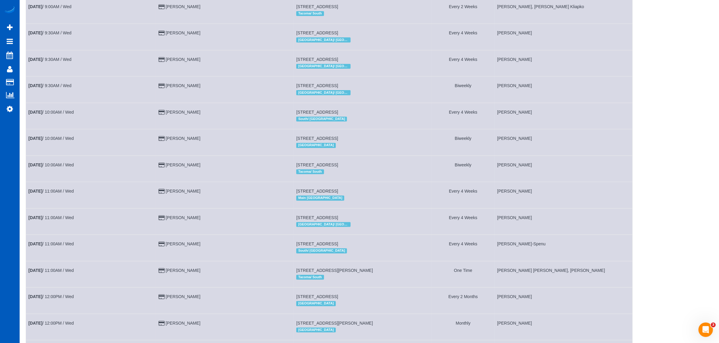
scroll to position [54, 0]
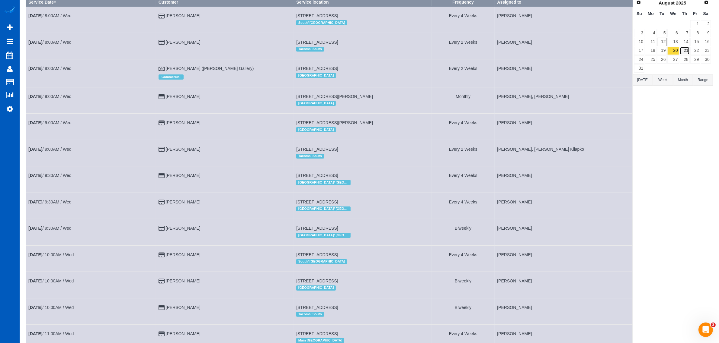
click at [684, 52] on link "21" at bounding box center [684, 51] width 10 height 8
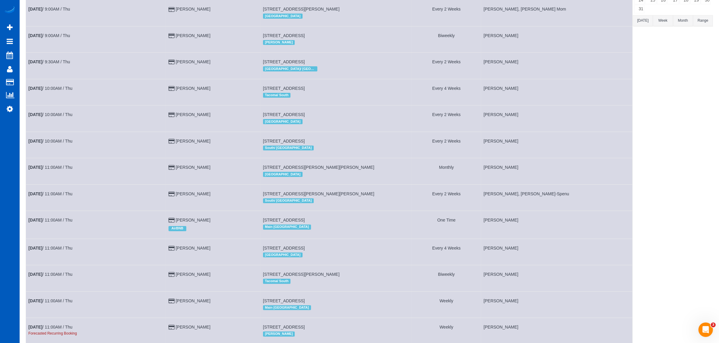
scroll to position [0, 0]
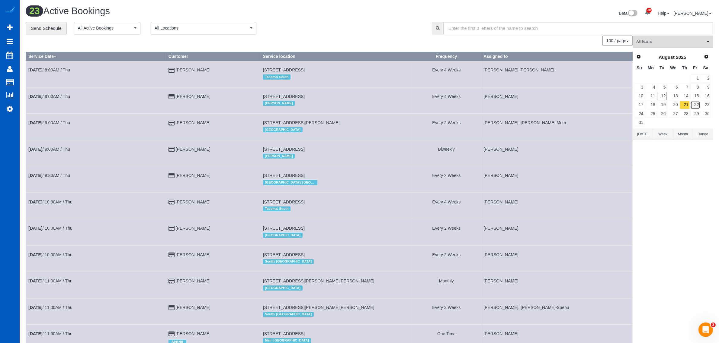
click at [692, 102] on link "22" at bounding box center [695, 105] width 10 height 8
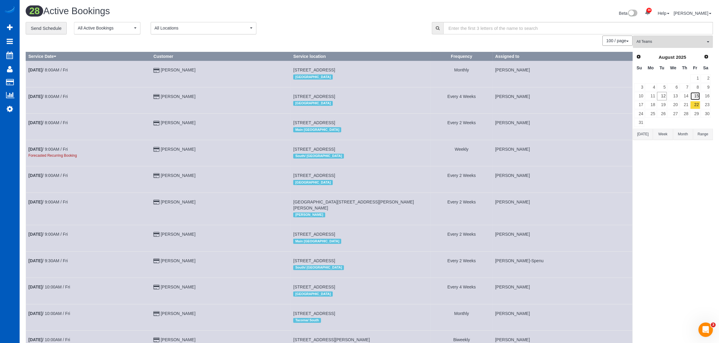
click at [696, 94] on link "15" at bounding box center [695, 96] width 10 height 8
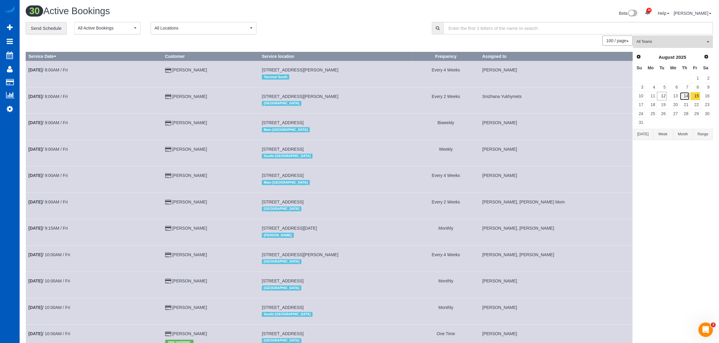
click at [687, 98] on link "14" at bounding box center [684, 96] width 10 height 8
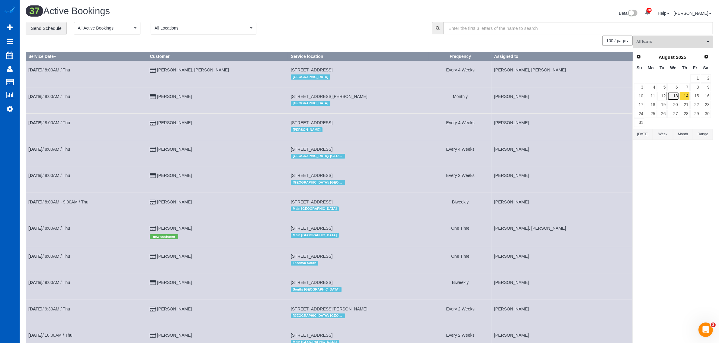
click at [671, 95] on link "13" at bounding box center [672, 96] width 11 height 8
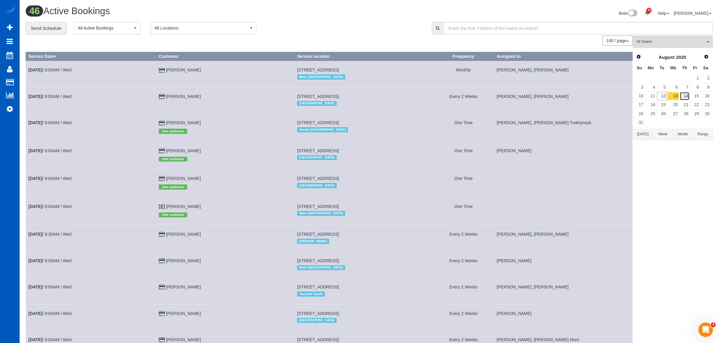
click at [687, 96] on link "14" at bounding box center [684, 96] width 10 height 8
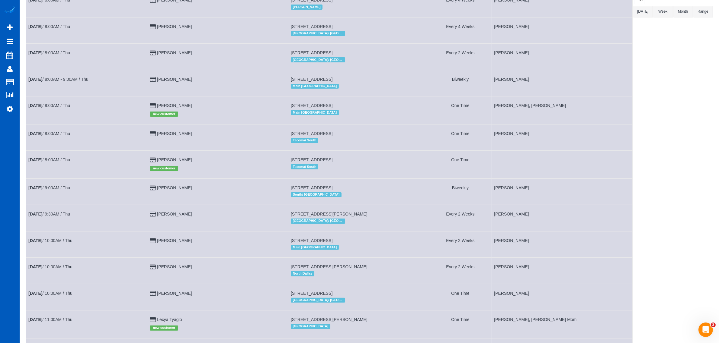
scroll to position [126, 0]
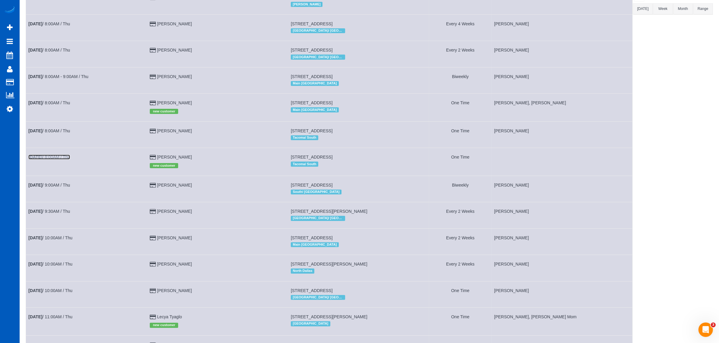
click at [42, 157] on b "[DATE]" at bounding box center [35, 157] width 14 height 5
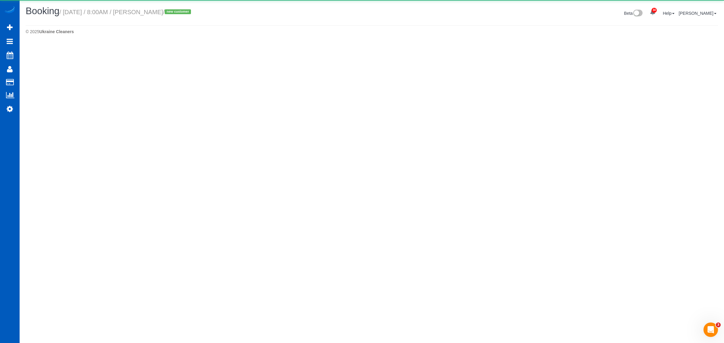
select select "WA"
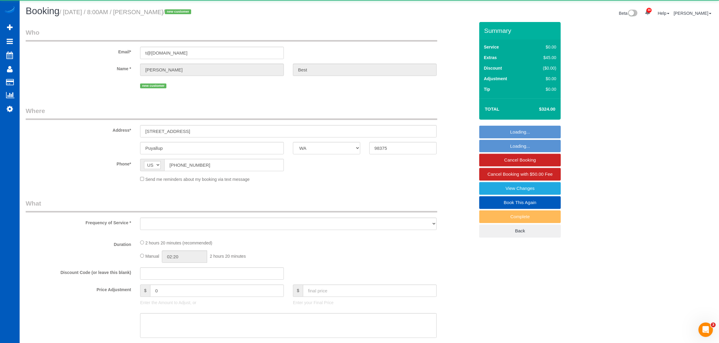
select select "object:47244"
select select "string:fspay-678da772-f8ca-45a1-8452-2001a7d89b75"
select select "199"
select select "1001"
select select "3"
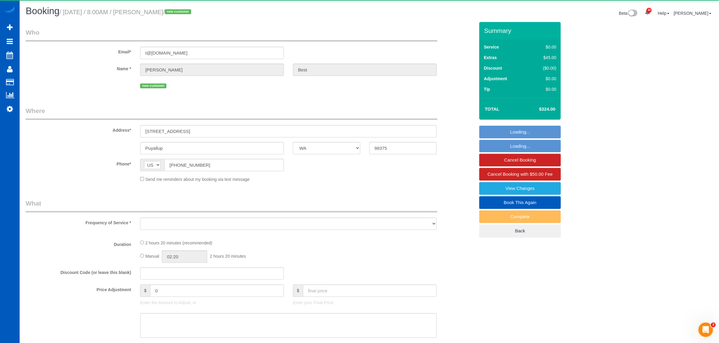
select select "2"
select select "spot124"
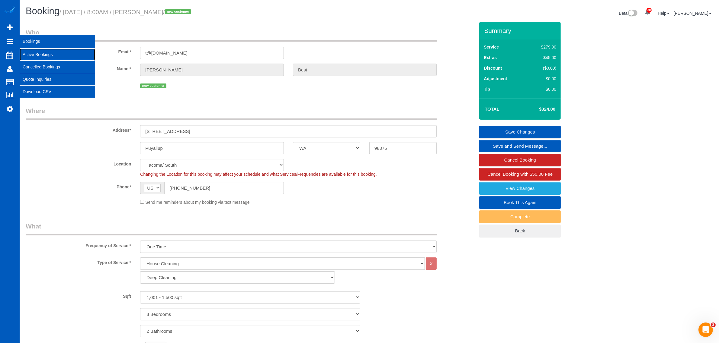
click at [62, 50] on link "Active Bookings" at bounding box center [57, 55] width 75 height 12
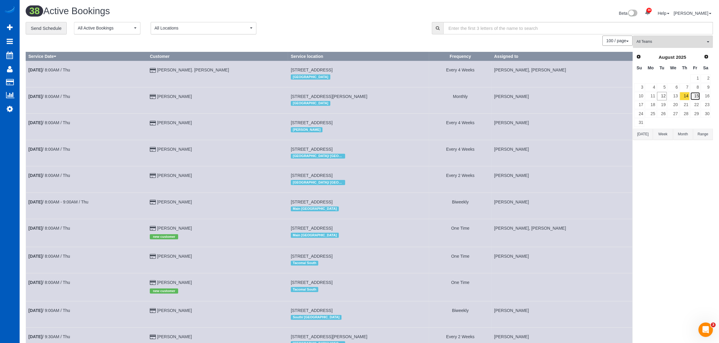
click at [694, 94] on link "15" at bounding box center [695, 96] width 10 height 8
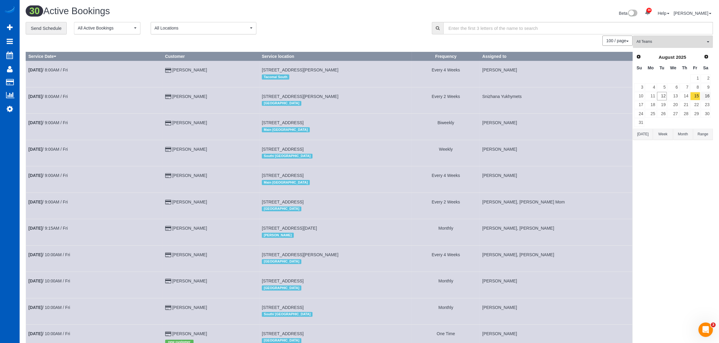
click at [711, 96] on div "Prev Next [DATE] Su Mo Tu We Th Fr Sa 1 2 3 4 5 6 7 8 9 10 11 12 13 14 15 16 17…" at bounding box center [672, 90] width 79 height 78
click at [706, 96] on link "16" at bounding box center [705, 96] width 10 height 8
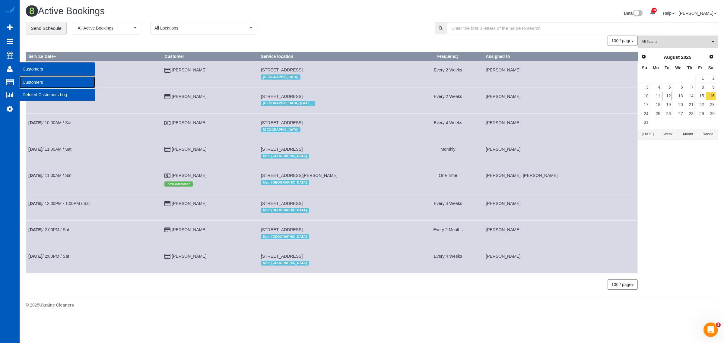
click at [41, 79] on link "Customers" at bounding box center [57, 82] width 75 height 12
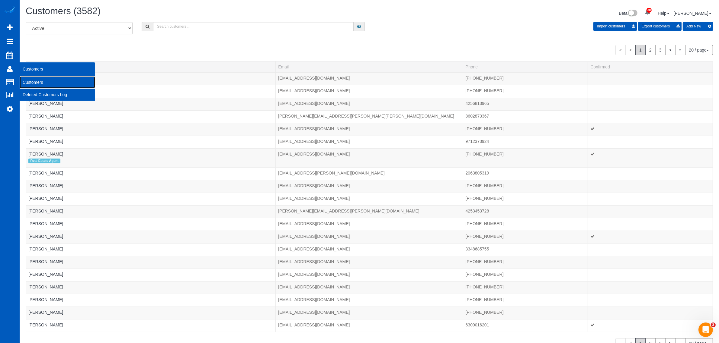
click at [31, 76] on link "Customers" at bounding box center [57, 82] width 75 height 12
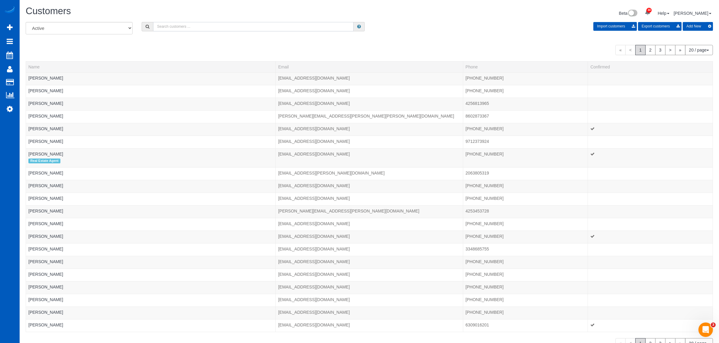
click at [171, 26] on input "text" at bounding box center [253, 26] width 200 height 9
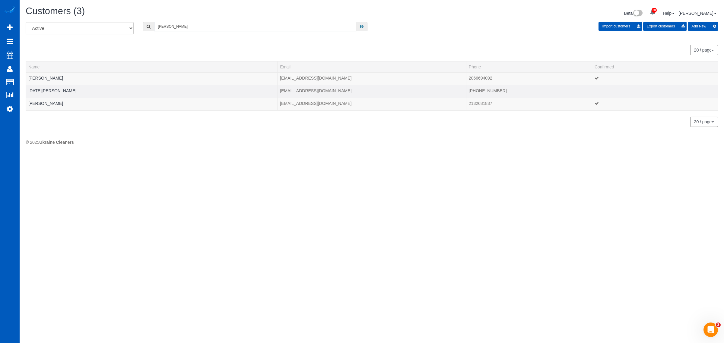
type input "[PERSON_NAME]"
click at [55, 91] on td "[DATE][PERSON_NAME]" at bounding box center [152, 91] width 252 height 13
click at [41, 91] on link "[DATE][PERSON_NAME]" at bounding box center [52, 90] width 48 height 5
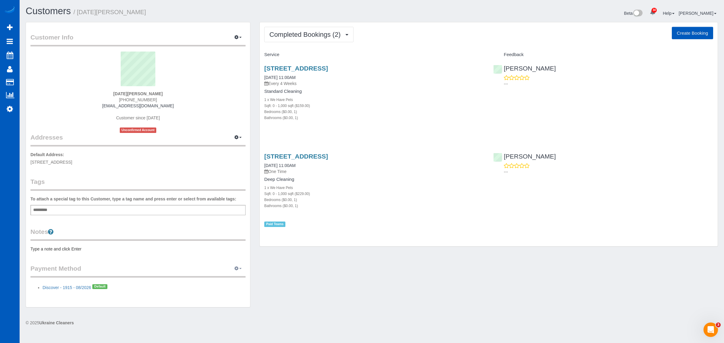
click at [242, 268] on button "button" at bounding box center [238, 268] width 15 height 9
click at [226, 290] on link "Add Credit/Debit Card" at bounding box center [217, 288] width 56 height 8
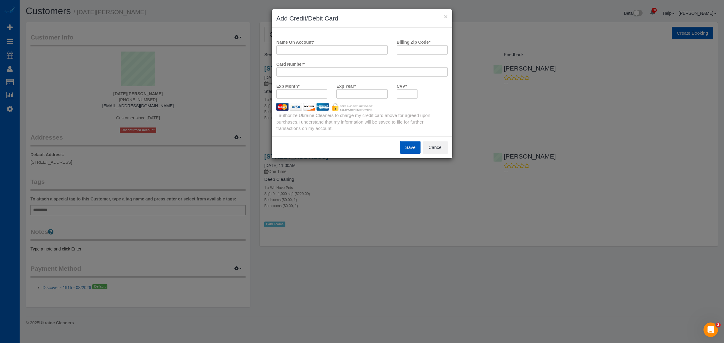
click at [537, 192] on div "× Add Credit/Debit Card Name On Account * Billing Zip Code * Card Number * Exp …" at bounding box center [362, 171] width 724 height 343
drag, startPoint x: 509, startPoint y: 192, endPoint x: 505, endPoint y: 190, distance: 4.6
click at [509, 192] on div "× Add Credit/Debit Card Name On Account * Billing Zip Code * Card Number * Exp …" at bounding box center [362, 171] width 724 height 343
click at [309, 52] on input "Name On Account *" at bounding box center [331, 49] width 111 height 9
paste input "[PERSON_NAME]"
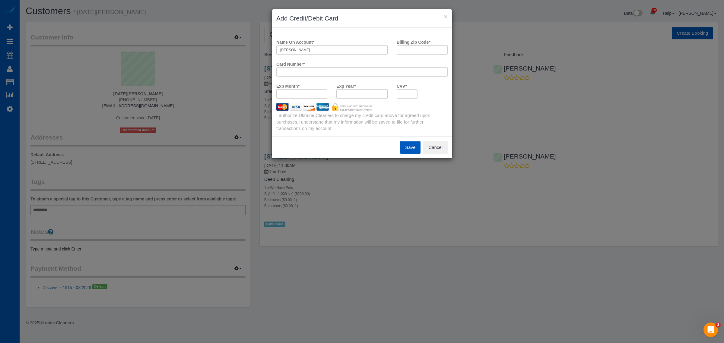
click at [489, 215] on div "× Add Credit/Debit Card Name On Account * [PERSON_NAME] Billing Zip Code * Card…" at bounding box center [362, 171] width 724 height 343
click at [428, 49] on input "Billing Zip Code *" at bounding box center [422, 49] width 51 height 9
paste input "97214"
drag, startPoint x: 503, startPoint y: 189, endPoint x: 496, endPoint y: 185, distance: 9.1
click at [503, 189] on div "× Add Credit/Debit Card Name On Account * [PERSON_NAME] Billing Zip Code * 9721…" at bounding box center [362, 171] width 724 height 343
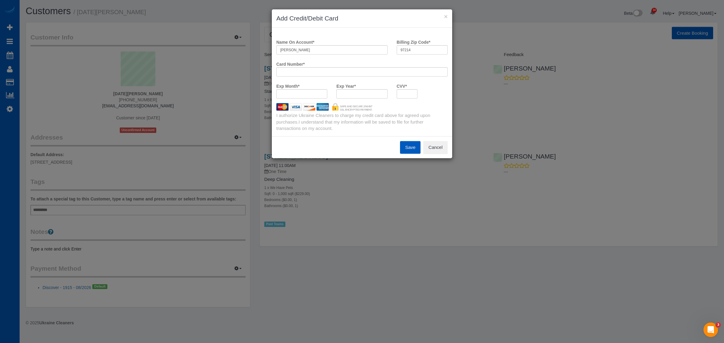
click at [352, 91] on div at bounding box center [362, 93] width 51 height 9
click at [491, 172] on div "× Add Credit/Debit Card Name On Account * [PERSON_NAME] Billing Zip Code * 9721…" at bounding box center [362, 171] width 724 height 343
drag, startPoint x: 501, startPoint y: 145, endPoint x: 496, endPoint y: 145, distance: 5.4
click at [501, 145] on div "× Add Credit/Debit Card Name On Account * [PERSON_NAME] Billing Zip Code * 9721…" at bounding box center [362, 171] width 724 height 343
click at [419, 91] on div "CVV *" at bounding box center [407, 90] width 30 height 18
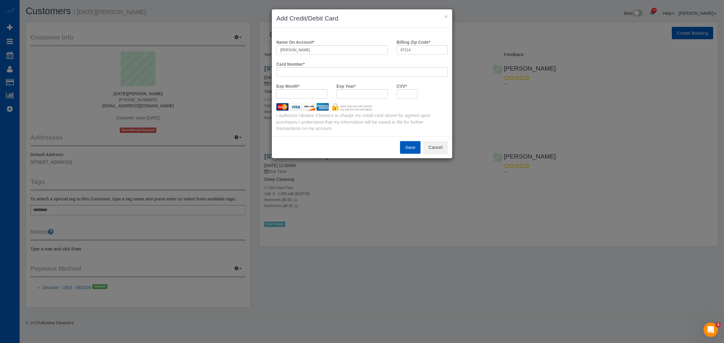
click at [405, 149] on button "Save" at bounding box center [410, 147] width 21 height 13
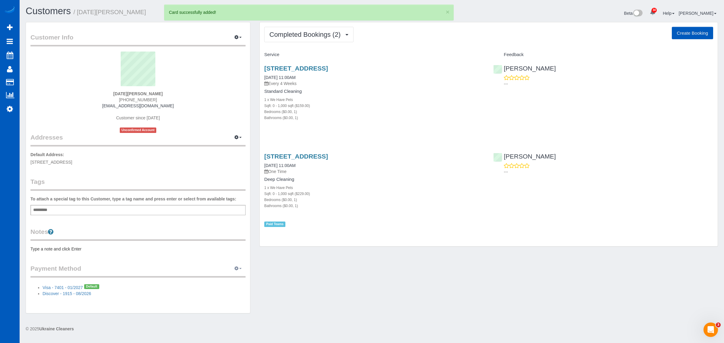
click at [236, 272] on button "button" at bounding box center [238, 268] width 15 height 9
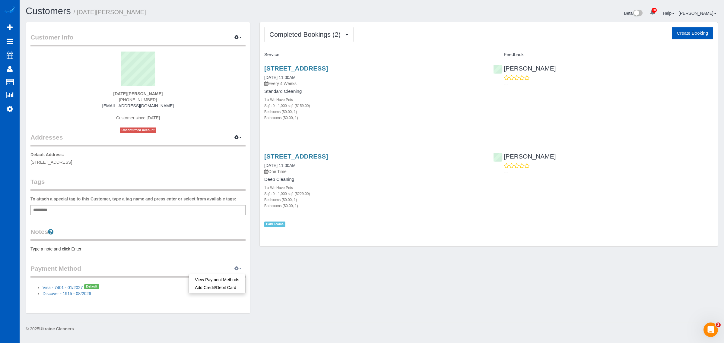
click at [238, 267] on icon "button" at bounding box center [236, 269] width 4 height 4
click at [238, 269] on icon "button" at bounding box center [236, 269] width 4 height 4
click at [225, 289] on link "Add Credit/Debit Card" at bounding box center [217, 288] width 56 height 8
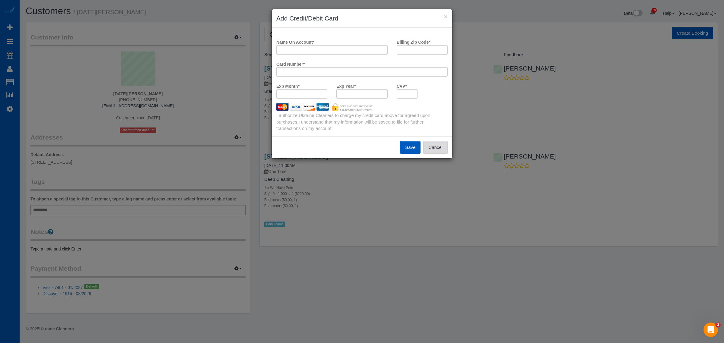
click at [437, 150] on button "Cancel" at bounding box center [435, 147] width 24 height 13
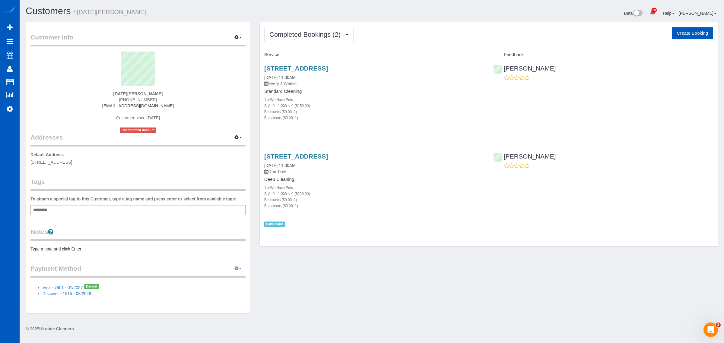
click at [236, 269] on icon "button" at bounding box center [236, 269] width 4 height 4
click at [222, 282] on link "View Payment Methods" at bounding box center [217, 280] width 56 height 8
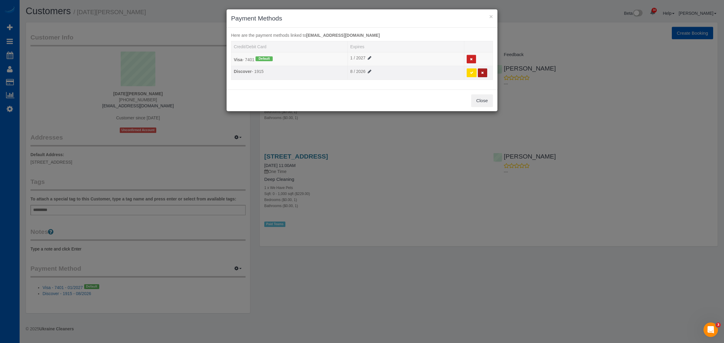
click at [483, 72] on icon at bounding box center [482, 72] width 3 height 3
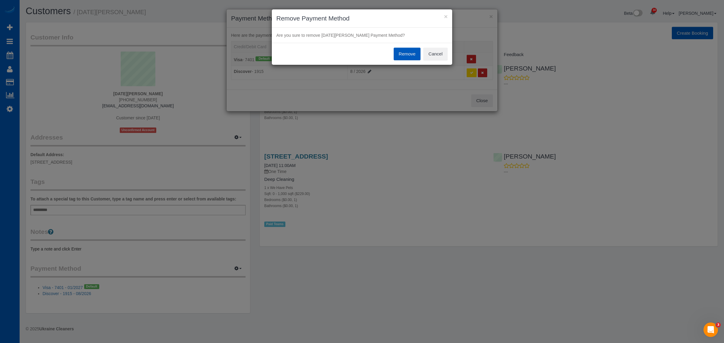
click at [411, 52] on button "Remove" at bounding box center [407, 54] width 27 height 13
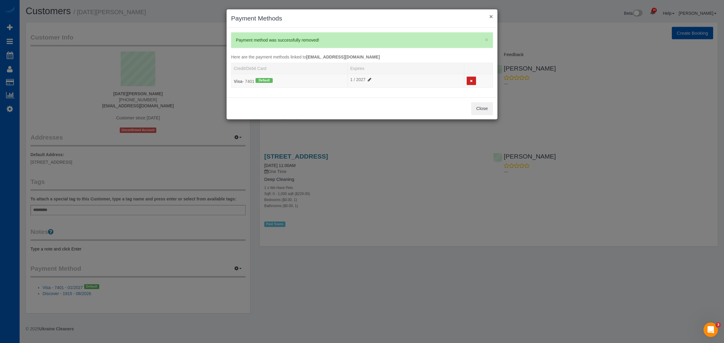
click at [492, 16] on button "×" at bounding box center [492, 16] width 4 height 6
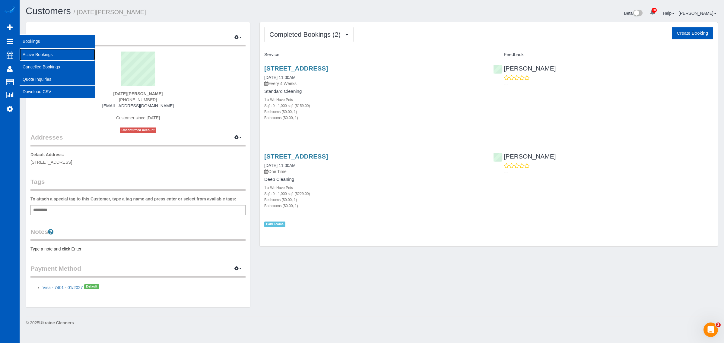
click at [28, 55] on link "Active Bookings" at bounding box center [57, 55] width 75 height 12
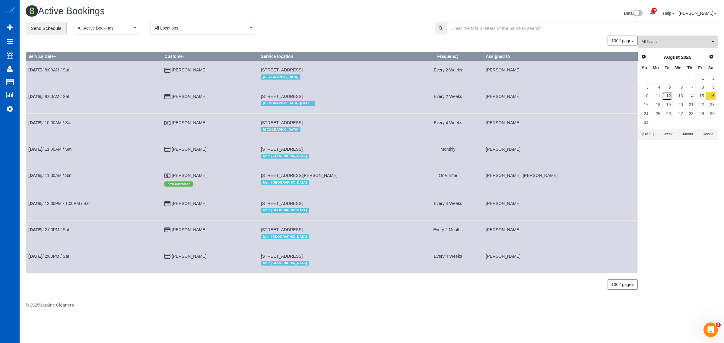
click at [671, 94] on link "12" at bounding box center [667, 96] width 10 height 8
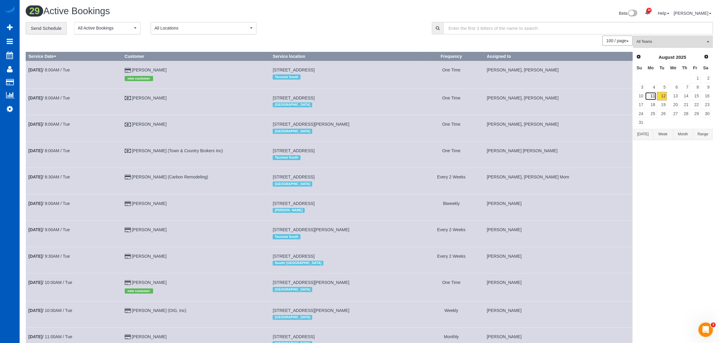
click at [648, 98] on link "11" at bounding box center [650, 96] width 11 height 8
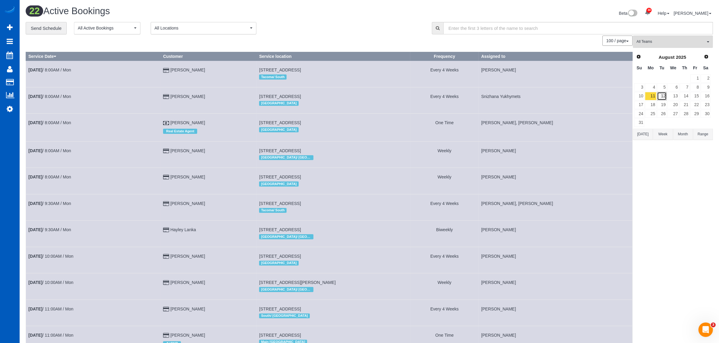
click at [660, 97] on link "12" at bounding box center [662, 96] width 10 height 8
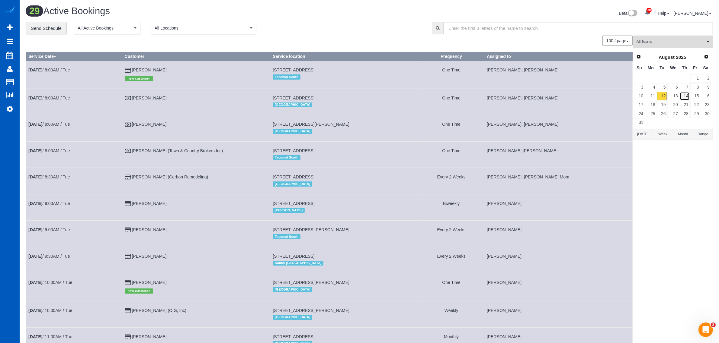
click at [681, 99] on link "14" at bounding box center [684, 96] width 10 height 8
click at [675, 95] on link "13" at bounding box center [672, 96] width 11 height 8
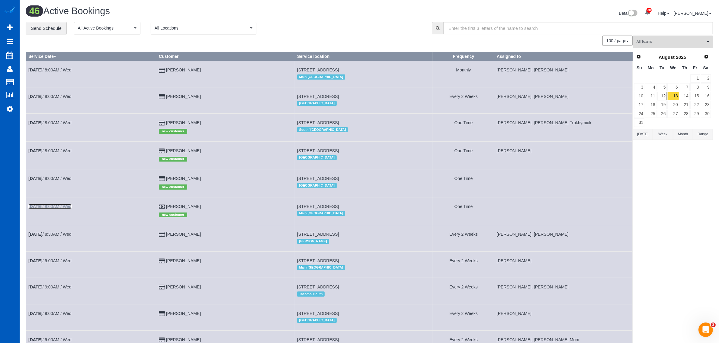
click at [42, 206] on b "[DATE]" at bounding box center [35, 206] width 14 height 5
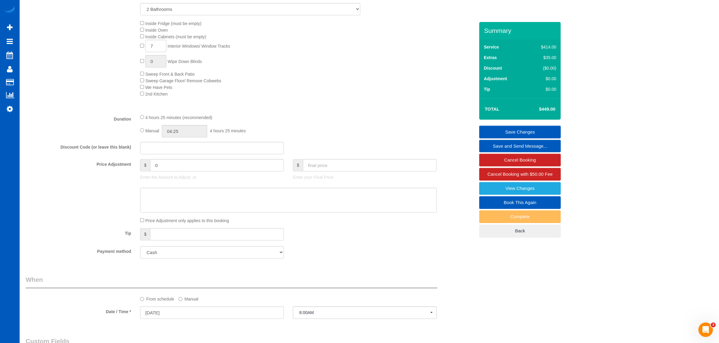
scroll to position [322, 0]
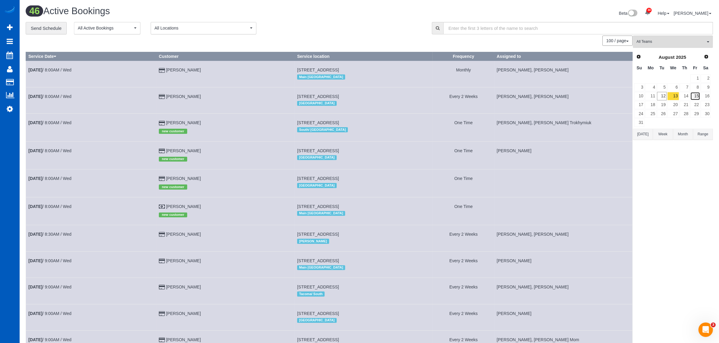
click at [692, 93] on link "15" at bounding box center [695, 96] width 10 height 8
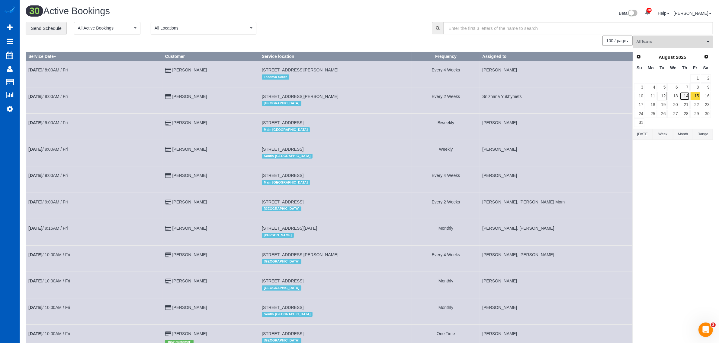
click at [686, 95] on link "14" at bounding box center [684, 96] width 10 height 8
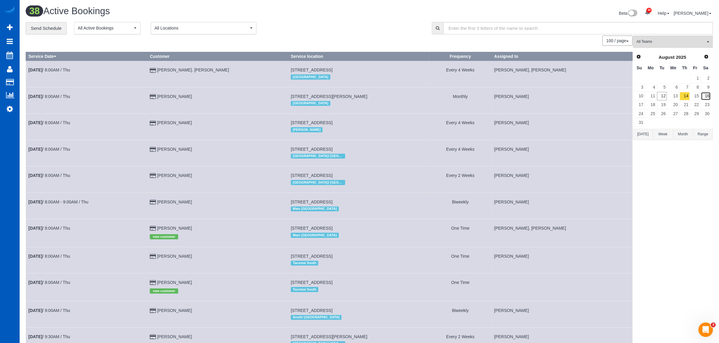
click at [703, 98] on link "16" at bounding box center [705, 96] width 10 height 8
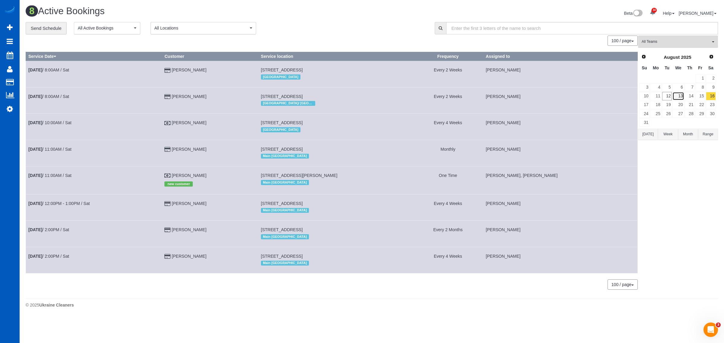
click at [677, 95] on link "13" at bounding box center [678, 96] width 11 height 8
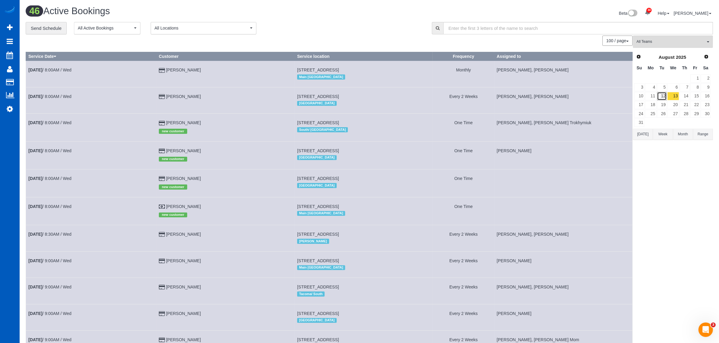
click at [659, 98] on link "12" at bounding box center [662, 96] width 10 height 8
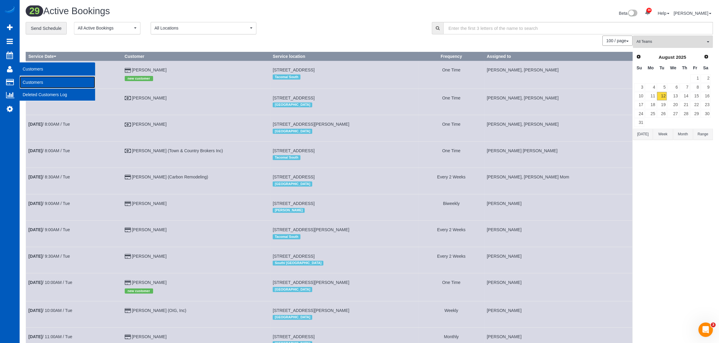
click at [35, 81] on link "Customers" at bounding box center [57, 82] width 75 height 12
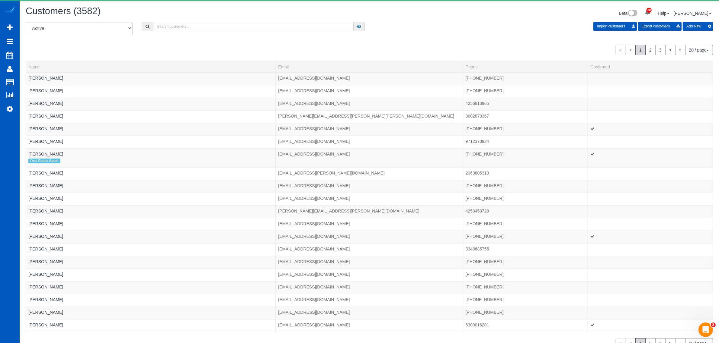
click at [174, 28] on input "text" at bounding box center [253, 26] width 200 height 9
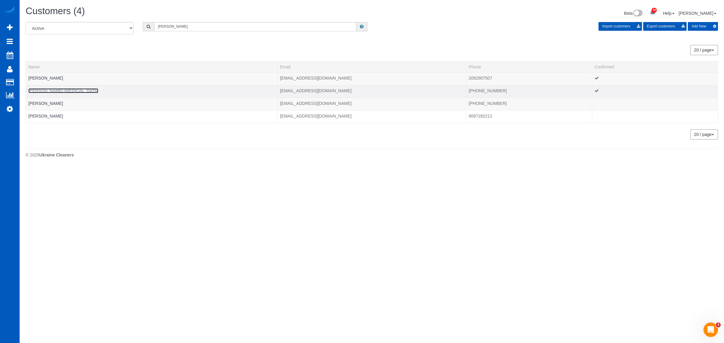
click at [57, 90] on link "[PERSON_NAME] [MEDICAL_DATA]" at bounding box center [63, 90] width 70 height 5
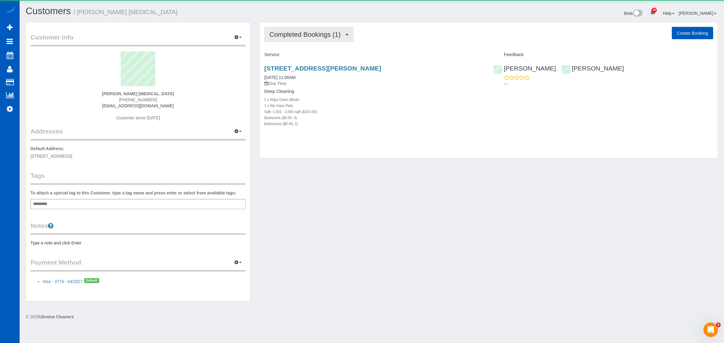
click at [324, 31] on span "Completed Bookings (1)" at bounding box center [307, 35] width 74 height 8
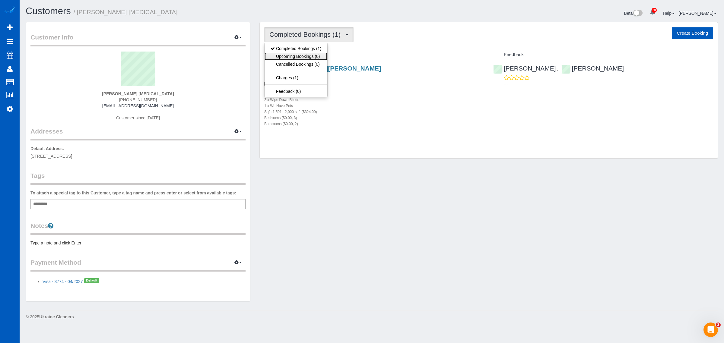
click at [308, 59] on link "Upcoming Bookings (0)" at bounding box center [296, 57] width 63 height 8
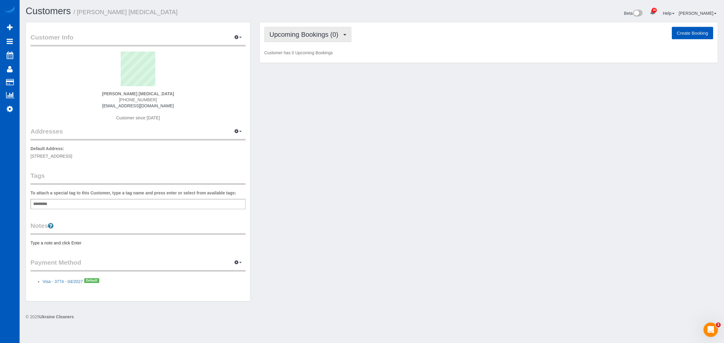
click at [304, 28] on button "Upcoming Bookings (0)" at bounding box center [307, 34] width 87 height 15
click at [309, 49] on link "Completed Bookings (1)" at bounding box center [296, 49] width 63 height 8
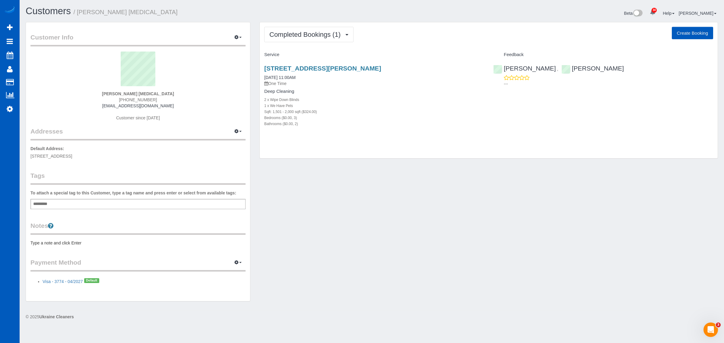
click at [634, 147] on div "Completed Bookings (1) Completed Bookings (1) Upcoming Bookings (0) Cancelled B…" at bounding box center [489, 90] width 458 height 136
click at [316, 37] on span "Completed Bookings (1)" at bounding box center [307, 35] width 74 height 8
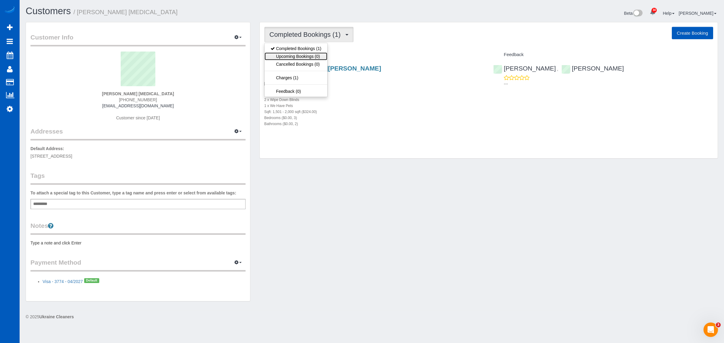
click at [315, 54] on link "Upcoming Bookings (0)" at bounding box center [296, 57] width 63 height 8
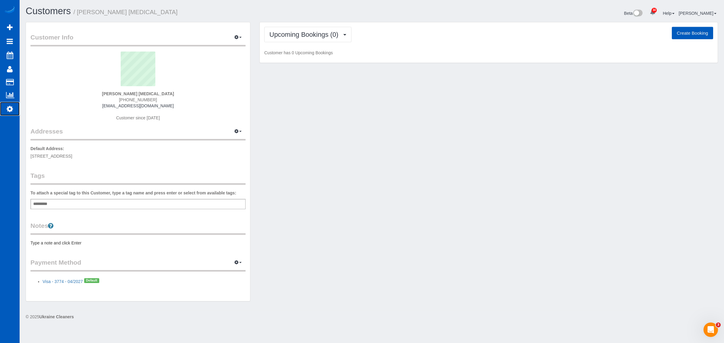
click at [11, 109] on icon at bounding box center [10, 108] width 6 height 7
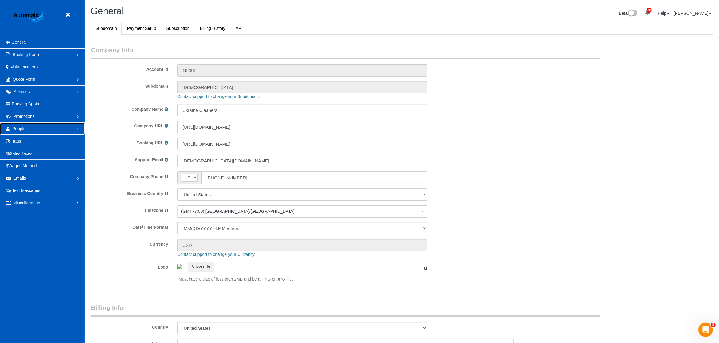
click at [38, 132] on link "People" at bounding box center [42, 129] width 85 height 12
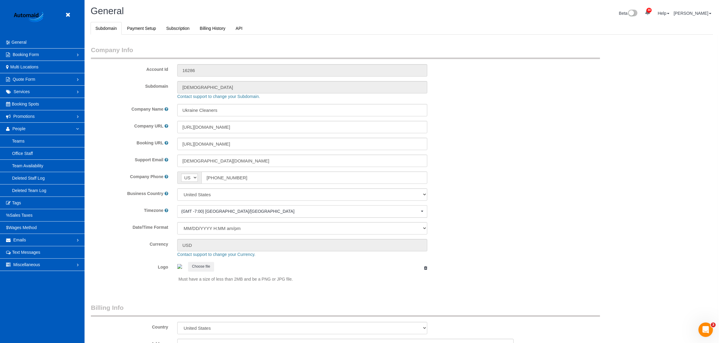
click at [63, 17] on header "Beta" at bounding box center [42, 18] width 85 height 36
click at [70, 11] on link at bounding box center [69, 15] width 9 height 9
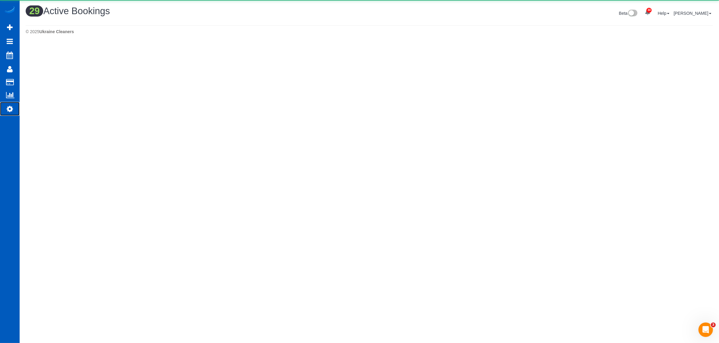
click at [9, 109] on icon at bounding box center [10, 108] width 6 height 7
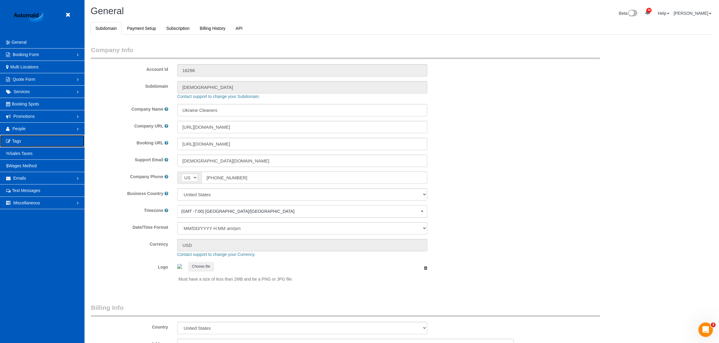
click at [17, 142] on span "Tags" at bounding box center [16, 141] width 9 height 5
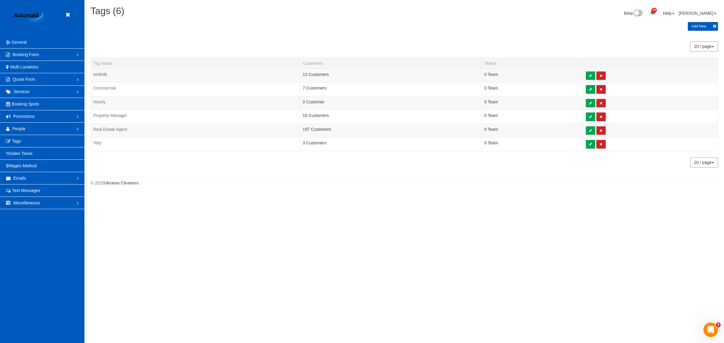
scroll to position [196, 724]
click at [29, 130] on link "People" at bounding box center [42, 129] width 85 height 12
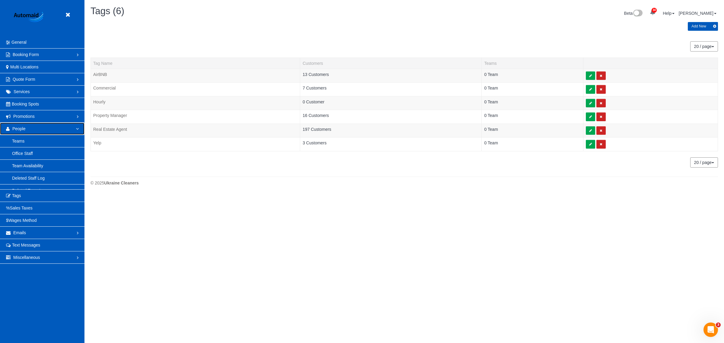
scroll to position [0, 0]
click at [28, 169] on link "Team Availability" at bounding box center [42, 166] width 85 height 12
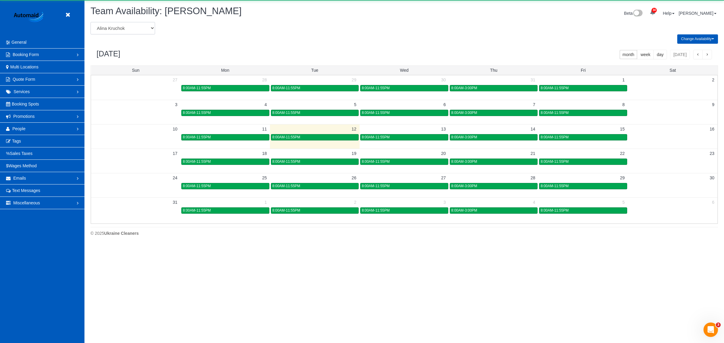
click at [131, 27] on select "[PERSON_NAME] [PERSON_NAME] [PERSON_NAME] [PERSON_NAME] [PERSON_NAME] [PERSON_N…" at bounding box center [123, 28] width 65 height 12
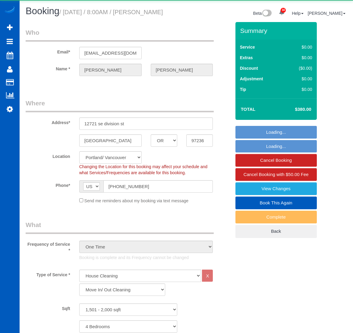
select select "OR"
select select "199"
select select "1501"
select select "4"
select select "3"
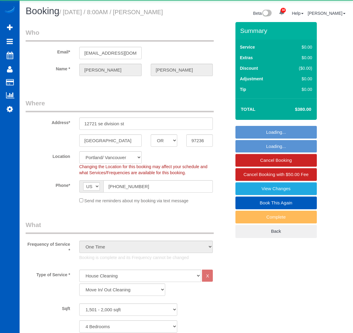
select select "spot1"
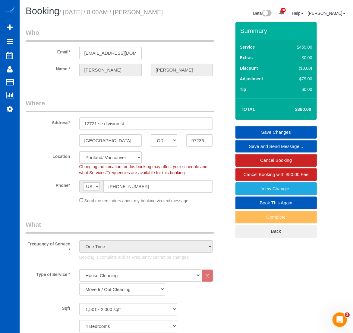
drag, startPoint x: 140, startPoint y: 121, endPoint x: 76, endPoint y: 127, distance: 64.5
click at [76, 127] on div "12721 se division st" at bounding box center [146, 123] width 143 height 12
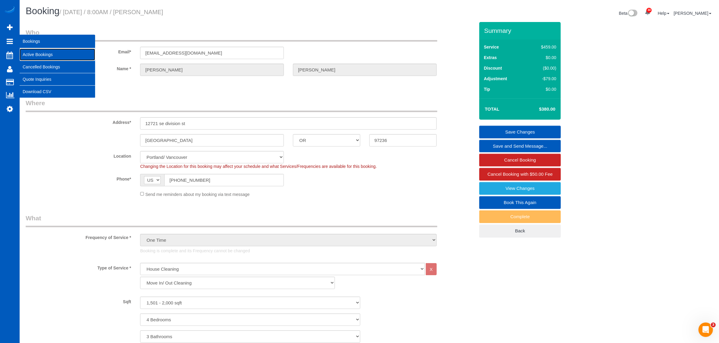
click at [41, 51] on link "Active Bookings" at bounding box center [57, 55] width 75 height 12
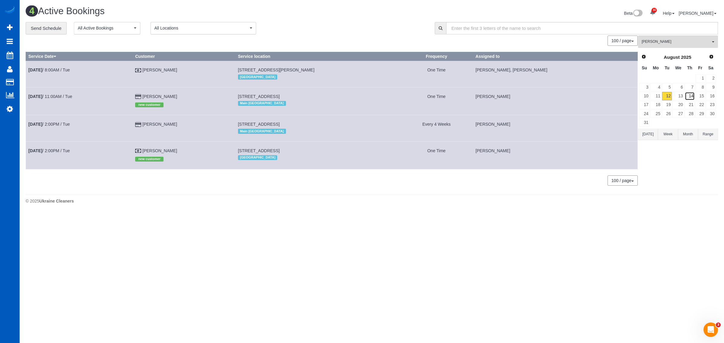
click at [353, 96] on link "14" at bounding box center [690, 96] width 10 height 8
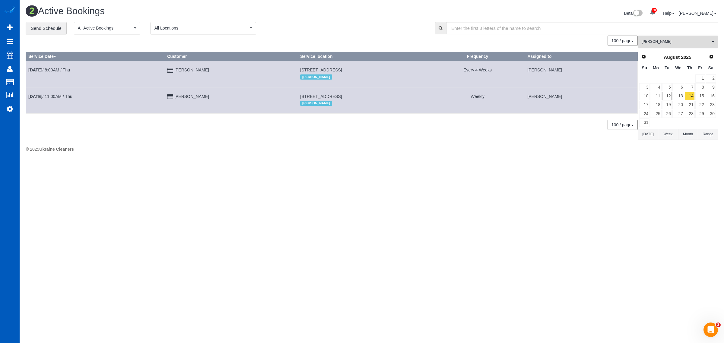
click at [353, 37] on button "Alona Tarasiuk All Teams" at bounding box center [678, 42] width 80 height 12
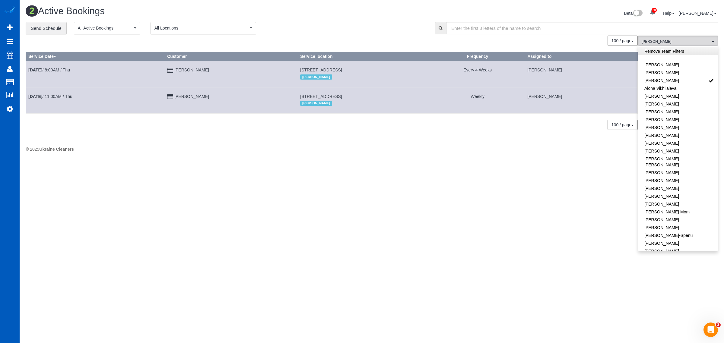
click at [353, 53] on link "Remove Team Filters" at bounding box center [678, 51] width 79 height 8
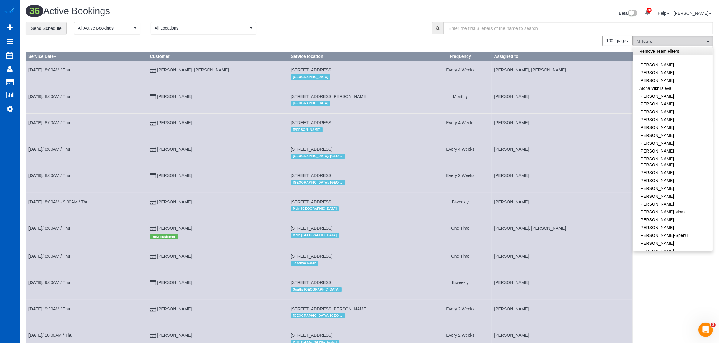
click at [353, 49] on link "Remove Team Filters" at bounding box center [672, 51] width 79 height 8
click at [353, 81] on link "[PERSON_NAME]" at bounding box center [672, 81] width 79 height 8
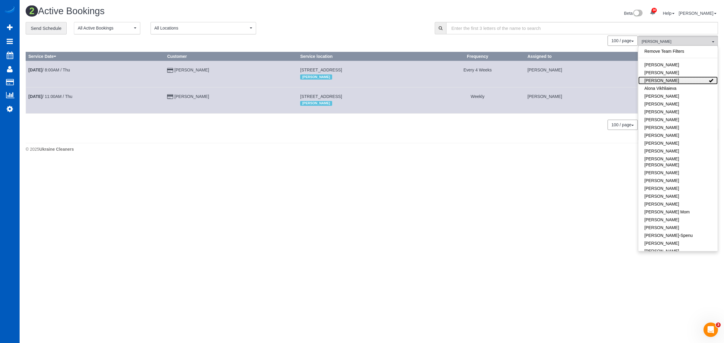
click at [353, 81] on link "[PERSON_NAME]" at bounding box center [678, 81] width 79 height 8
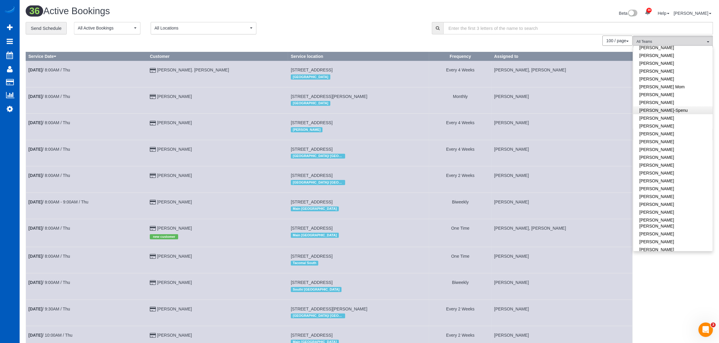
scroll to position [126, 0]
click at [353, 230] on link "[PERSON_NAME]" at bounding box center [672, 234] width 79 height 8
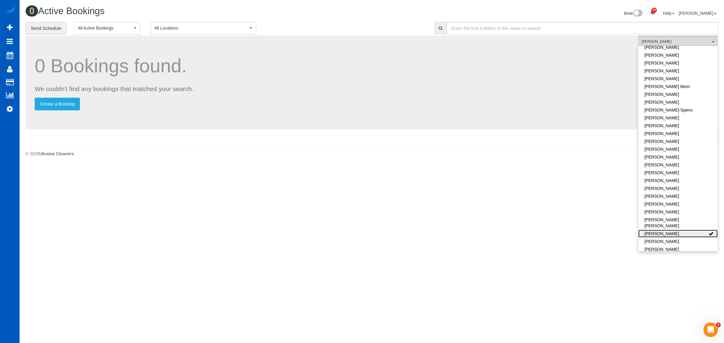
click at [353, 230] on link "[PERSON_NAME]" at bounding box center [678, 234] width 79 height 8
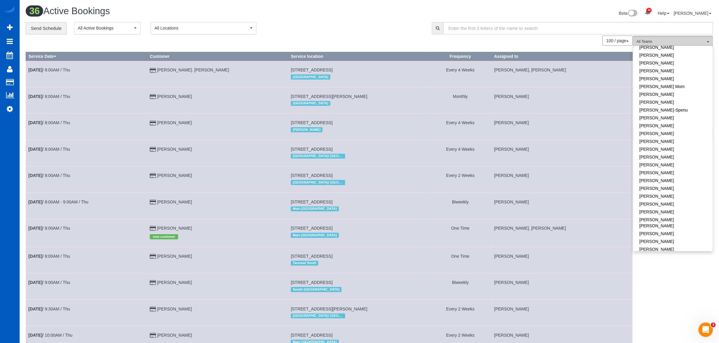
click at [353, 41] on span "All Teams" at bounding box center [670, 41] width 69 height 5
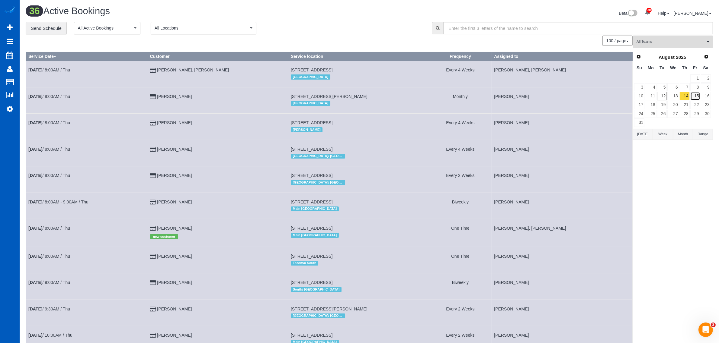
click at [353, 98] on link "15" at bounding box center [695, 96] width 10 height 8
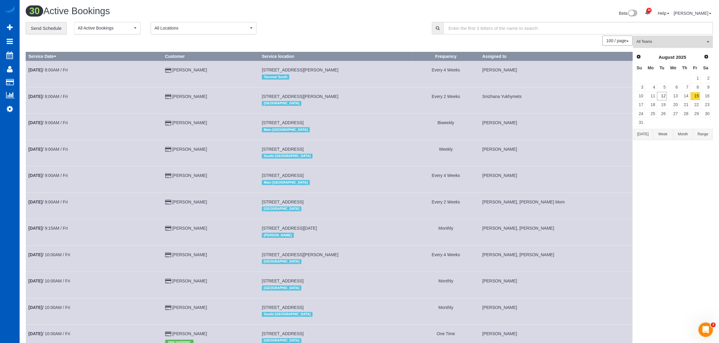
click at [353, 38] on button "All Teams" at bounding box center [673, 42] width 80 height 12
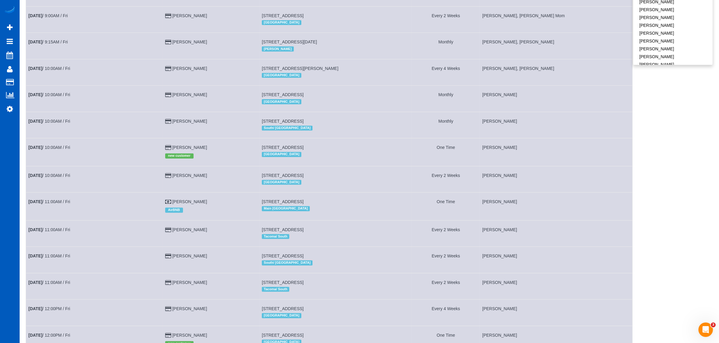
scroll to position [63, 0]
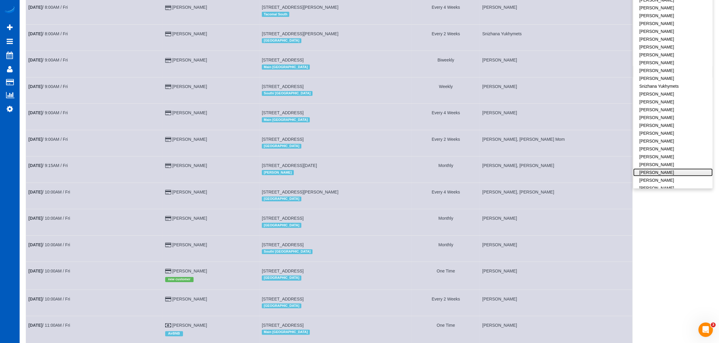
click at [353, 169] on link "[PERSON_NAME]" at bounding box center [672, 173] width 79 height 8
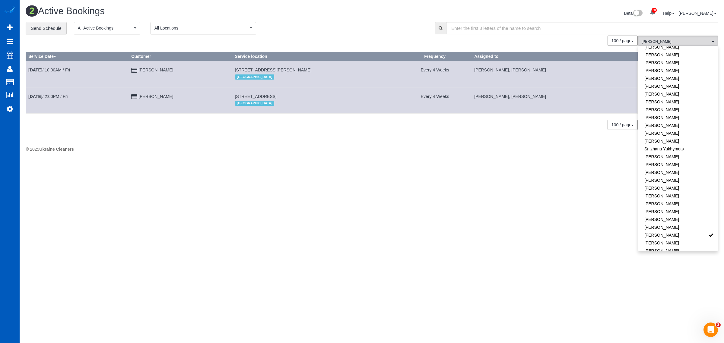
click at [353, 182] on body "30 Beta Your Notifications You have 0 alerts × You have 4 to charge for [DATE] …" at bounding box center [362, 171] width 724 height 343
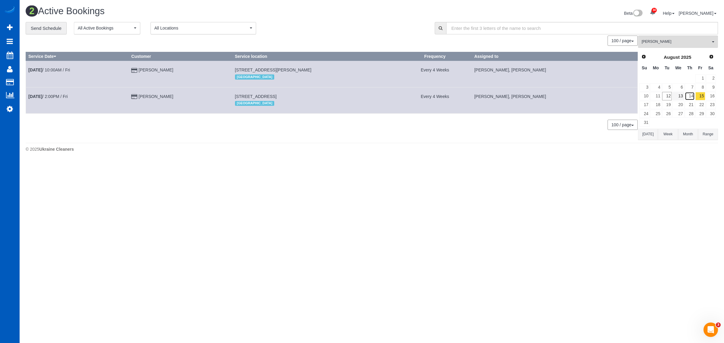
click at [353, 93] on link "14" at bounding box center [690, 96] width 10 height 8
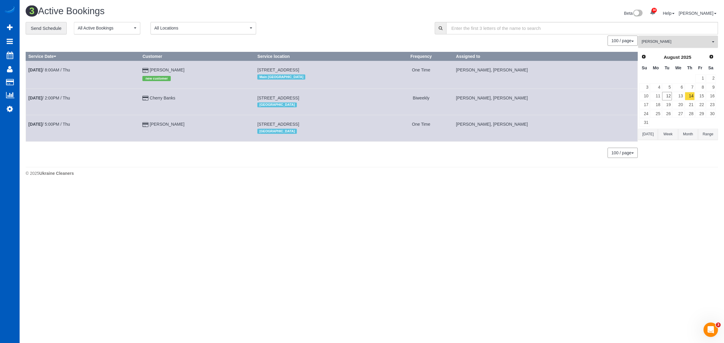
click at [353, 45] on button "[PERSON_NAME] All Teams" at bounding box center [678, 42] width 80 height 12
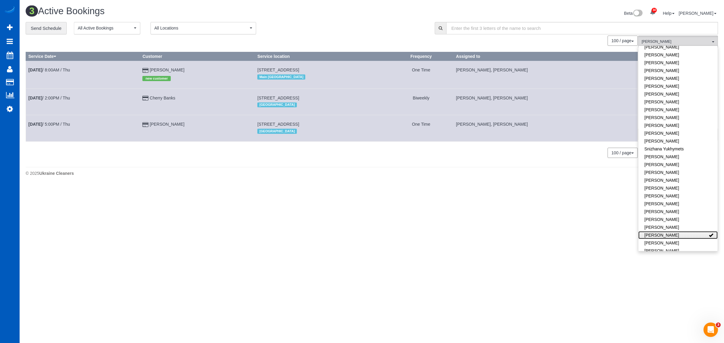
click at [353, 231] on link "[PERSON_NAME]" at bounding box center [678, 235] width 79 height 8
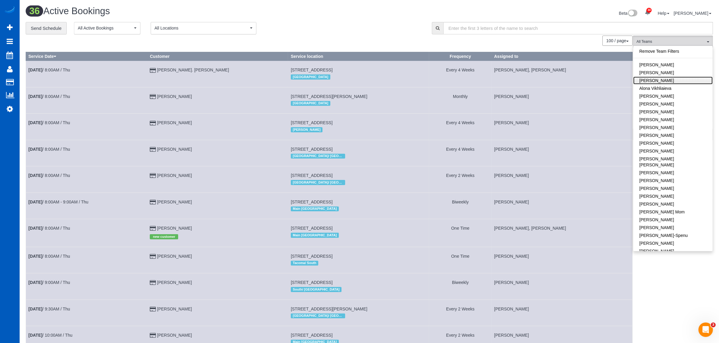
click at [353, 82] on link "[PERSON_NAME]" at bounding box center [672, 81] width 79 height 8
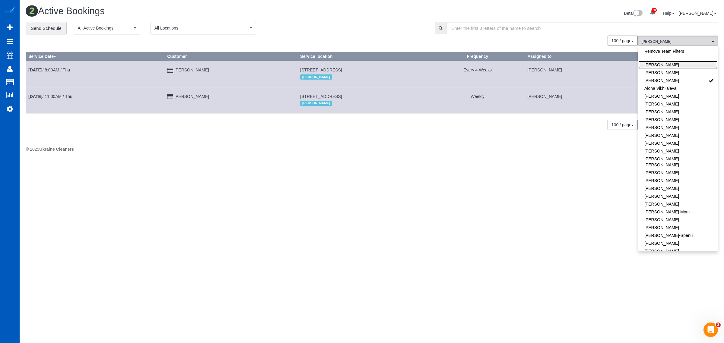
click at [353, 62] on link "[PERSON_NAME]" at bounding box center [678, 65] width 79 height 8
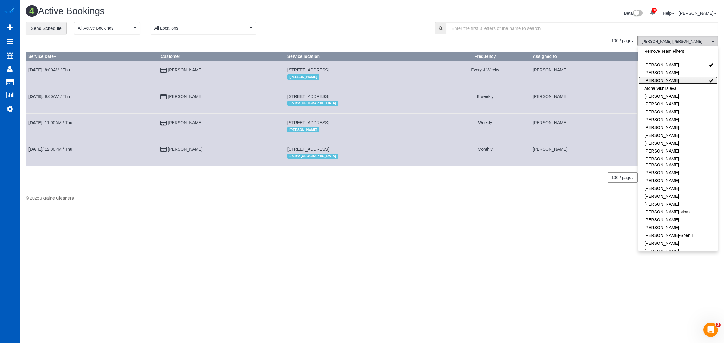
click at [353, 77] on link "[PERSON_NAME]" at bounding box center [678, 81] width 79 height 8
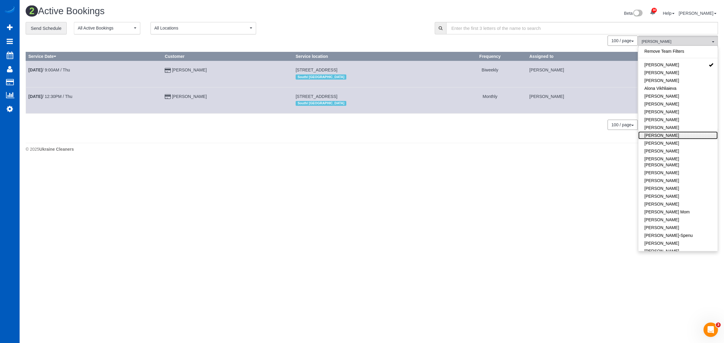
click at [353, 135] on link "[PERSON_NAME]" at bounding box center [678, 136] width 79 height 8
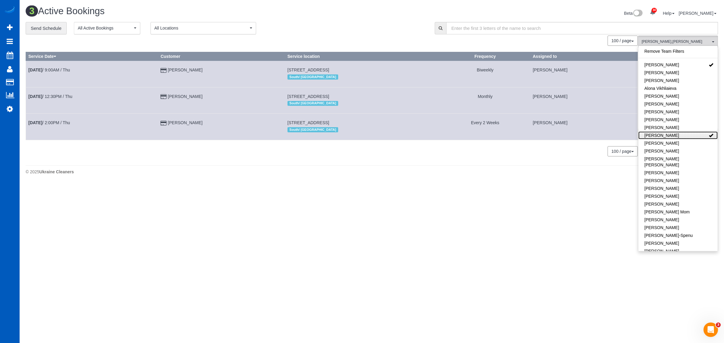
click at [353, 135] on link "[PERSON_NAME]" at bounding box center [678, 136] width 79 height 8
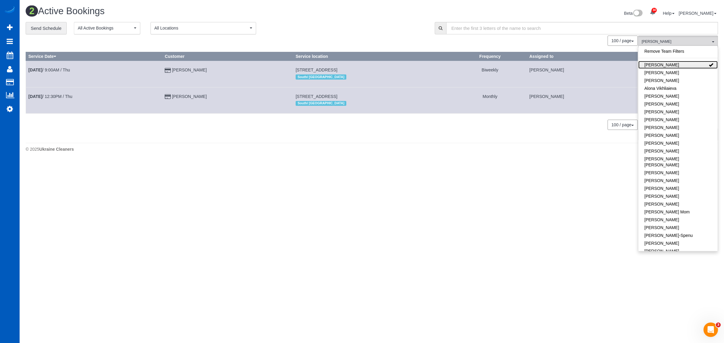
click at [353, 65] on link "[PERSON_NAME]" at bounding box center [678, 65] width 79 height 8
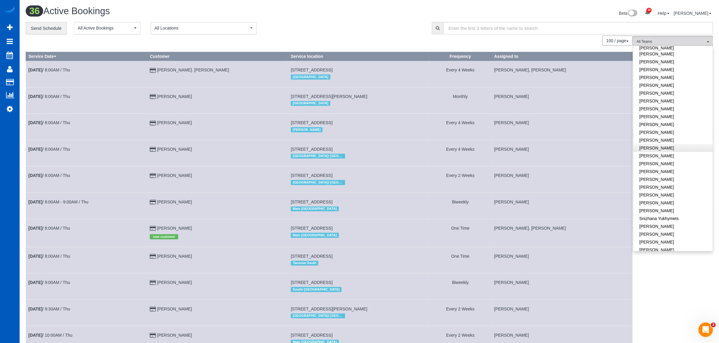
scroll to position [314, 0]
click at [353, 88] on link "[PERSON_NAME]" at bounding box center [672, 92] width 79 height 8
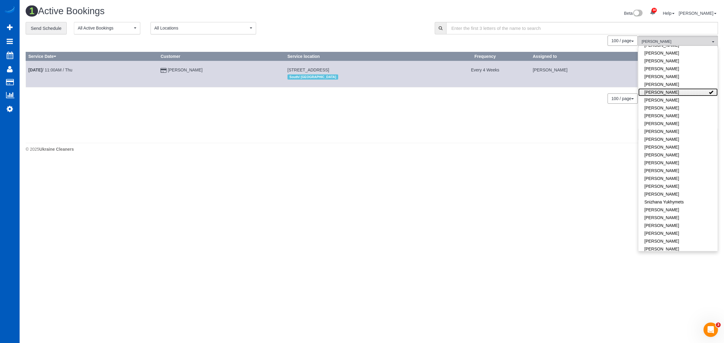
click at [353, 88] on link "[PERSON_NAME]" at bounding box center [678, 92] width 79 height 8
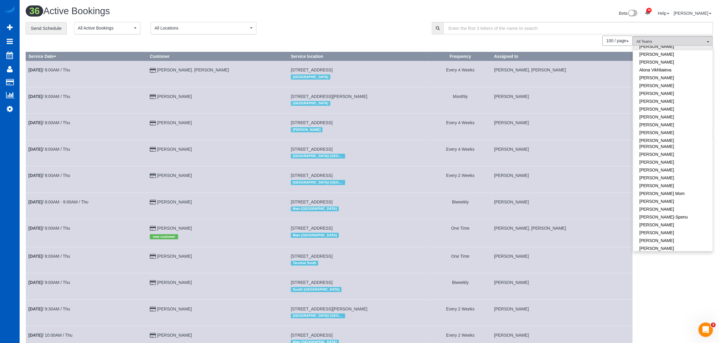
scroll to position [0, 0]
click at [353, 61] on link "[PERSON_NAME]" at bounding box center [672, 65] width 79 height 8
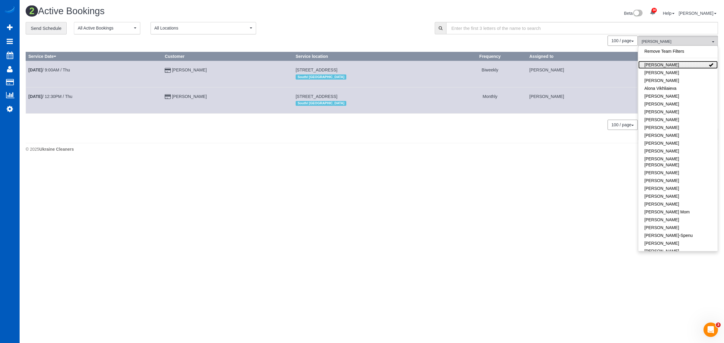
click at [353, 61] on link "[PERSON_NAME]" at bounding box center [678, 65] width 79 height 8
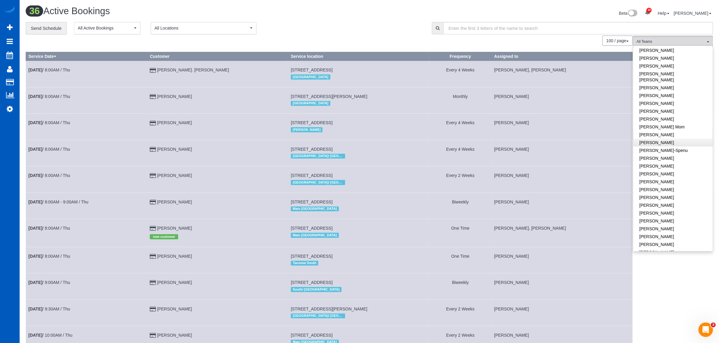
scroll to position [126, 0]
click at [353, 153] on link "[PERSON_NAME]" at bounding box center [672, 157] width 79 height 8
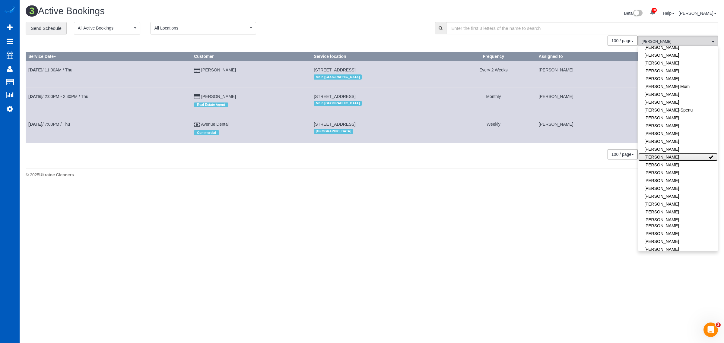
click at [353, 153] on link "[PERSON_NAME]" at bounding box center [678, 157] width 79 height 8
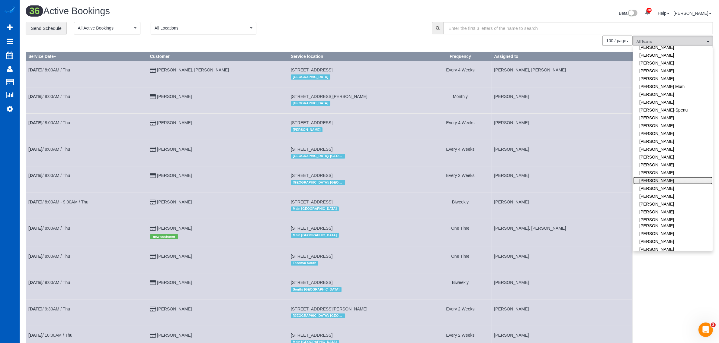
click at [353, 177] on link "[PERSON_NAME]" at bounding box center [672, 181] width 79 height 8
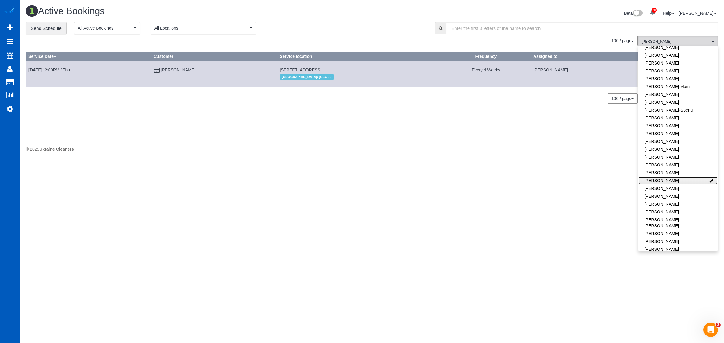
click at [353, 177] on link "[PERSON_NAME]" at bounding box center [678, 181] width 79 height 8
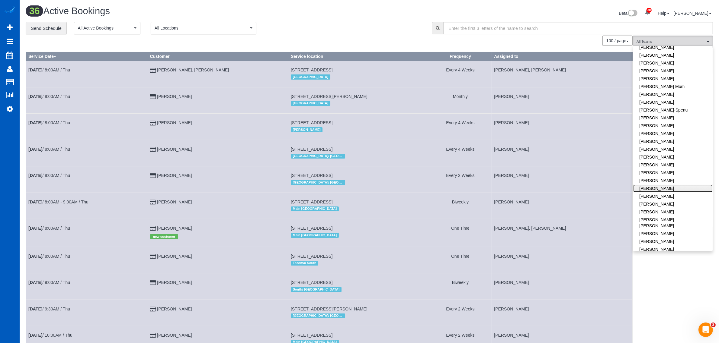
click at [353, 185] on link "[PERSON_NAME]" at bounding box center [672, 189] width 79 height 8
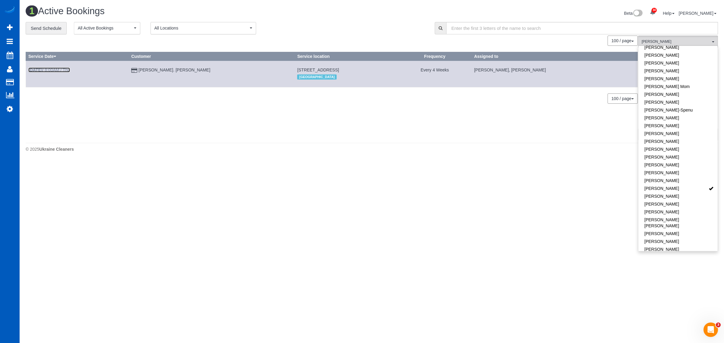
click at [53, 71] on link "[DATE] 8:00AM / Thu" at bounding box center [49, 70] width 42 height 5
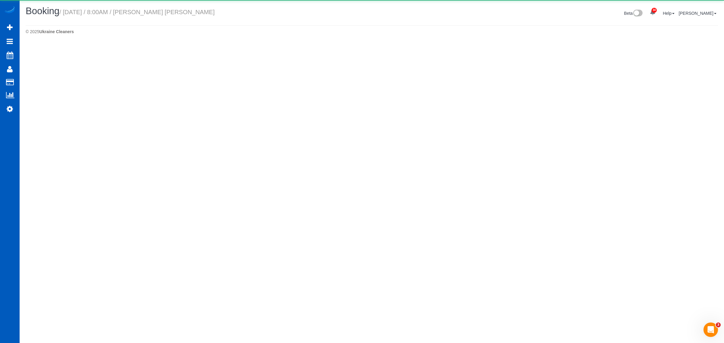
select select "WA"
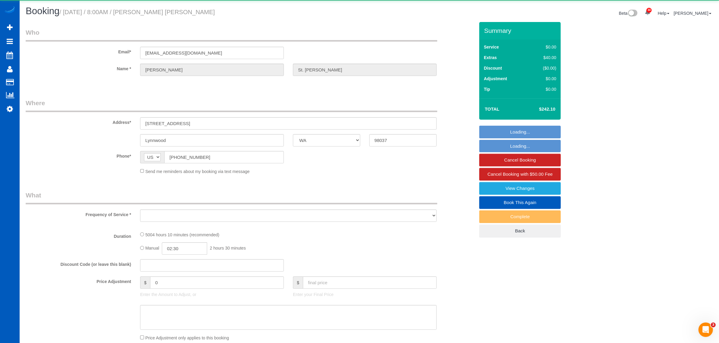
select select "object:7452"
select select "string:fspay-84ffe1d4-0ecb-4a73-88f0-5635c6ce745e"
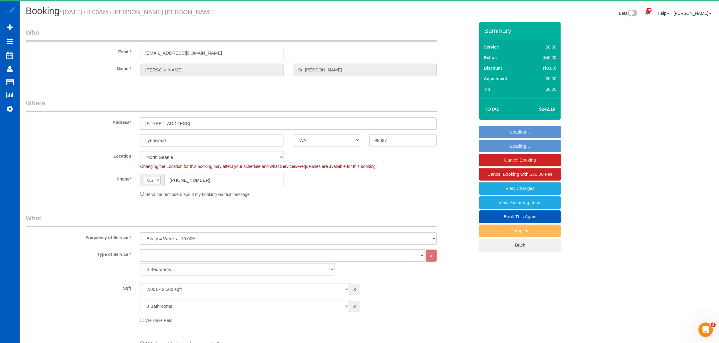
select select "object:7781"
select select "spot6"
select select "2001"
select select "3"
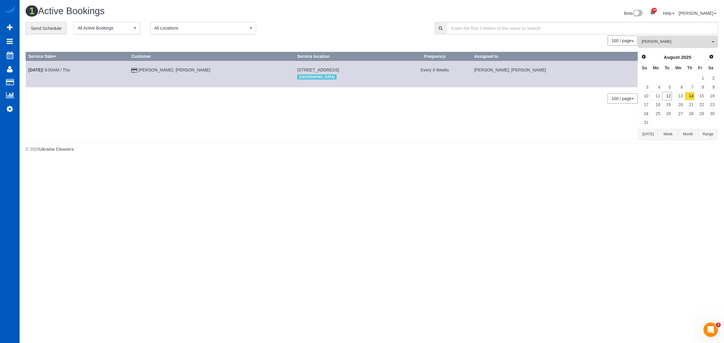
click at [353, 38] on button "Mariia Maherovska All Teams" at bounding box center [678, 42] width 80 height 12
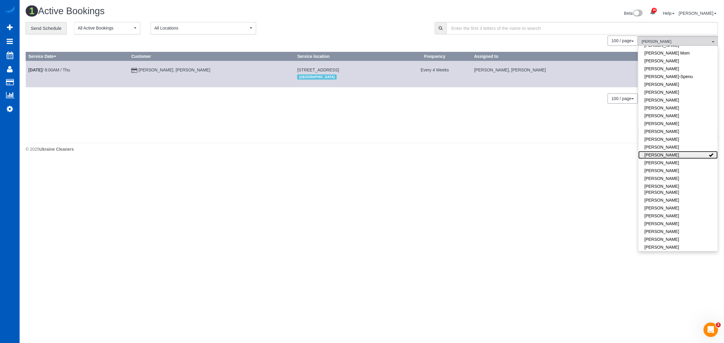
click at [353, 152] on link "[PERSON_NAME]" at bounding box center [678, 155] width 79 height 8
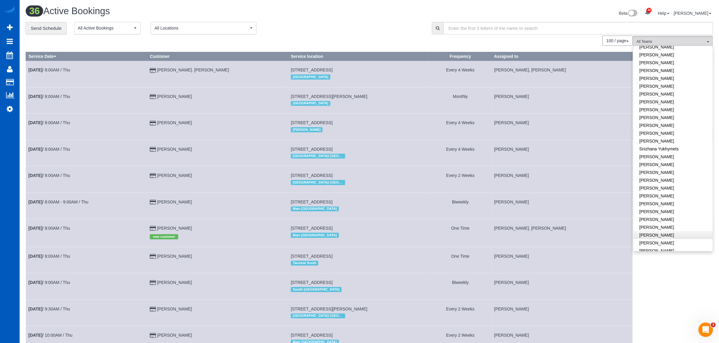
scroll to position [63, 0]
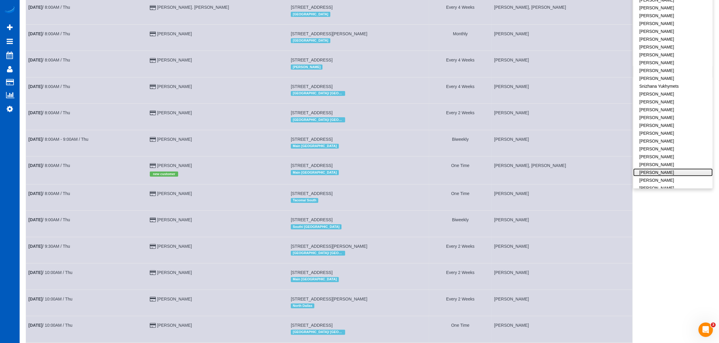
click at [353, 169] on link "[PERSON_NAME]" at bounding box center [672, 173] width 79 height 8
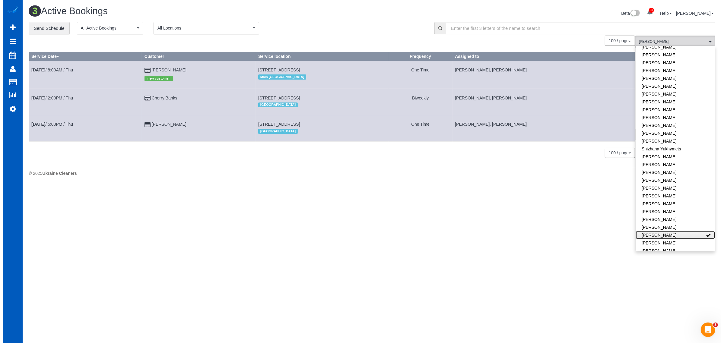
scroll to position [0, 0]
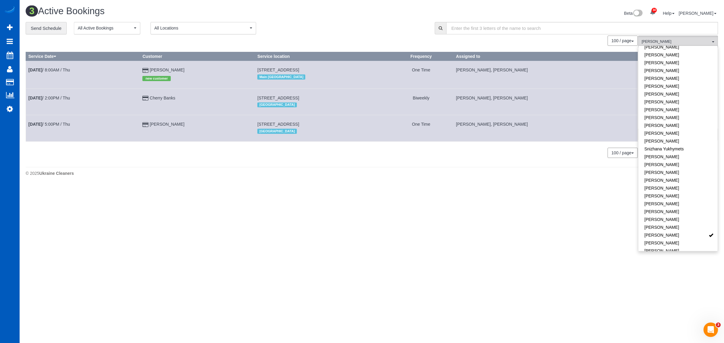
click at [353, 196] on body "30 Beta Your Notifications You have 0 alerts × You have 4 to charge for [DATE] …" at bounding box center [362, 171] width 724 height 343
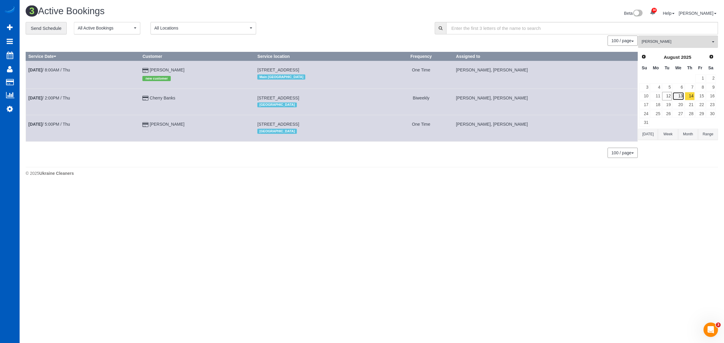
click at [353, 94] on link "13" at bounding box center [678, 96] width 11 height 8
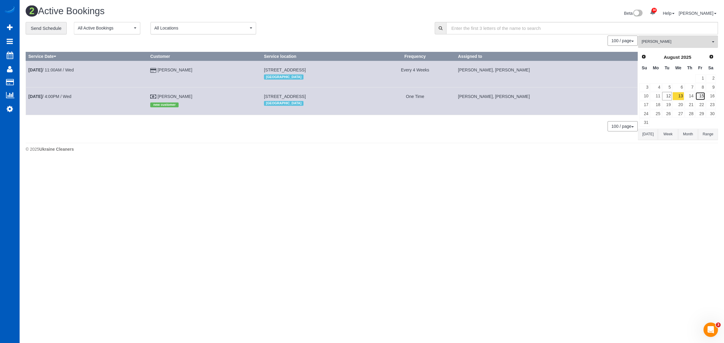
click at [353, 97] on link "15" at bounding box center [701, 96] width 10 height 8
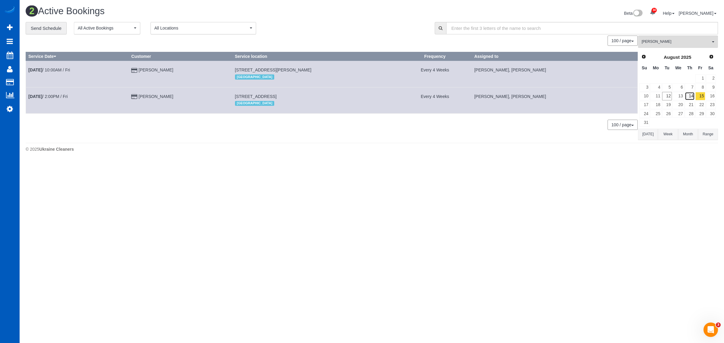
click at [353, 97] on link "14" at bounding box center [690, 96] width 10 height 8
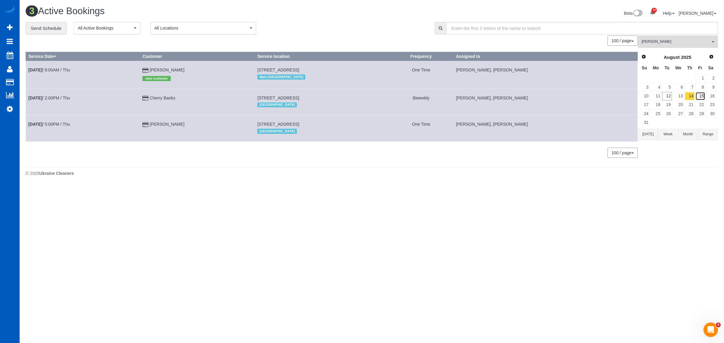
click at [353, 98] on link "15" at bounding box center [701, 96] width 10 height 8
click at [353, 98] on link "14" at bounding box center [690, 96] width 10 height 8
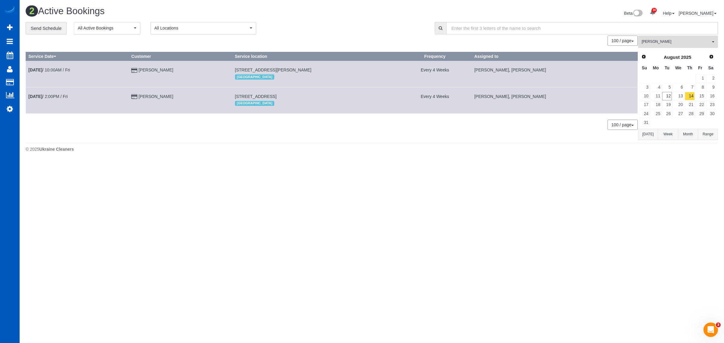
click at [353, 44] on button "[PERSON_NAME] All Teams" at bounding box center [678, 42] width 80 height 12
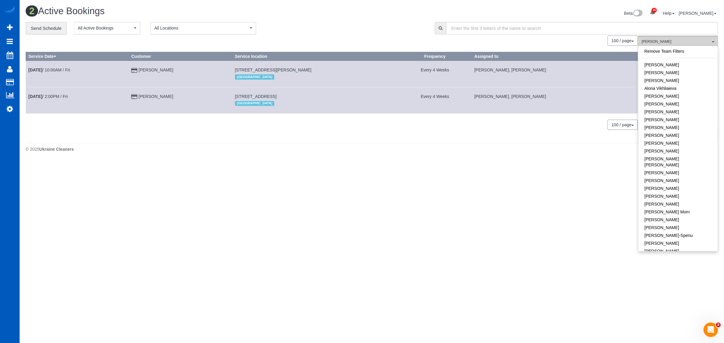
click at [353, 42] on span "[PERSON_NAME]" at bounding box center [676, 41] width 69 height 5
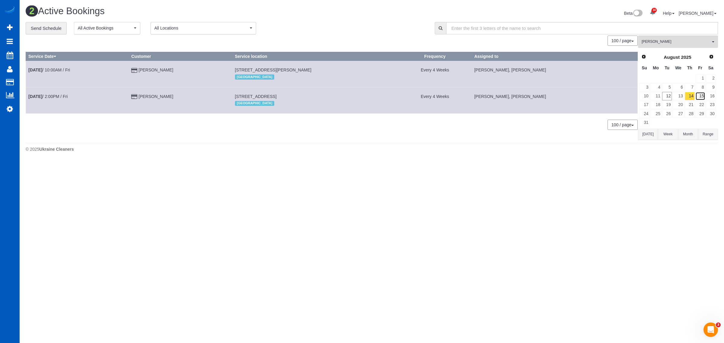
click at [353, 100] on link "15" at bounding box center [701, 96] width 10 height 8
click at [353, 99] on link "14" at bounding box center [690, 96] width 10 height 8
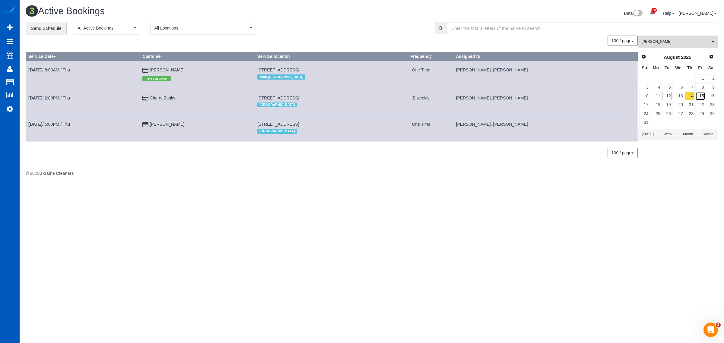
click at [353, 95] on link "15" at bounding box center [701, 96] width 10 height 8
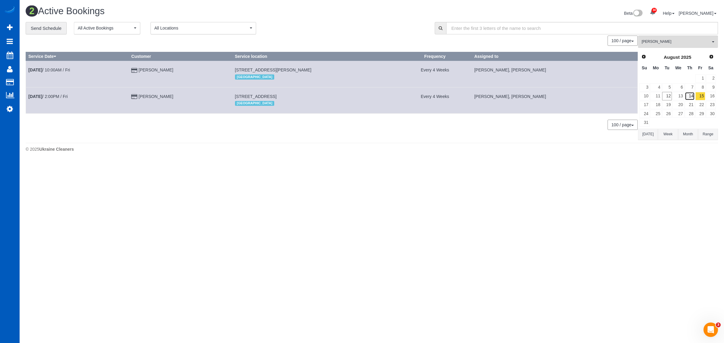
click at [353, 97] on link "14" at bounding box center [690, 96] width 10 height 8
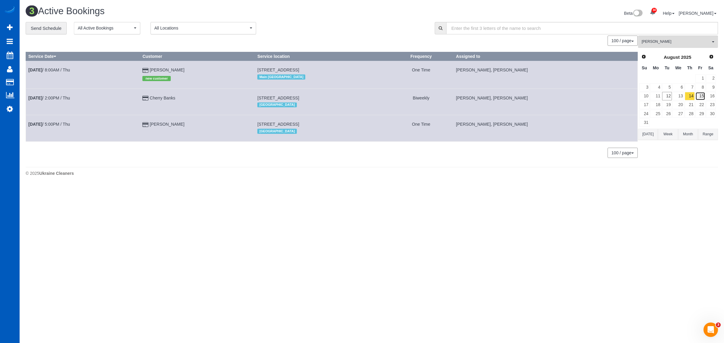
click at [353, 95] on link "15" at bounding box center [701, 96] width 10 height 8
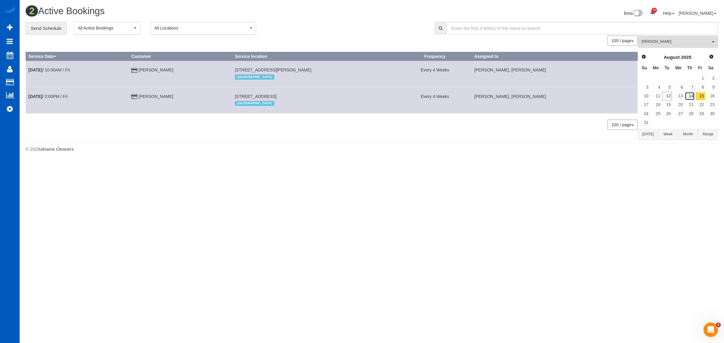
click at [353, 97] on link "14" at bounding box center [690, 96] width 10 height 8
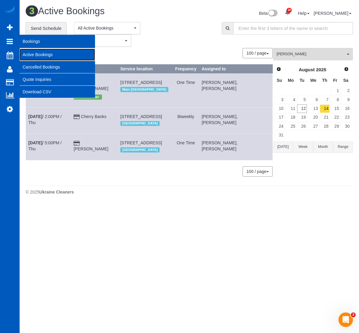
click at [40, 52] on link "Active Bookings" at bounding box center [57, 55] width 75 height 12
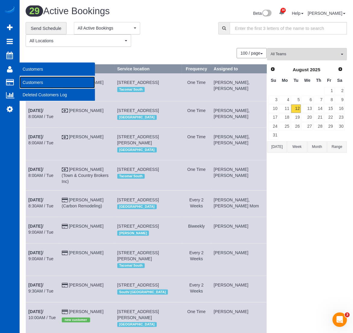
click at [40, 77] on link "Customers" at bounding box center [57, 82] width 75 height 12
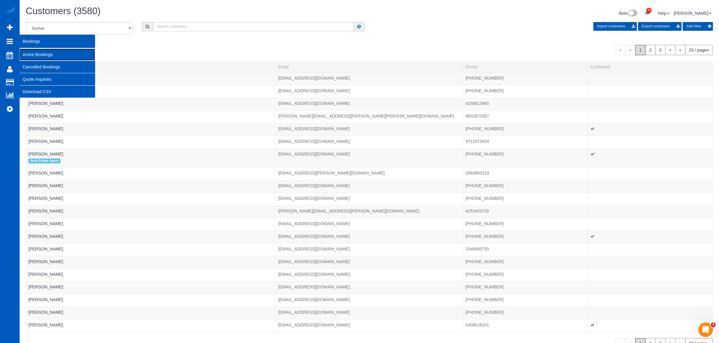
click at [42, 49] on link "Active Bookings" at bounding box center [57, 55] width 75 height 12
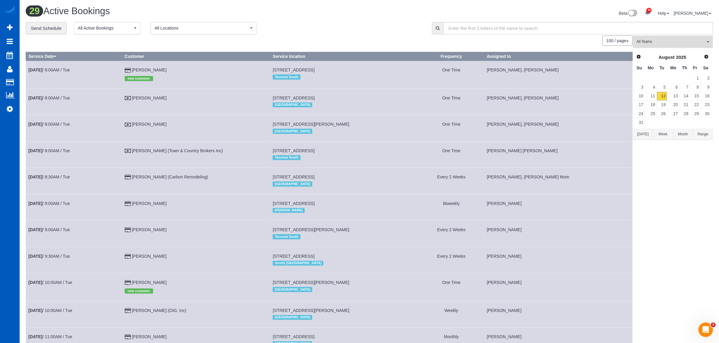
click at [353, 44] on span "All Teams" at bounding box center [670, 41] width 69 height 5
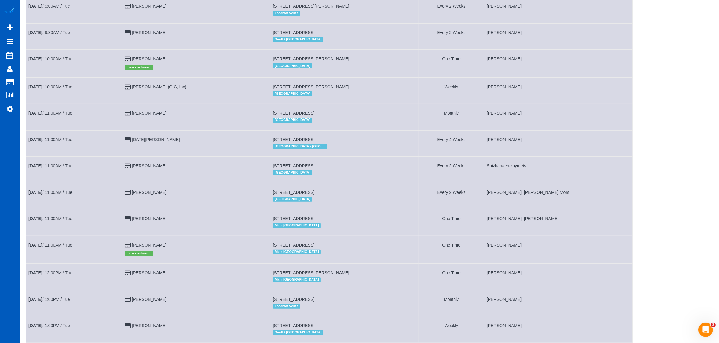
scroll to position [377, 0]
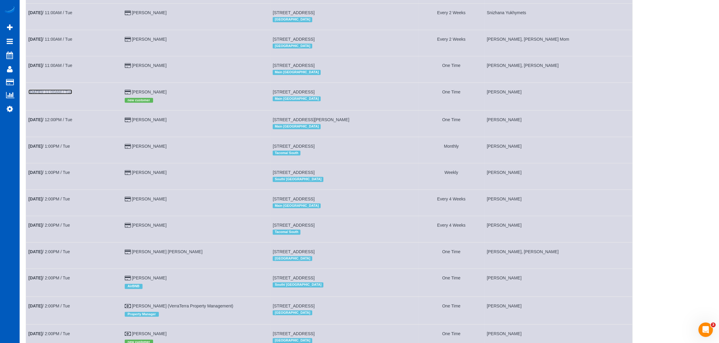
click at [69, 94] on link "[DATE] 11:00AM / Tue" at bounding box center [50, 92] width 44 height 5
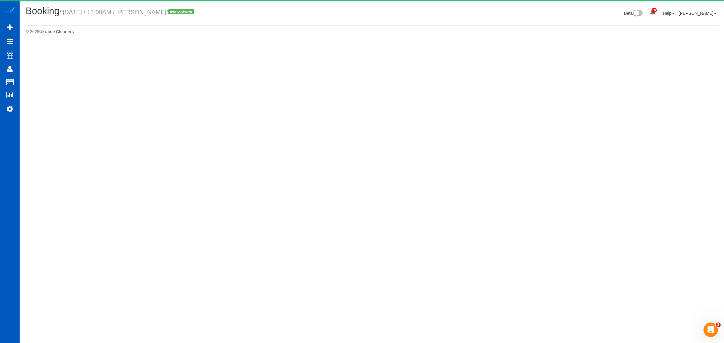
select select "WA"
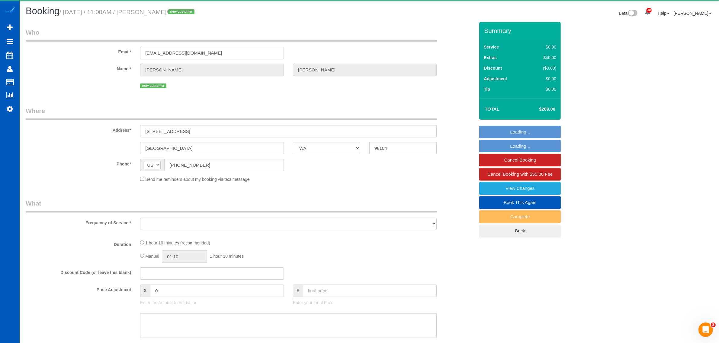
select select "object:11551"
select select "string:fspay-49c39b4a-c7c4-49f6-91cc-b4e076ee1358"
select select "199"
select select "spot18"
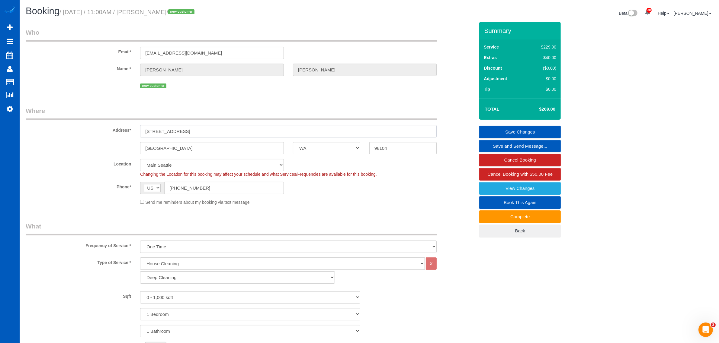
drag, startPoint x: 195, startPoint y: 132, endPoint x: 221, endPoint y: 129, distance: 26.7
click at [221, 129] on input "1000 Minor Ave, Apt 411, 411" at bounding box center [288, 131] width 296 height 12
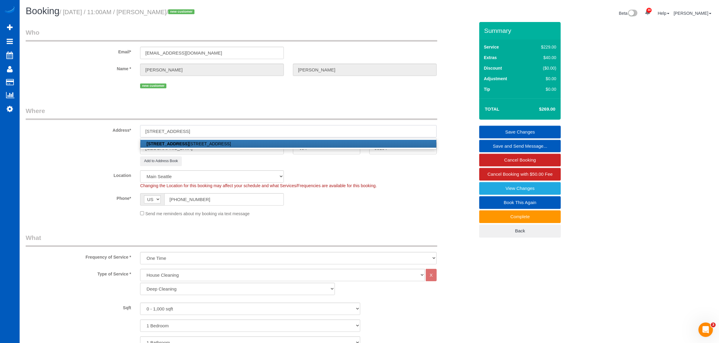
click at [203, 128] on input "1000 Minor Ave, Apt 411" at bounding box center [288, 131] width 296 height 12
type input "1000 Minor Ave, Apt 411"
click at [292, 162] on div "Add to Address Book" at bounding box center [288, 161] width 305 height 9
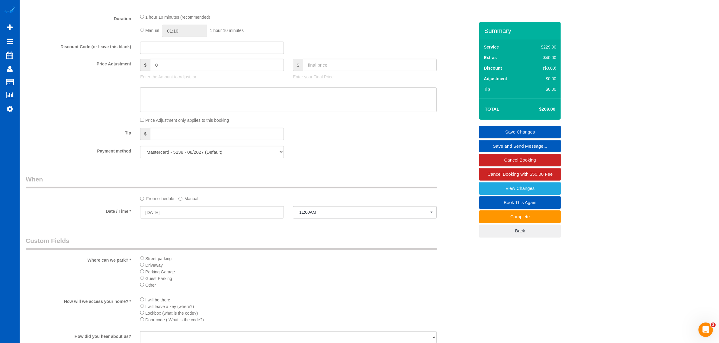
scroll to position [526, 0]
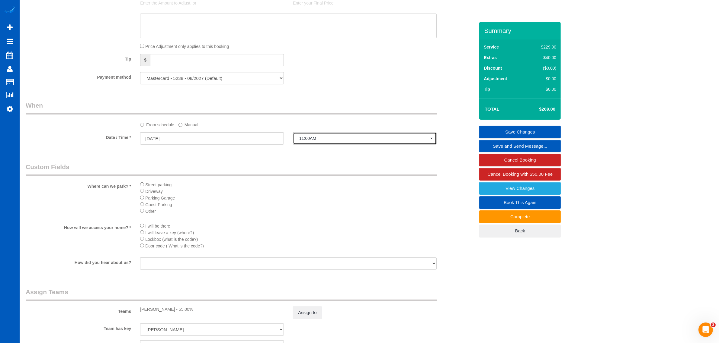
click at [317, 135] on button "11:00AM" at bounding box center [365, 138] width 144 height 12
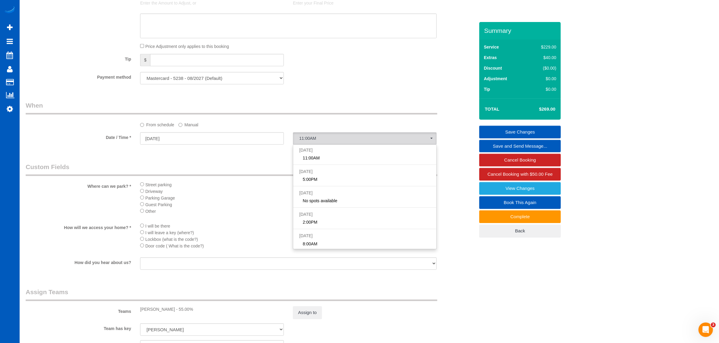
click at [244, 125] on div "From schedule Manual" at bounding box center [288, 124] width 305 height 8
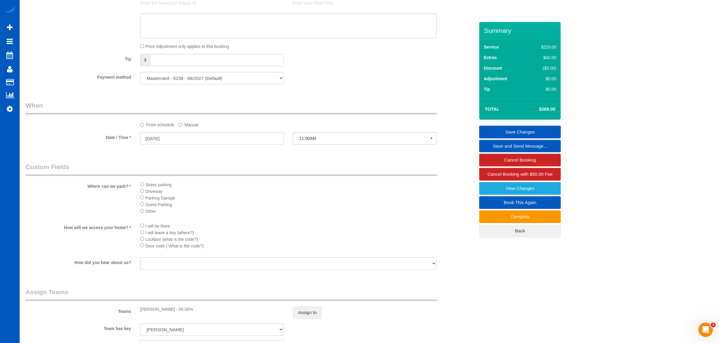
click at [198, 124] on label "Manual" at bounding box center [188, 124] width 20 height 8
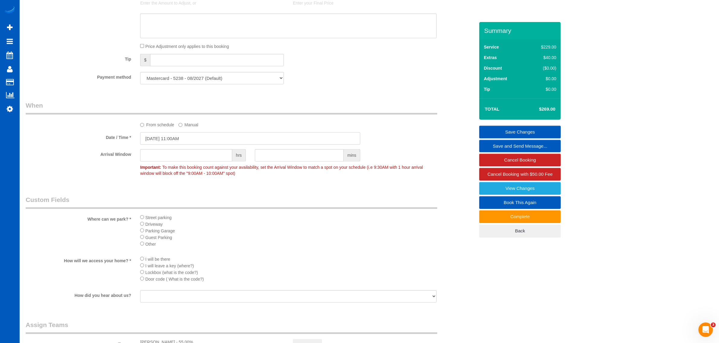
click at [182, 134] on input "08/12/2025 11:00AM" at bounding box center [250, 138] width 220 height 12
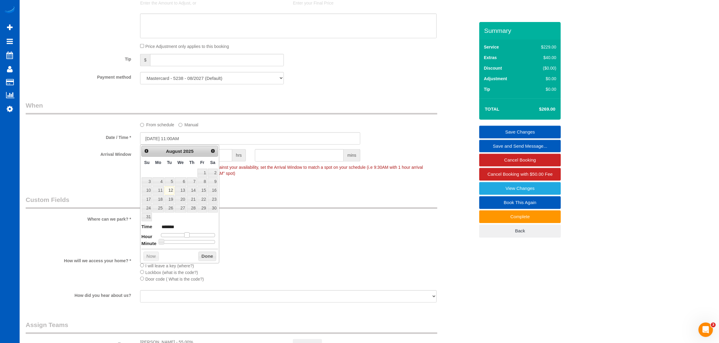
type input "08/12/2025 12:00PM"
type input "*******"
click at [192, 236] on span at bounding box center [188, 235] width 5 height 5
click at [201, 260] on button "Done" at bounding box center [207, 257] width 18 height 10
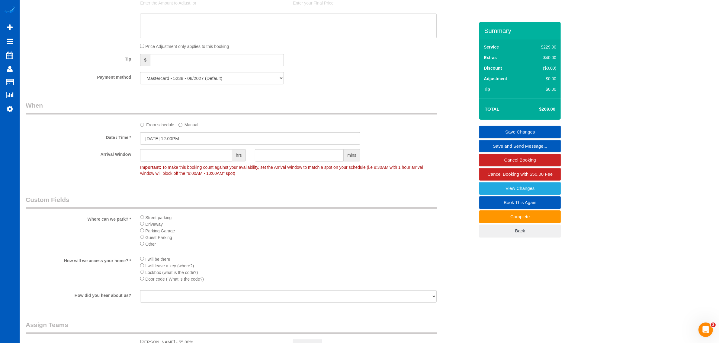
click at [353, 131] on link "Save Changes" at bounding box center [519, 132] width 81 height 13
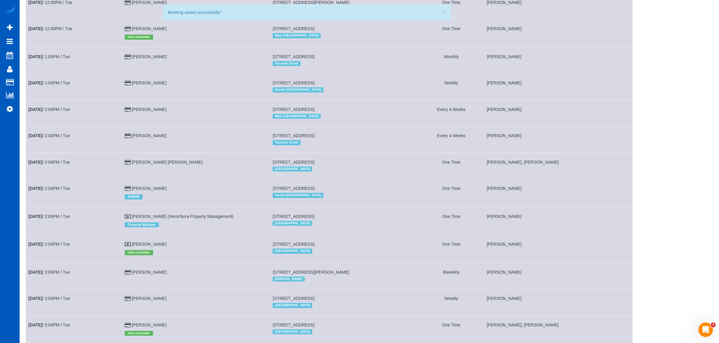
scroll to position [541, 0]
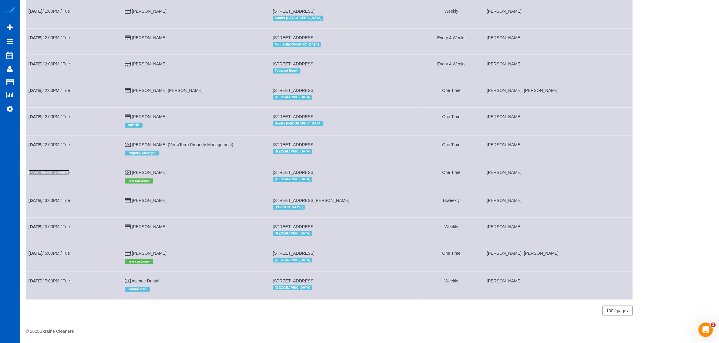
click at [42, 171] on b "[DATE]" at bounding box center [35, 172] width 14 height 5
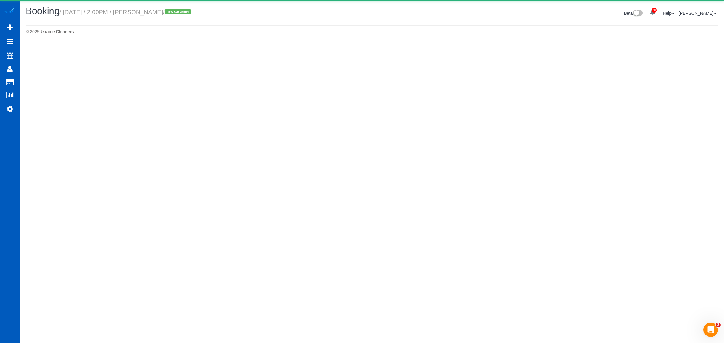
select select "WA"
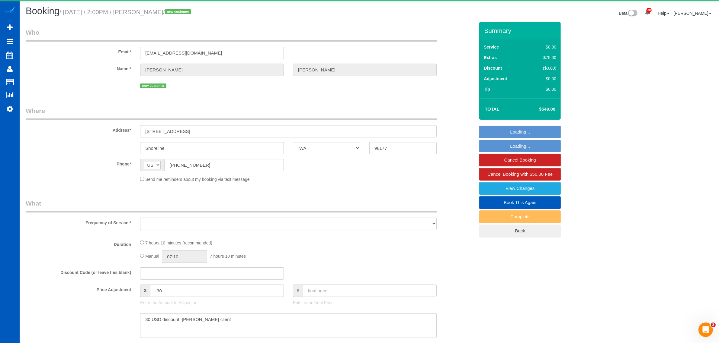
select select "object:13173"
select select "199"
select select "2001"
select select "5"
select select "3"
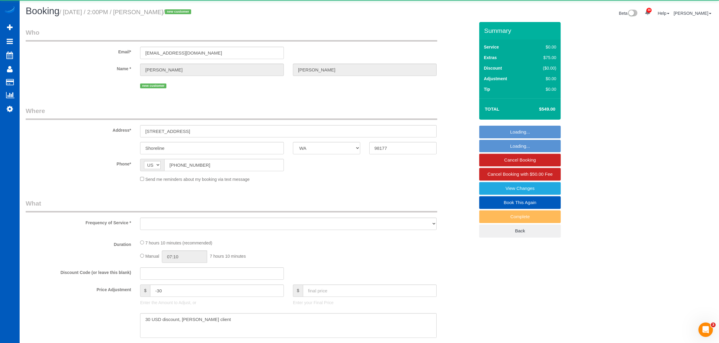
select select "spot24"
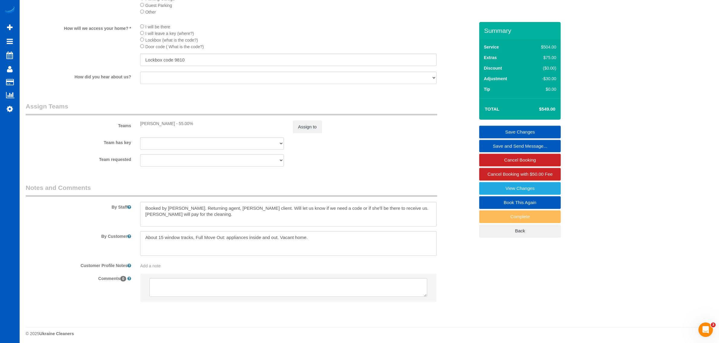
scroll to position [699, 0]
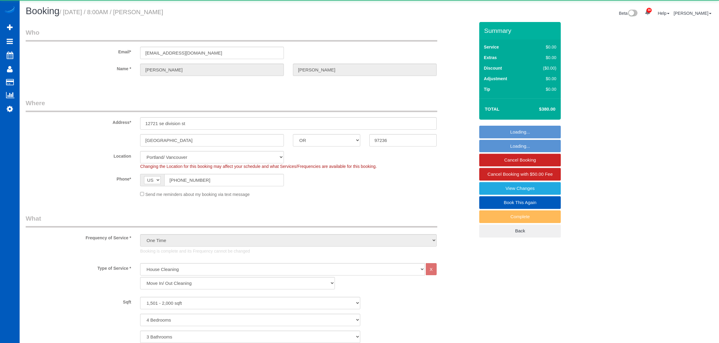
select select "OR"
select select "199"
select select "object:1217"
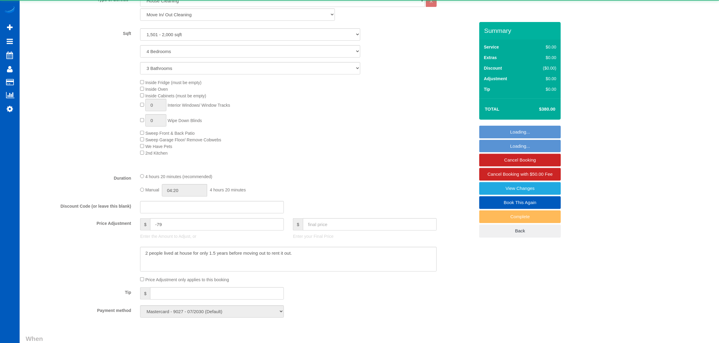
select select "spot1"
select select "1501"
select select "4"
select select "3"
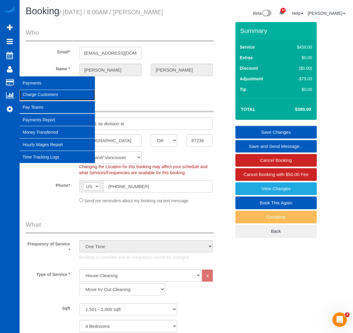
click at [41, 89] on link "Charge Customers" at bounding box center [57, 94] width 75 height 12
select select
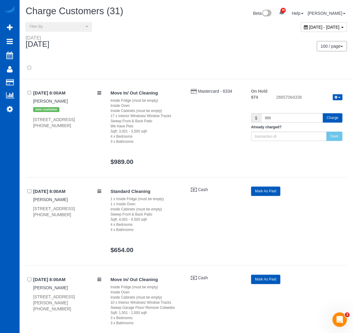
click at [301, 30] on div "[DATE] - [DATE]" at bounding box center [324, 27] width 46 height 10
type input "**********"
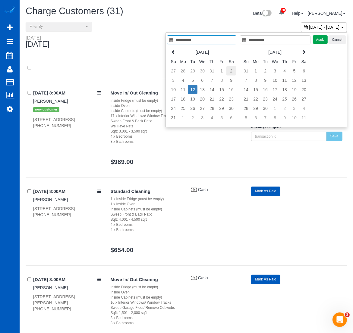
type input "**********"
click at [230, 72] on td "2" at bounding box center [232, 70] width 10 height 9
type input "**********"
click at [230, 72] on td "2" at bounding box center [232, 70] width 10 height 9
type input "**********"
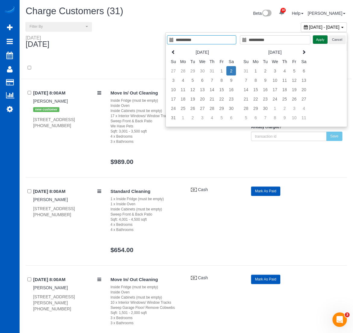
click at [317, 38] on button "Apply" at bounding box center [320, 39] width 15 height 9
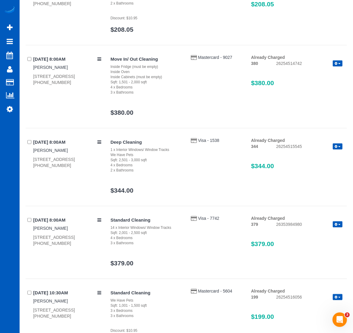
scroll to position [63, 0]
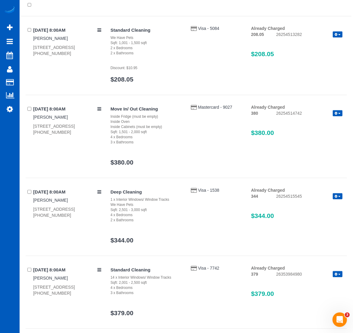
drag, startPoint x: 303, startPoint y: 111, endPoint x: 291, endPoint y: 112, distance: 11.5
click at [291, 112] on div "26254514742 Refund Send Invoice" at bounding box center [309, 113] width 75 height 7
copy div "14742"
click at [18, 102] on link "Settings" at bounding box center [10, 109] width 20 height 14
select select "1"
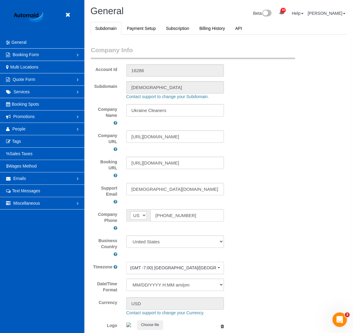
click at [75, 16] on header "Beta" at bounding box center [42, 18] width 85 height 36
click at [71, 14] on icon at bounding box center [68, 15] width 8 height 8
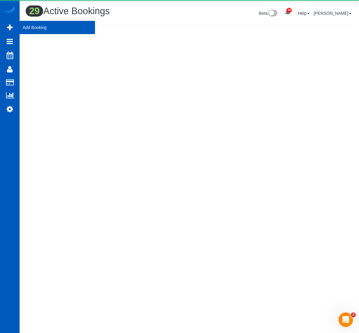
scroll to position [29107, 29826]
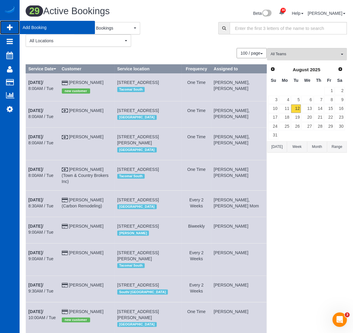
click at [38, 26] on span "Add Booking" at bounding box center [57, 28] width 75 height 14
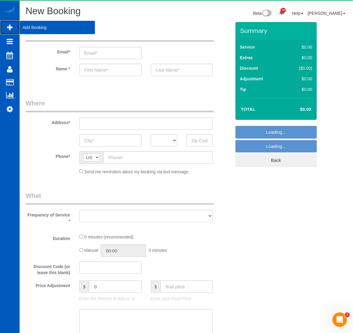
scroll to position [906, 353]
select select "object:5009"
select select "199"
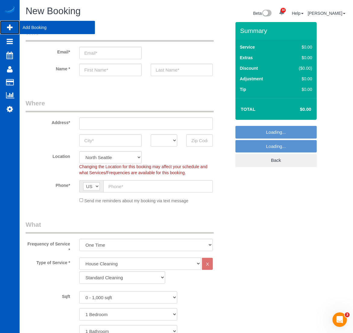
select select "object:5363"
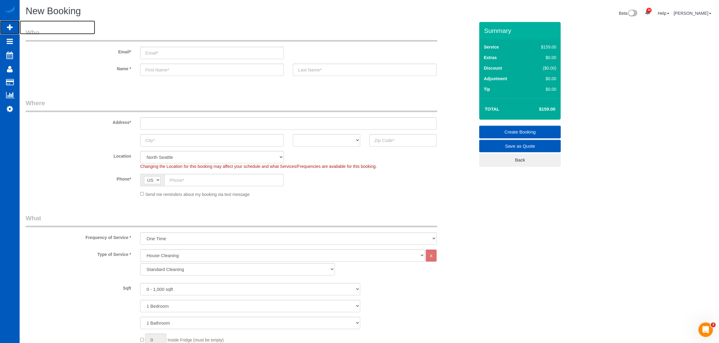
scroll to position [1081, 719]
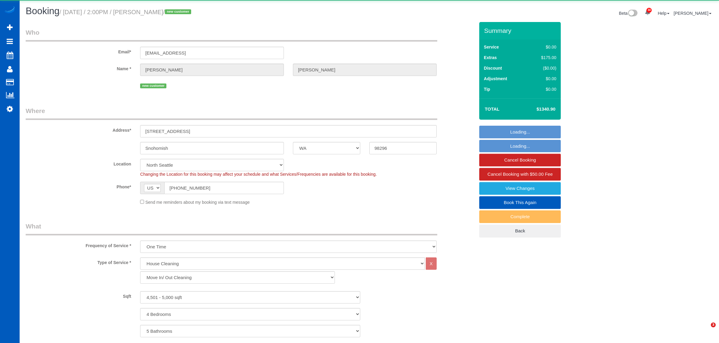
select select "WA"
select select "199"
select select "object:64069"
select select "spot142"
select select "4501"
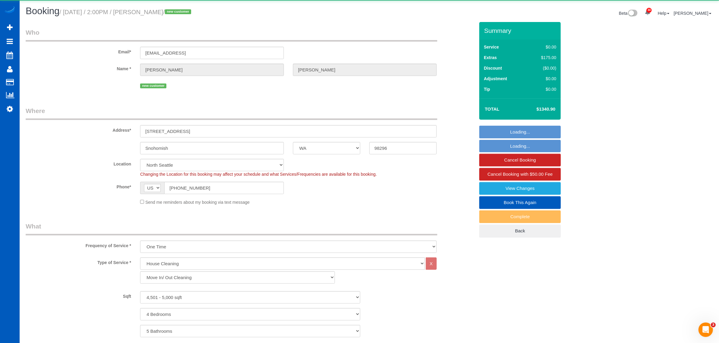
select select "4"
select select "5"
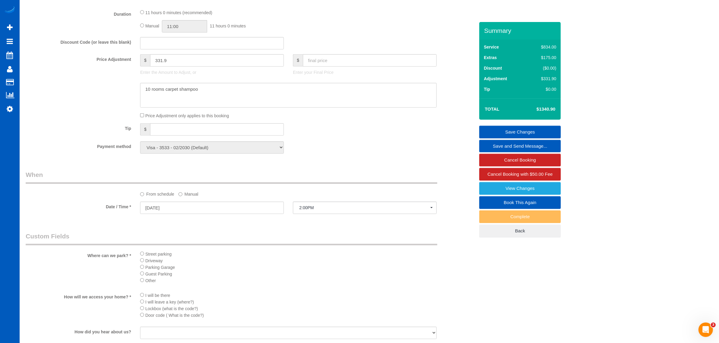
scroll to position [371, 0]
